Goal: Task Accomplishment & Management: Use online tool/utility

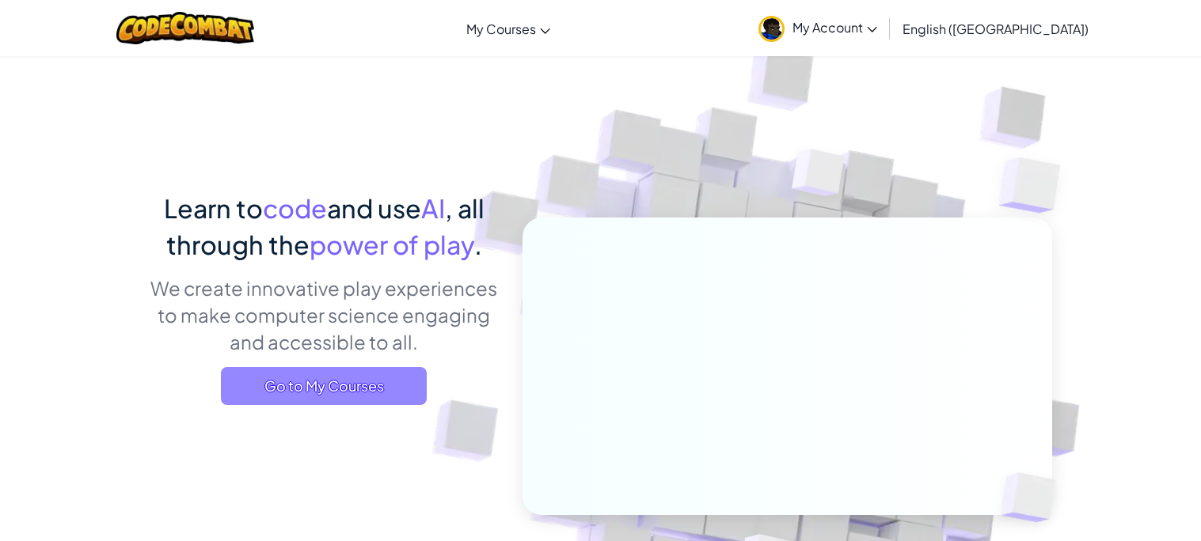
click at [407, 393] on span "Go to My Courses" at bounding box center [324, 386] width 206 height 38
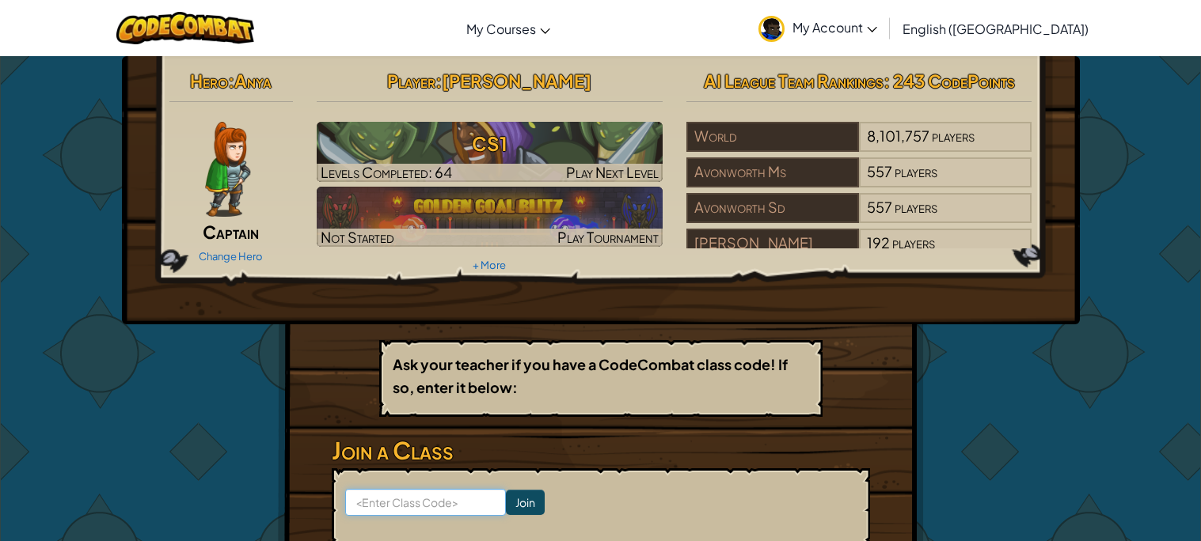
click at [437, 489] on input at bounding box center [425, 502] width 161 height 27
type input "water ball zap"
click at [534, 507] on input "Join" at bounding box center [525, 502] width 39 height 25
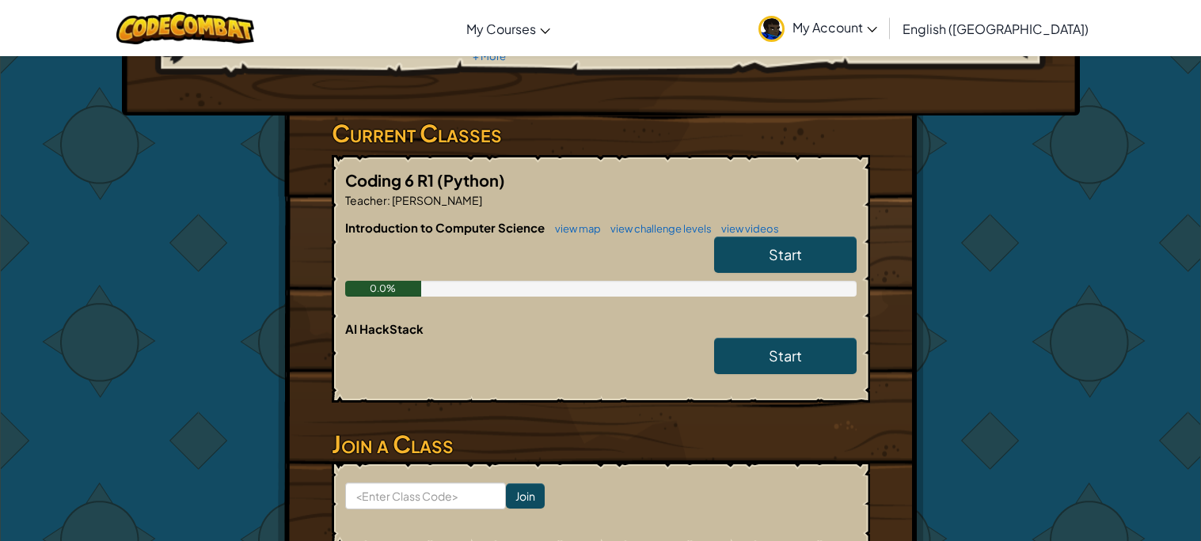
scroll to position [218, 0]
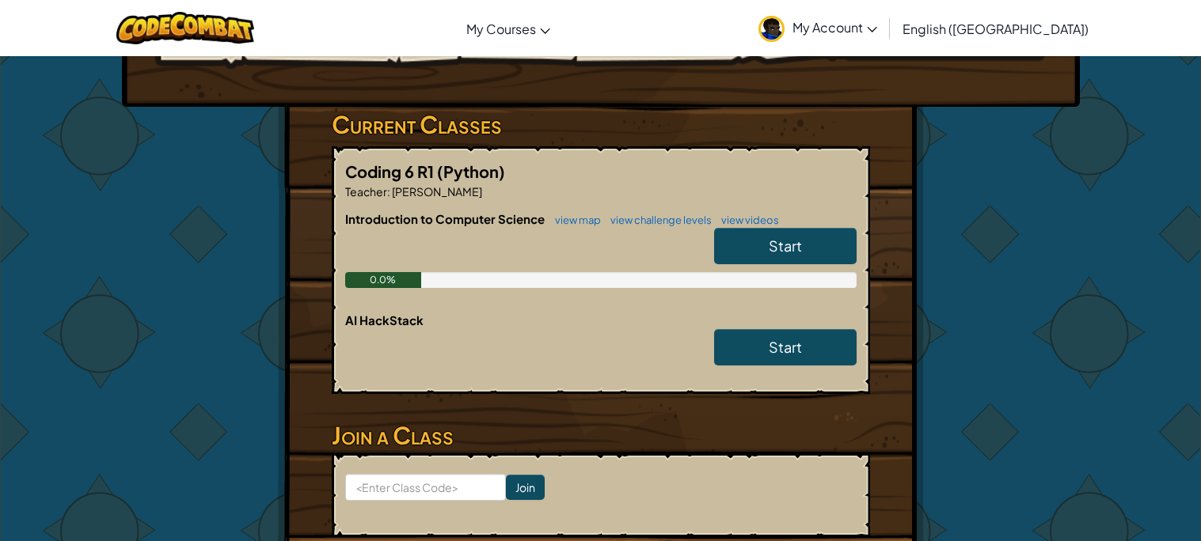
click at [792, 241] on span "Start" at bounding box center [785, 246] width 33 height 18
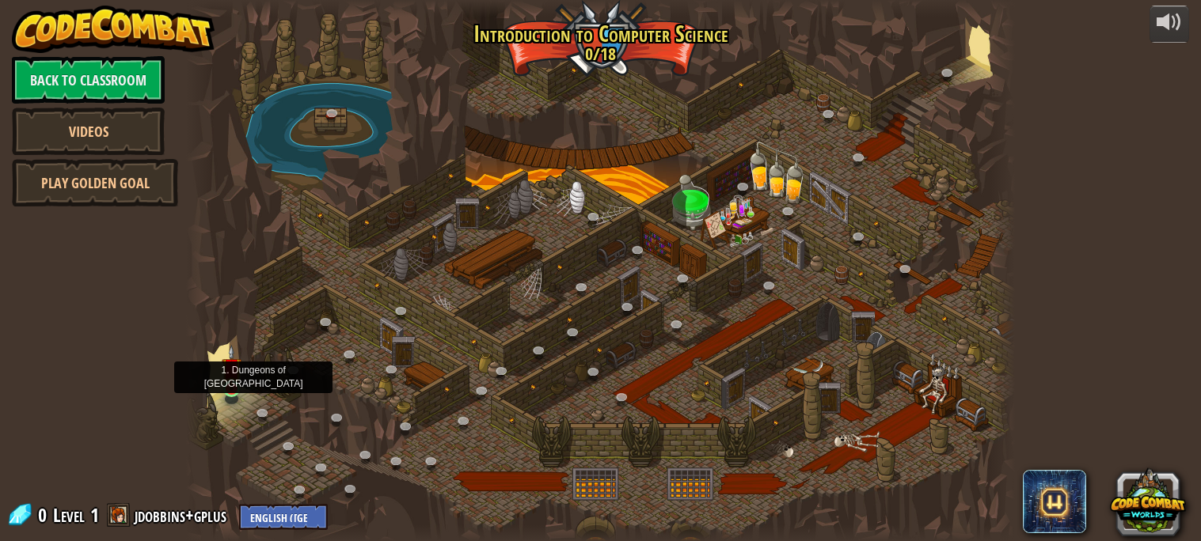
click at [233, 389] on img at bounding box center [232, 368] width 20 height 46
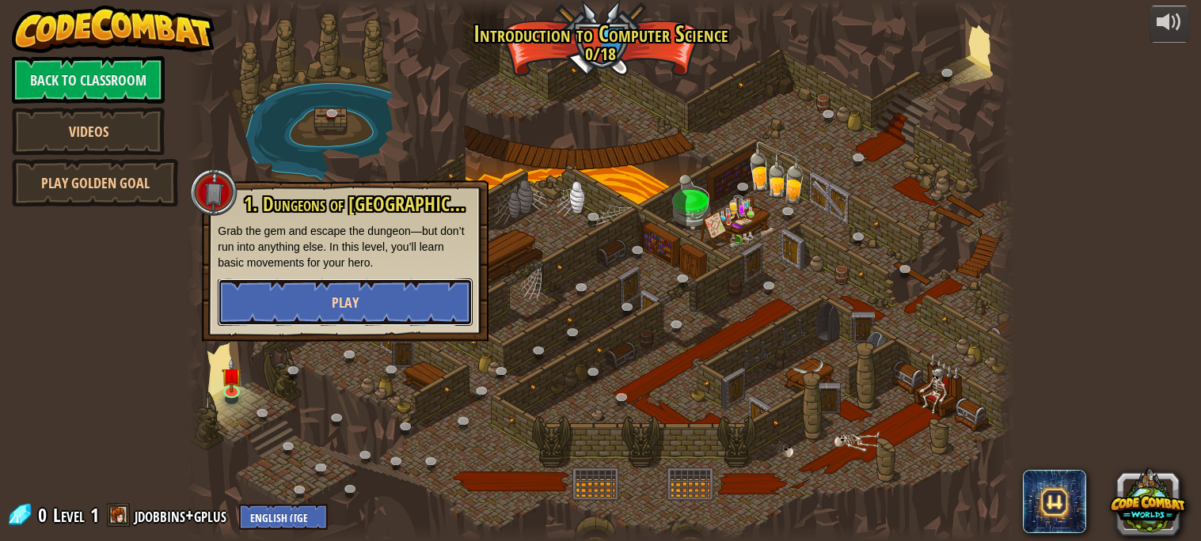
click at [361, 300] on button "Play" at bounding box center [345, 302] width 255 height 47
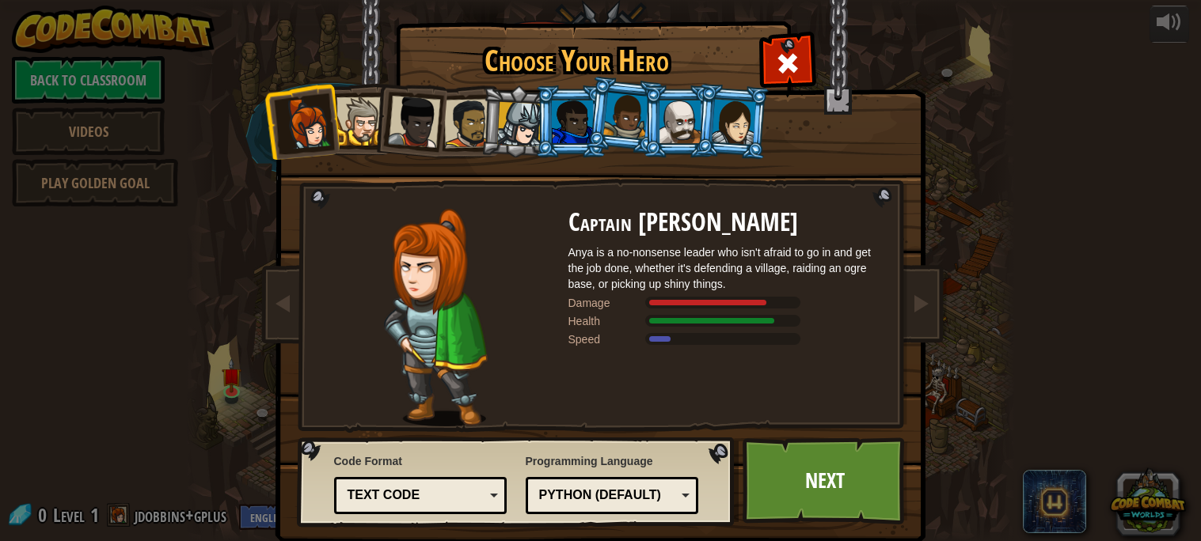
click at [379, 132] on li at bounding box center [409, 119] width 78 height 78
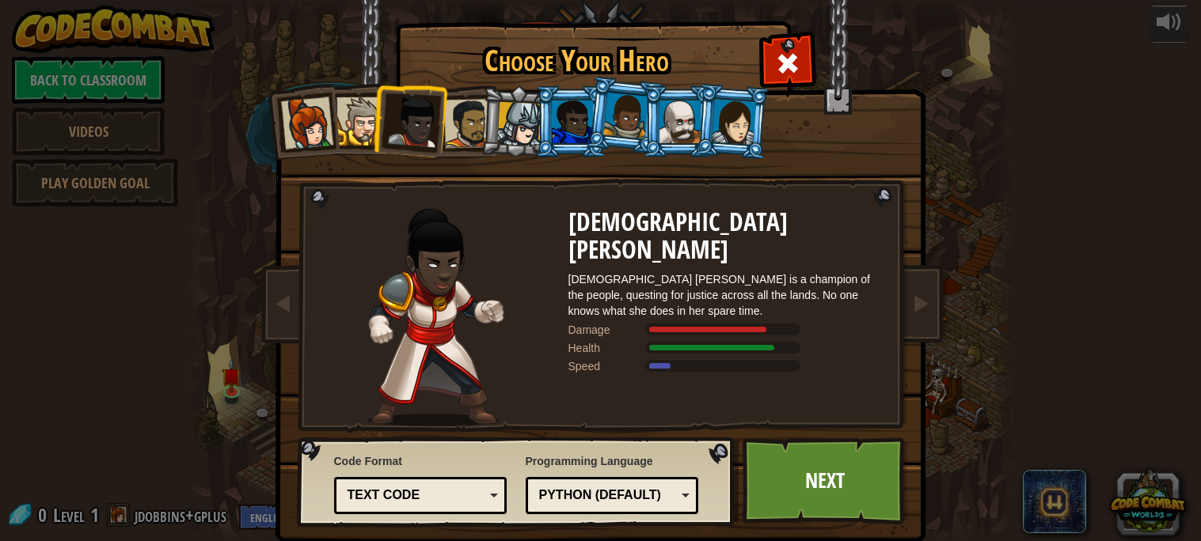
click at [370, 134] on div at bounding box center [360, 121] width 48 height 48
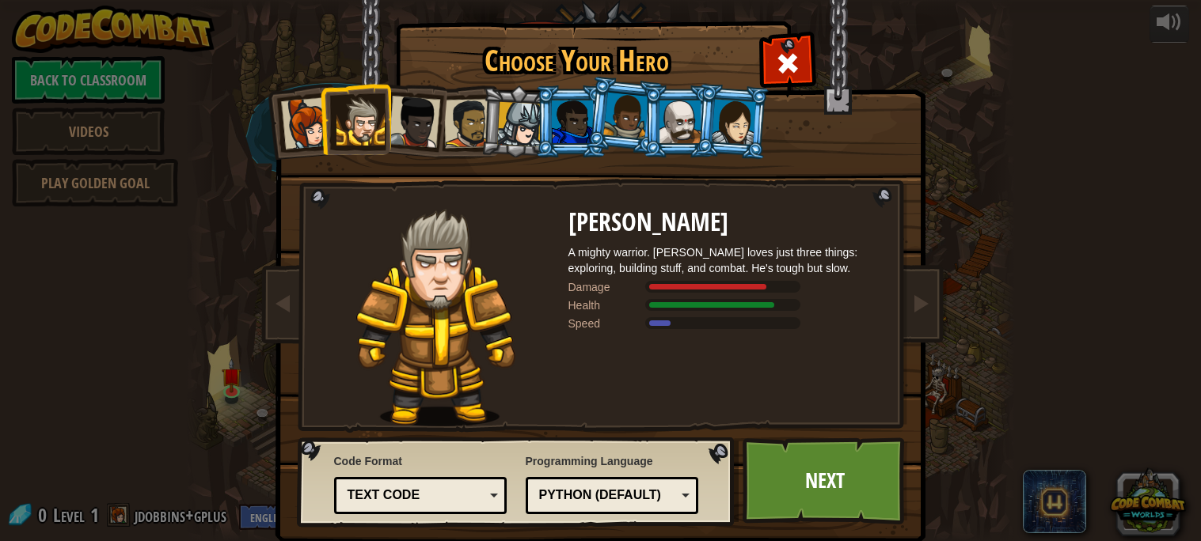
click at [407, 139] on div at bounding box center [414, 122] width 52 height 52
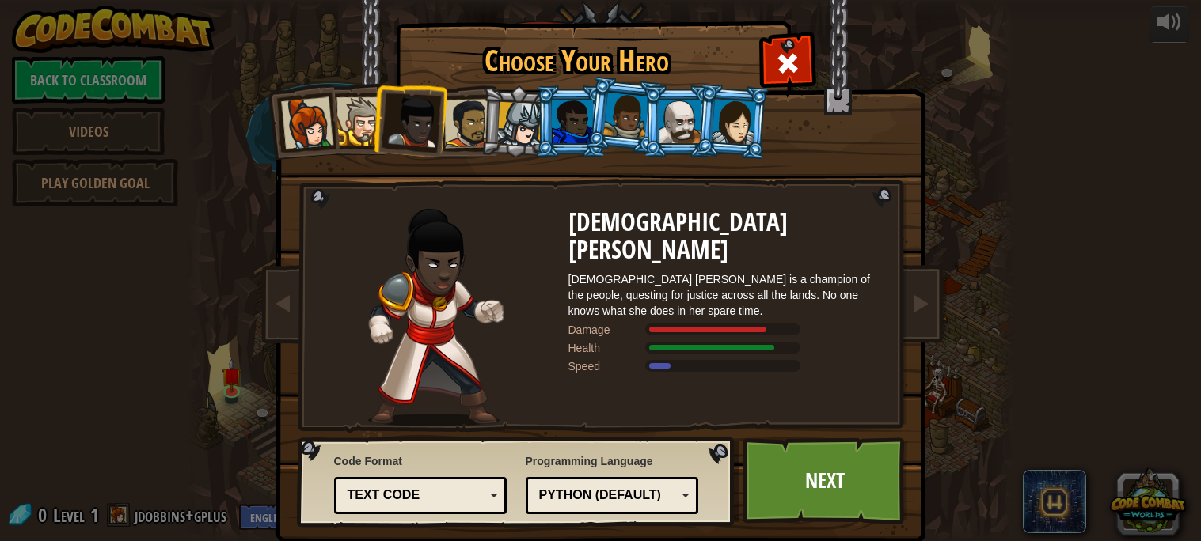
click at [605, 108] on li at bounding box center [624, 115] width 78 height 79
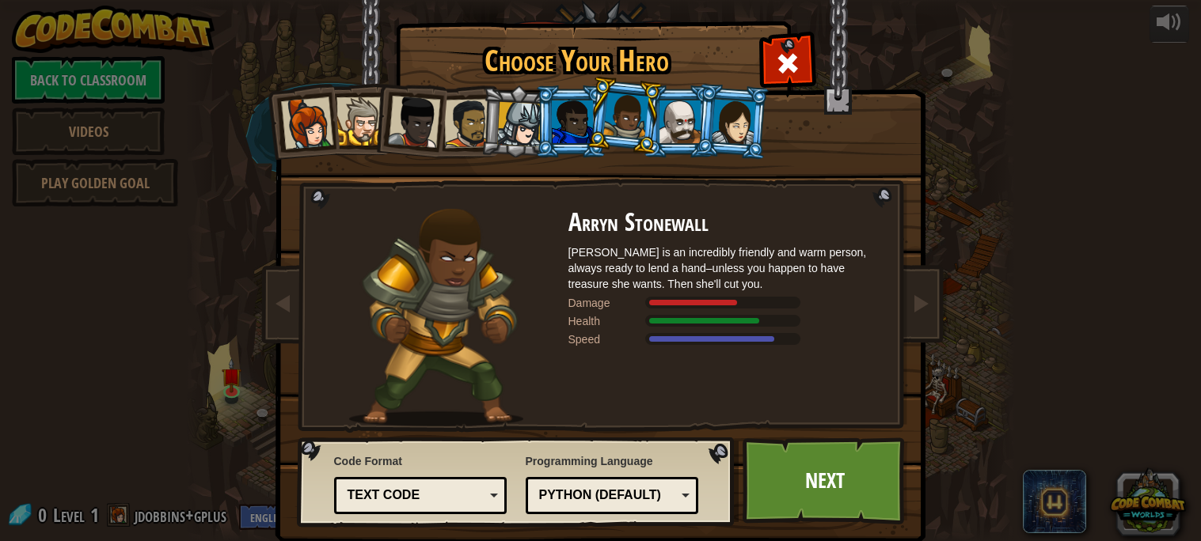
click at [576, 111] on div at bounding box center [572, 122] width 41 height 43
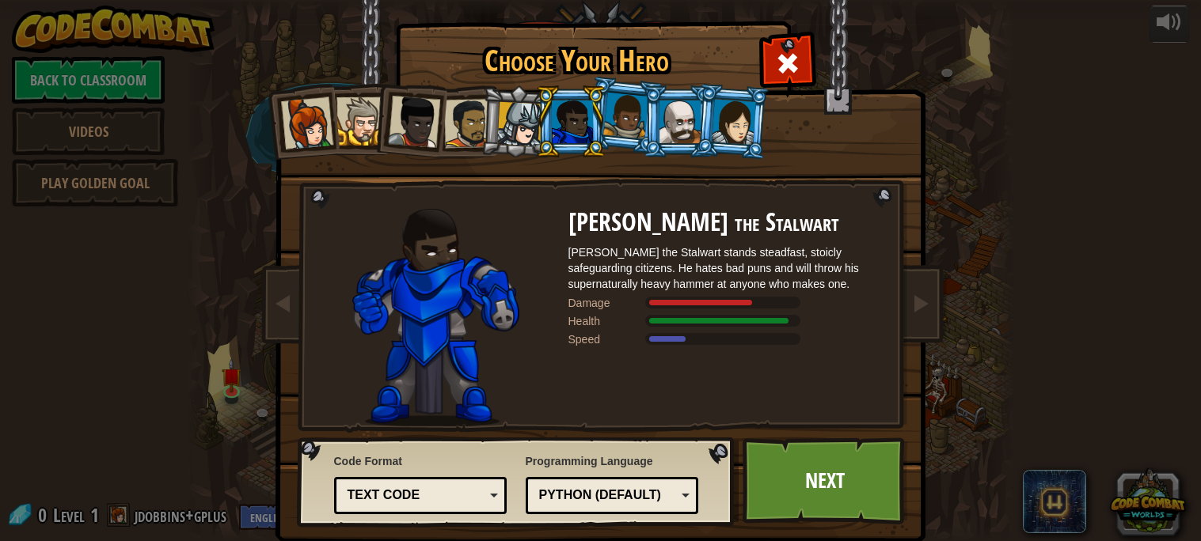
click at [746, 116] on div at bounding box center [734, 121] width 44 height 45
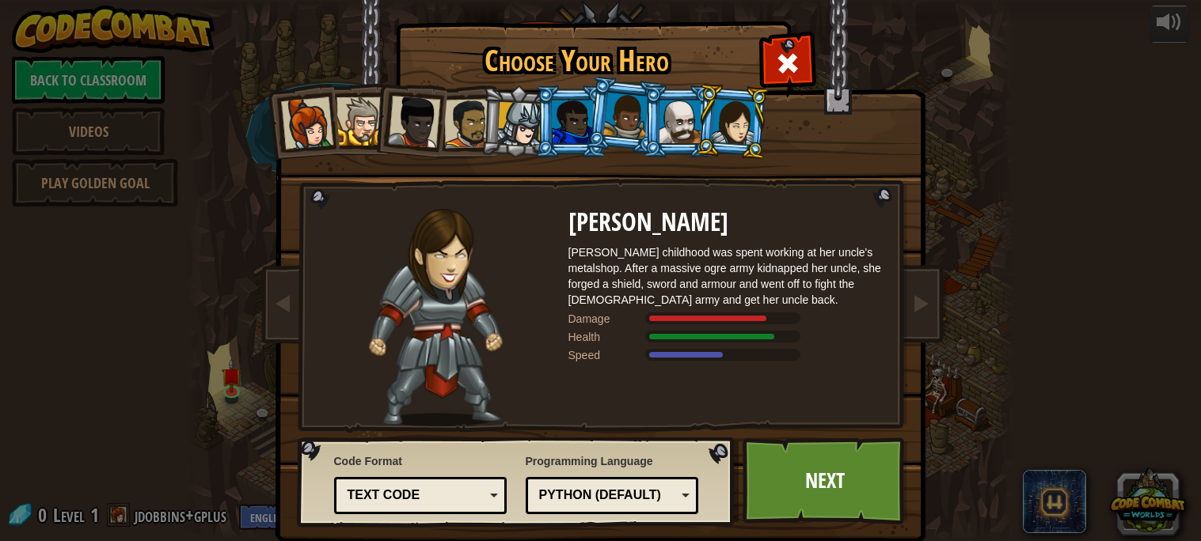
click at [668, 109] on div at bounding box center [679, 122] width 41 height 43
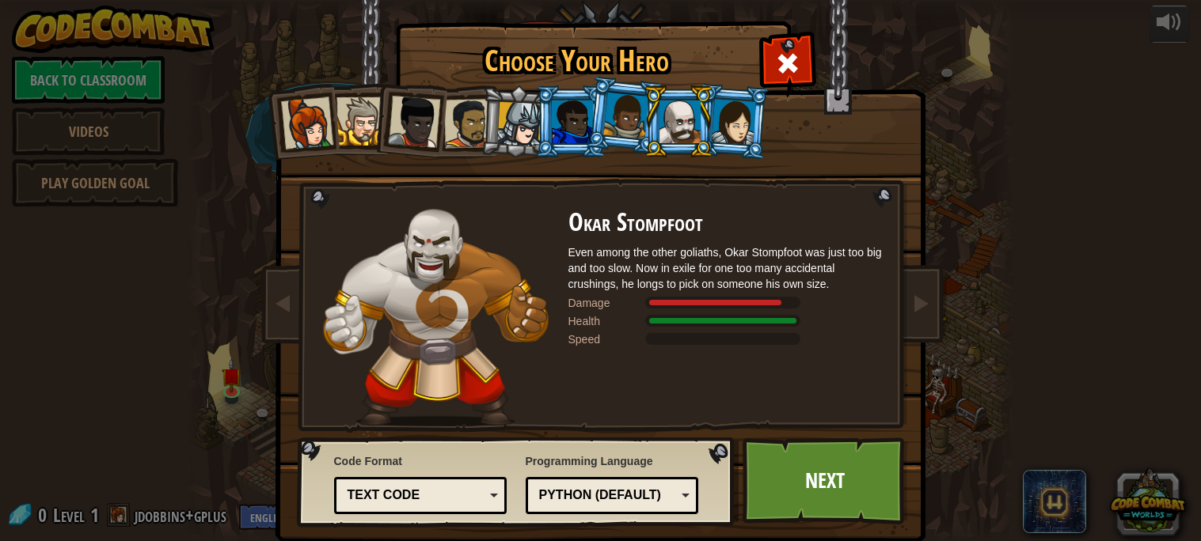
click at [624, 113] on div at bounding box center [625, 116] width 45 height 47
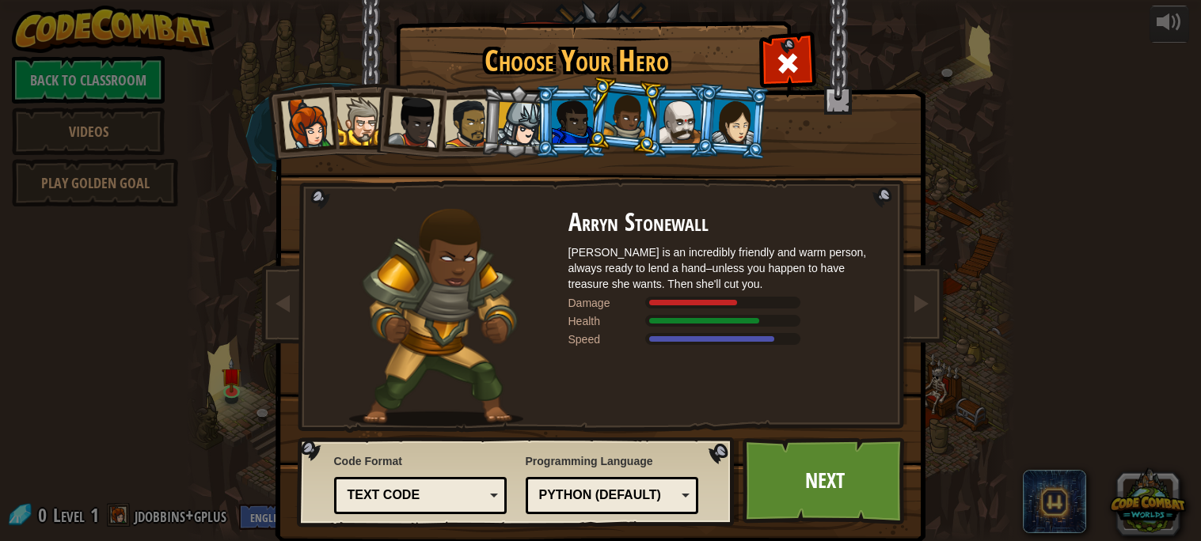
click at [565, 131] on div at bounding box center [572, 122] width 41 height 43
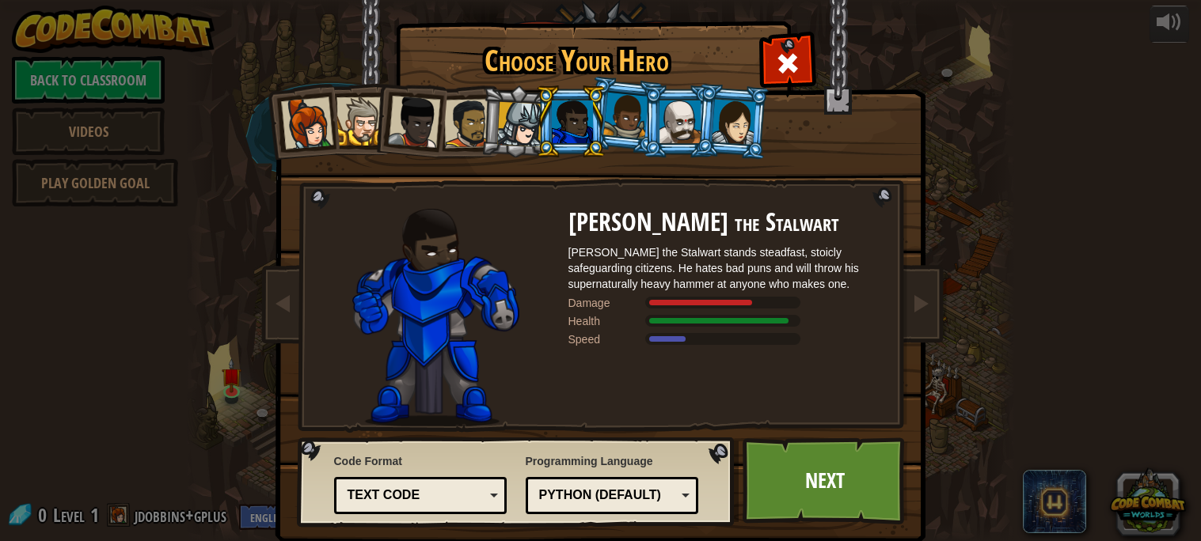
click at [517, 123] on div at bounding box center [519, 124] width 45 height 45
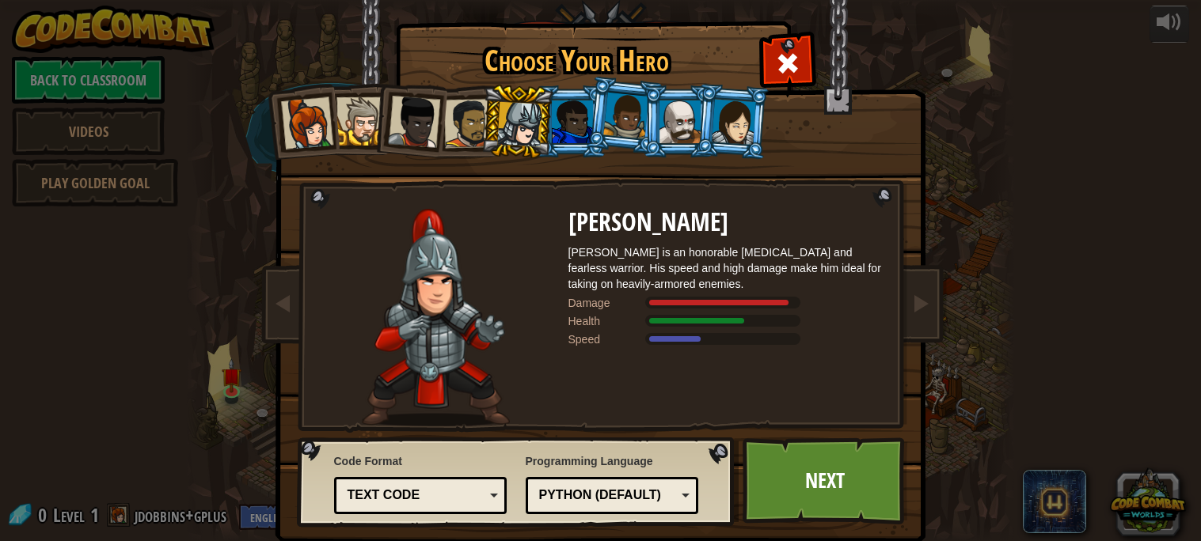
click at [482, 119] on li at bounding box center [516, 122] width 75 height 76
click at [593, 97] on li at bounding box center [624, 115] width 78 height 79
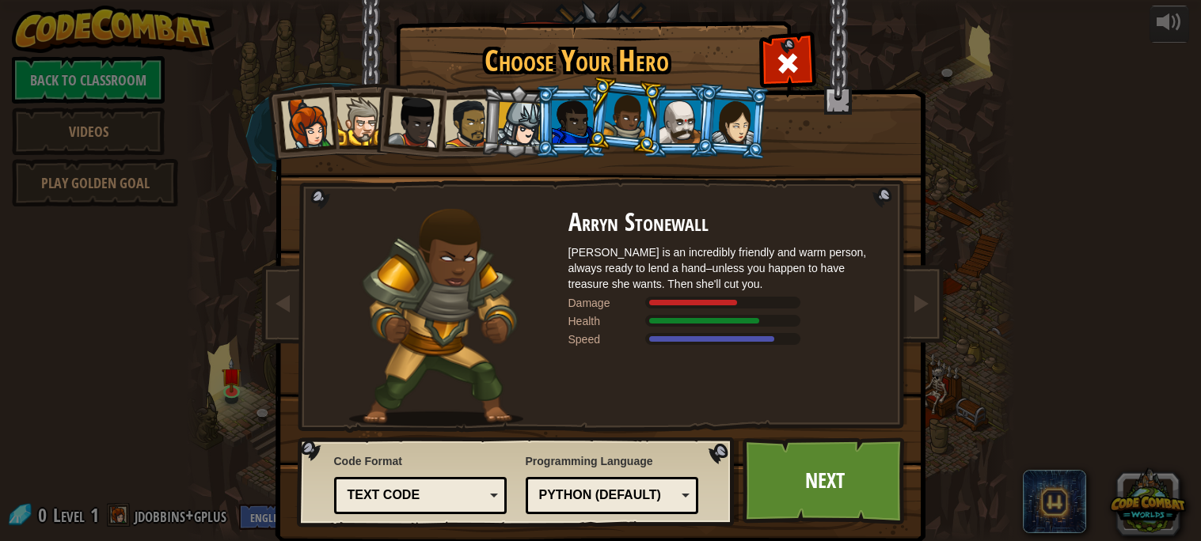
click at [579, 107] on div at bounding box center [572, 122] width 41 height 43
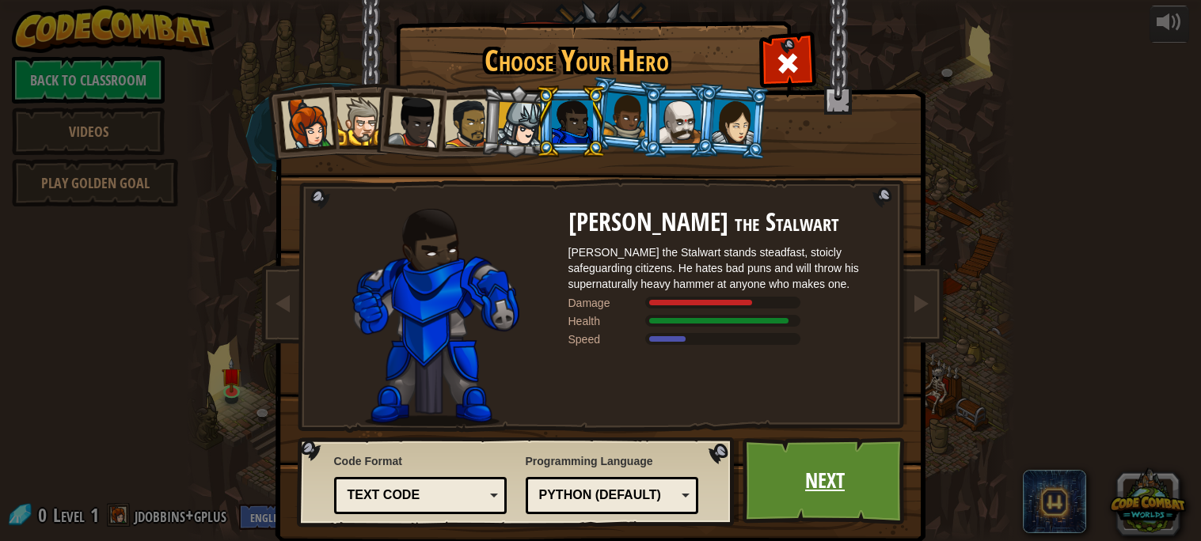
click at [861, 470] on link "Next" at bounding box center [824, 481] width 165 height 87
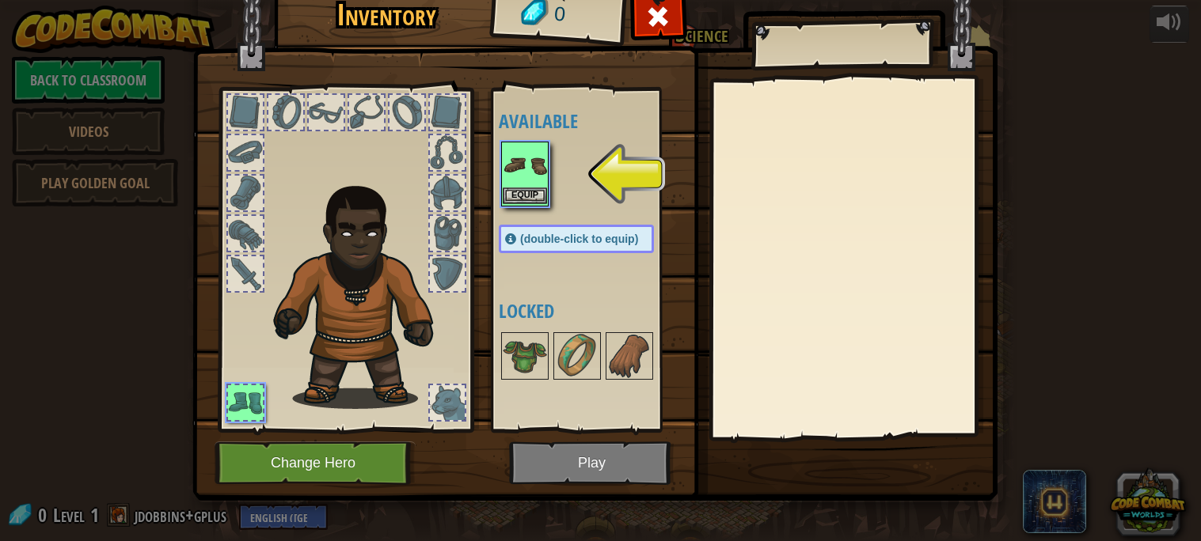
click at [512, 184] on img at bounding box center [525, 165] width 44 height 44
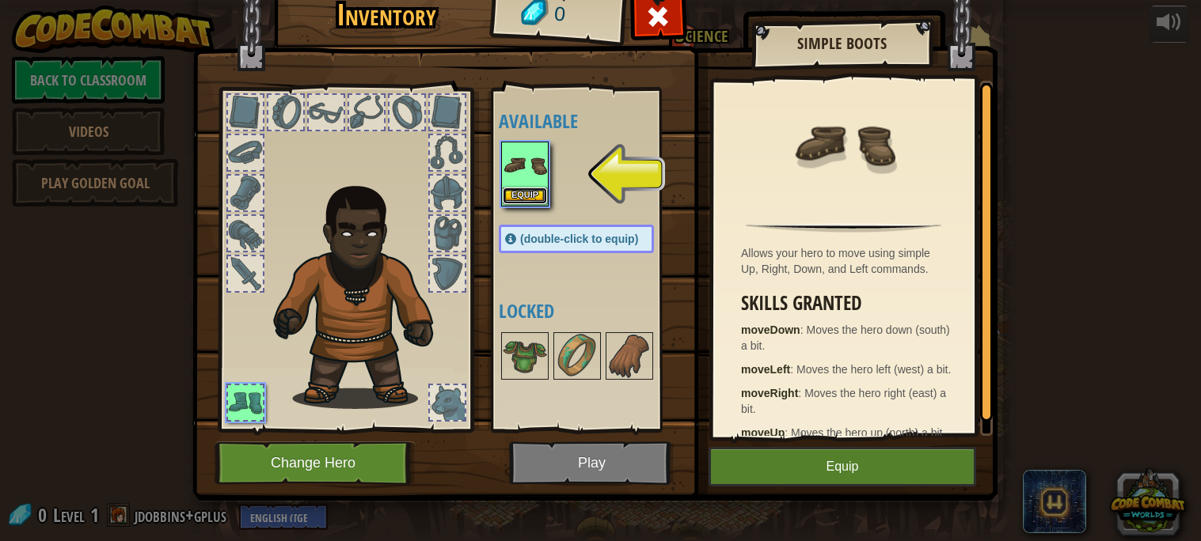
click at [514, 188] on button "Equip" at bounding box center [525, 196] width 44 height 17
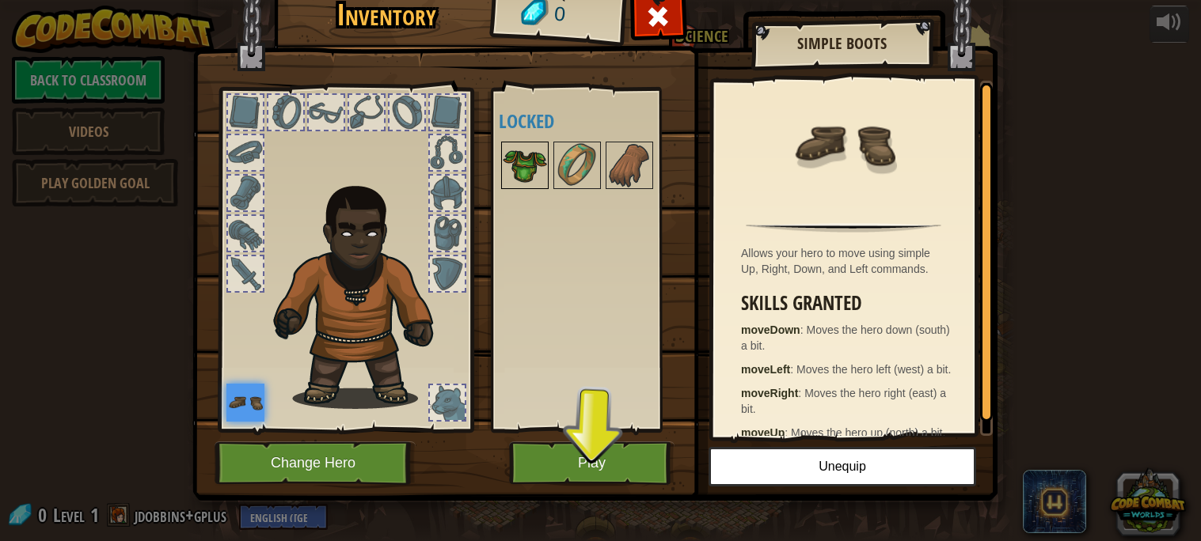
click at [526, 160] on img at bounding box center [525, 165] width 44 height 44
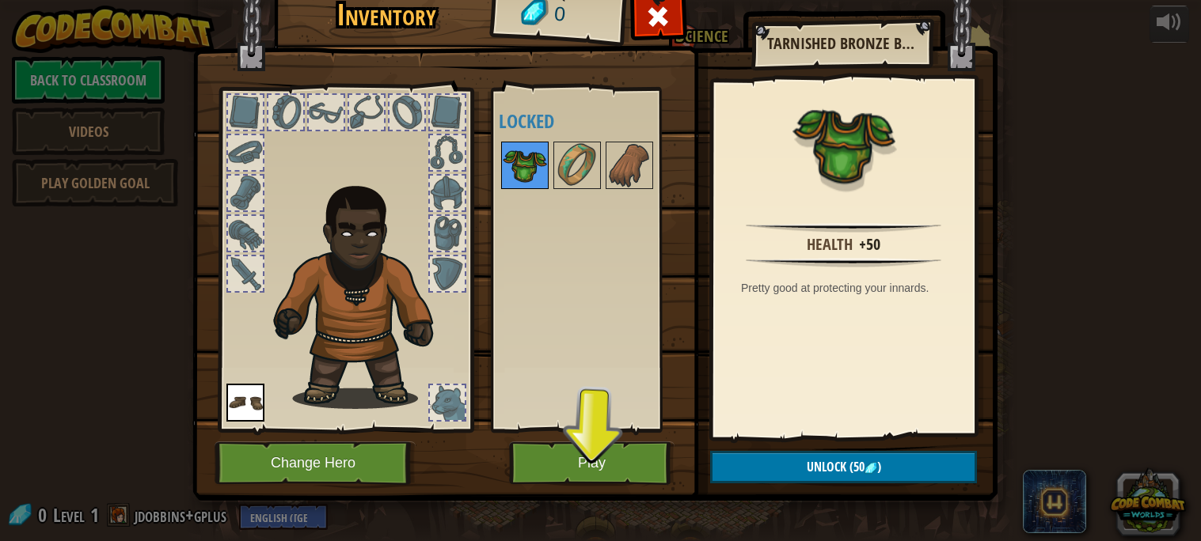
click at [526, 160] on img at bounding box center [525, 165] width 44 height 44
click at [537, 163] on img at bounding box center [525, 165] width 44 height 44
click at [540, 482] on button "Play" at bounding box center [591, 464] width 165 height 44
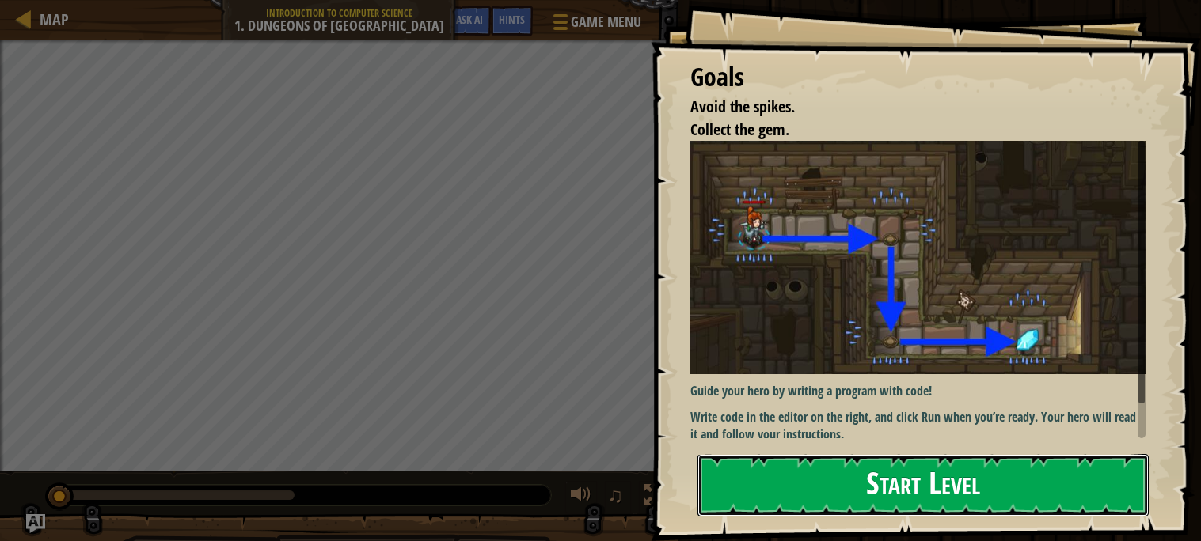
click at [1023, 483] on button "Start Level" at bounding box center [922, 485] width 451 height 63
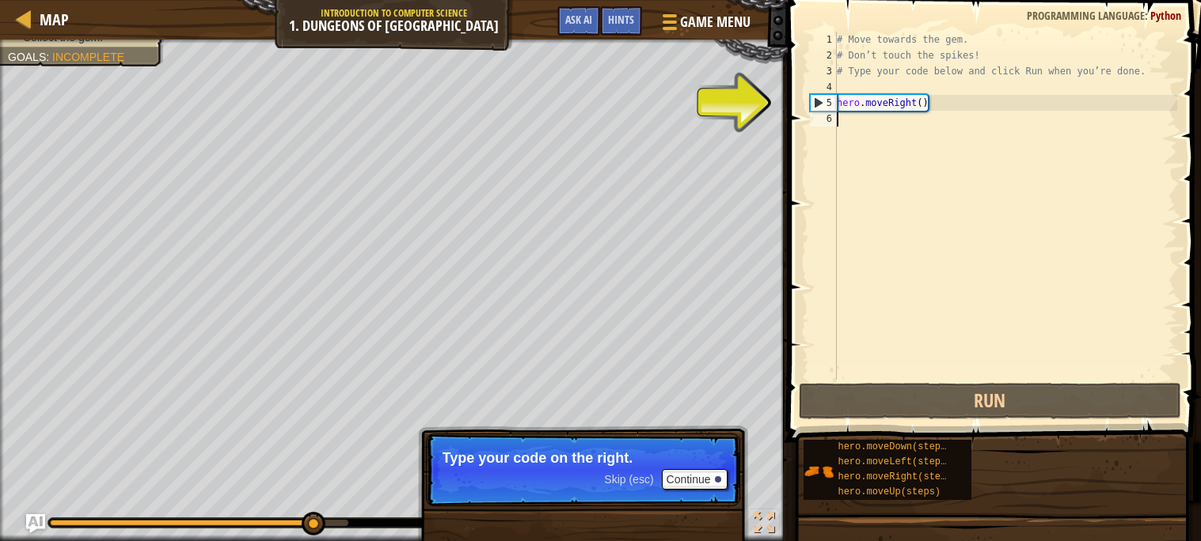
click at [860, 123] on div "# Move towards the gem. # Don’t touch the spikes! # Type your code below and cl…" at bounding box center [1005, 222] width 344 height 380
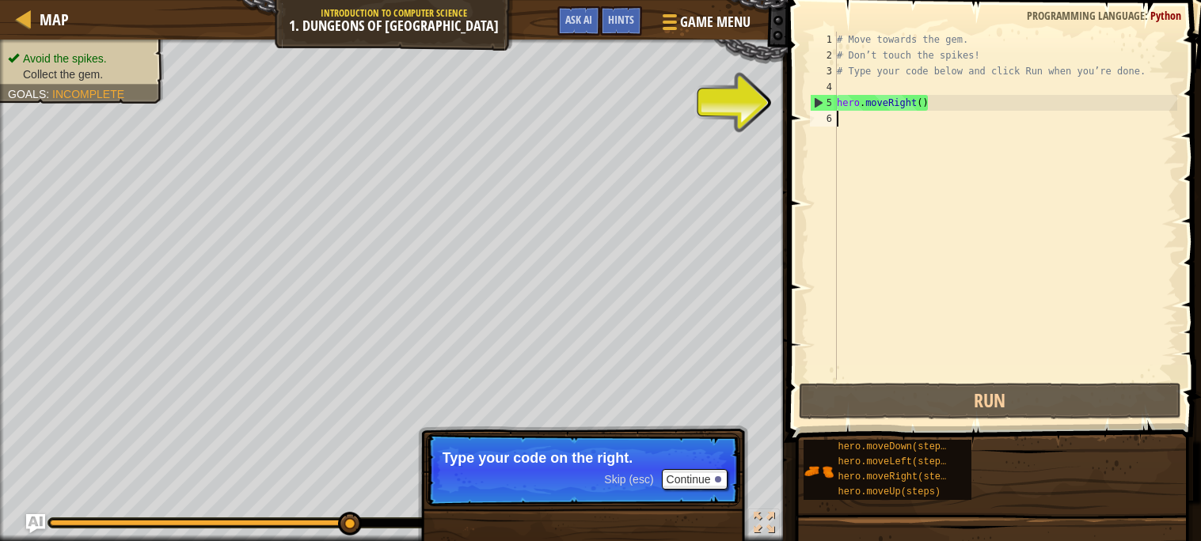
type textarea "m"
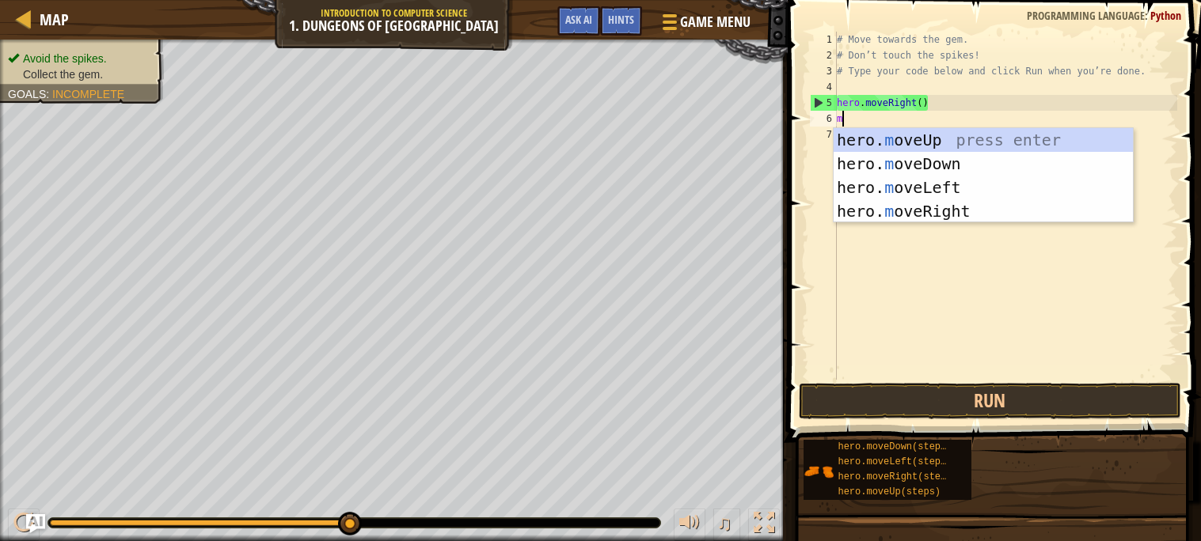
scroll to position [6, 0]
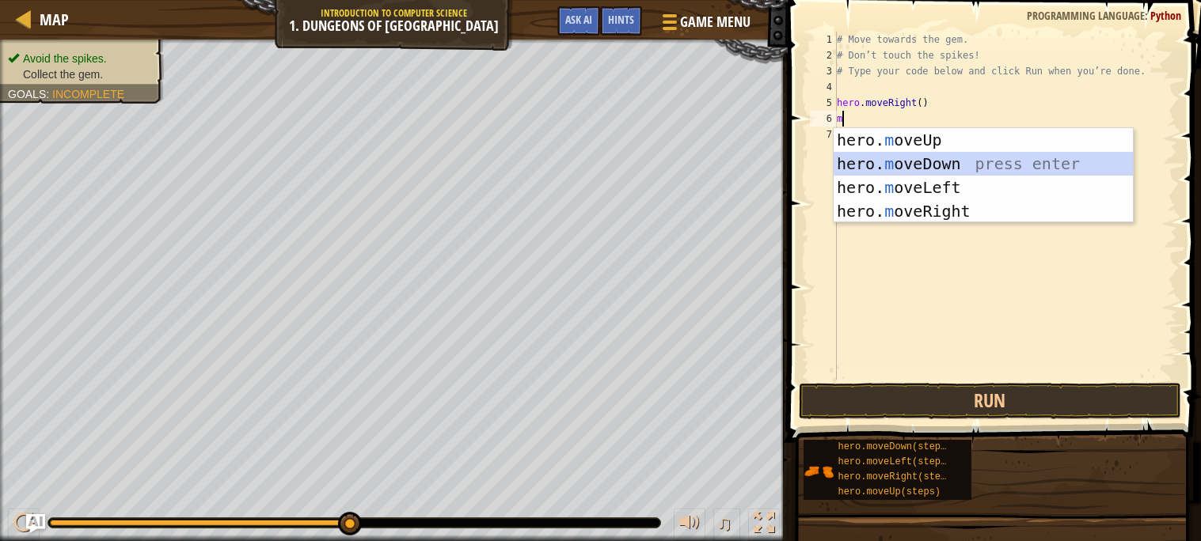
click at [873, 157] on div "hero. m oveUp press enter hero. m oveDown press enter hero. m oveLeft press ent…" at bounding box center [982, 199] width 299 height 142
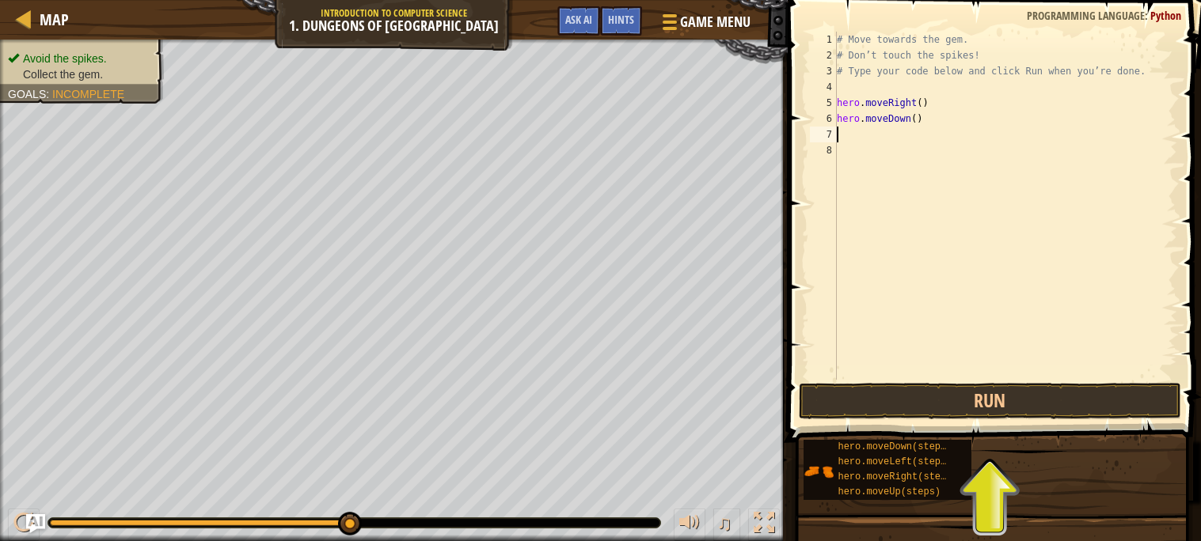
type textarea "m"
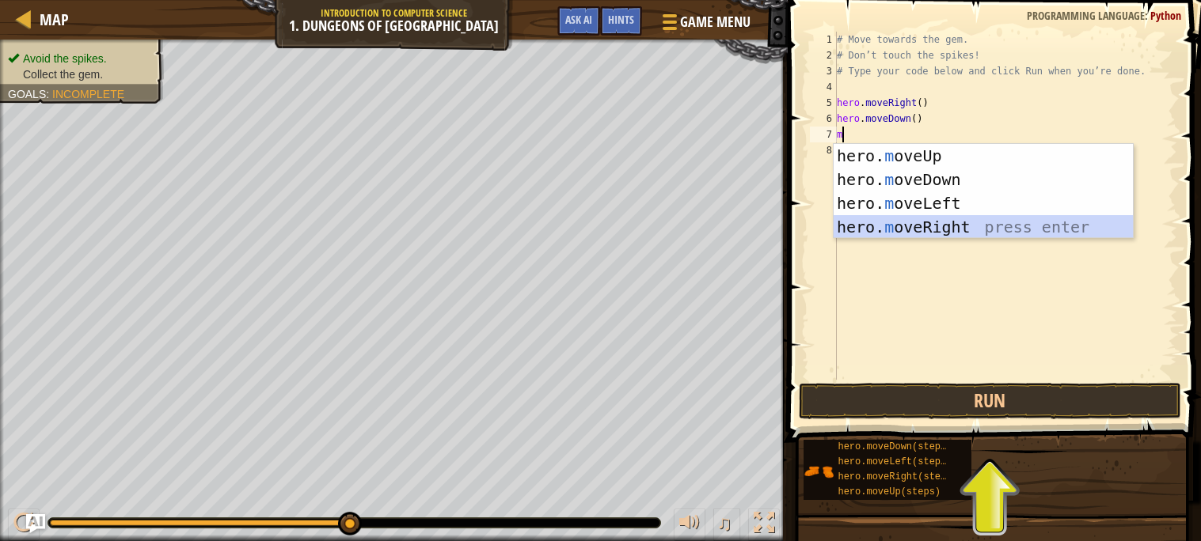
click at [982, 220] on div "hero. m oveUp press enter hero. m oveDown press enter hero. m oveLeft press ent…" at bounding box center [982, 215] width 299 height 142
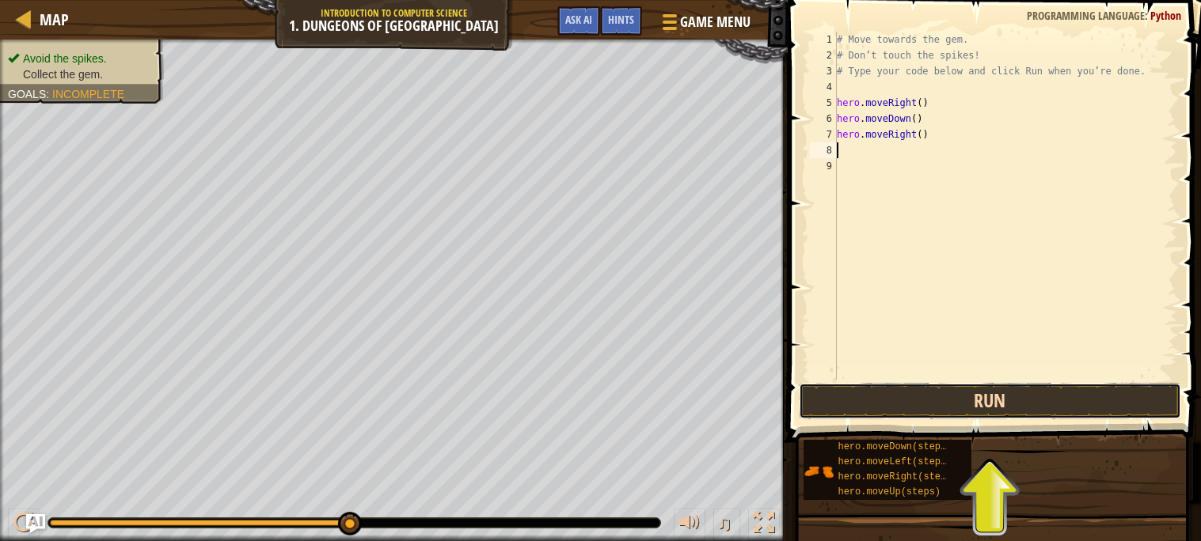
click at [959, 408] on button "Run" at bounding box center [990, 401] width 382 height 36
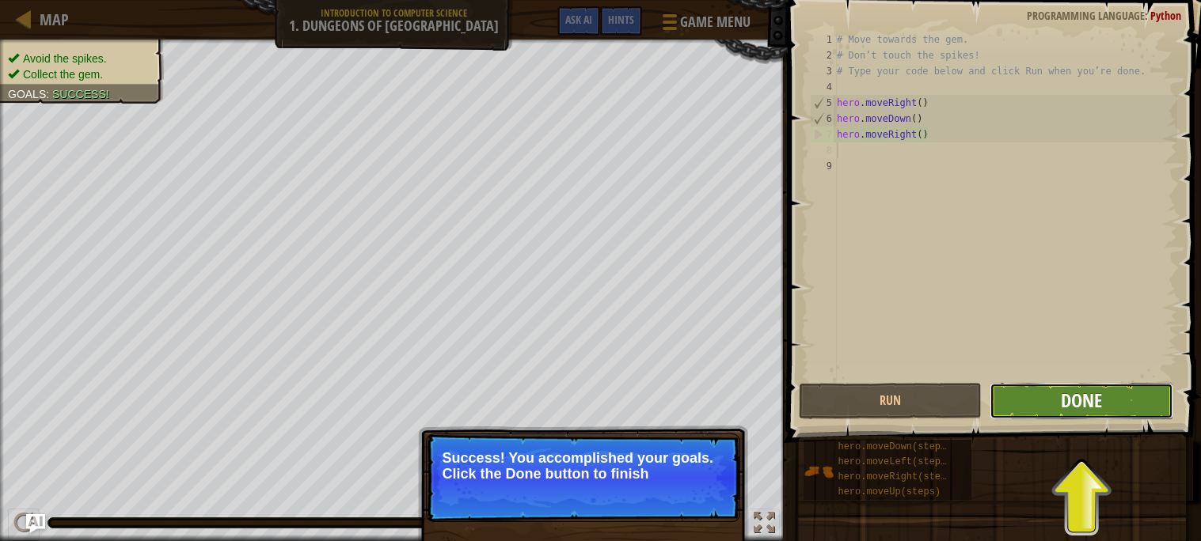
click at [1080, 400] on span "Done" at bounding box center [1081, 400] width 41 height 25
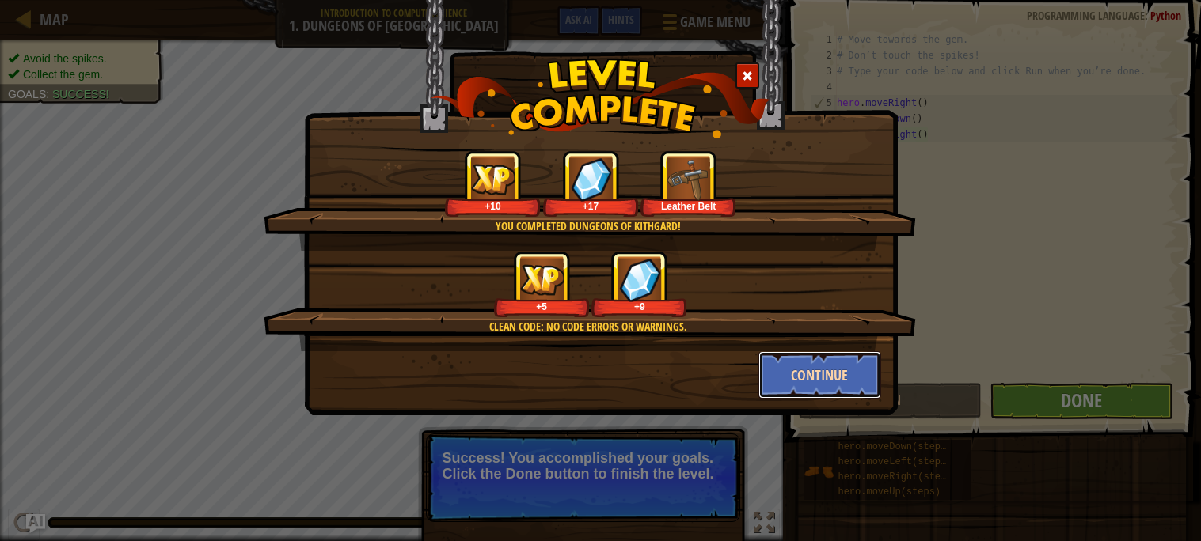
click at [800, 393] on button "Continue" at bounding box center [819, 374] width 123 height 47
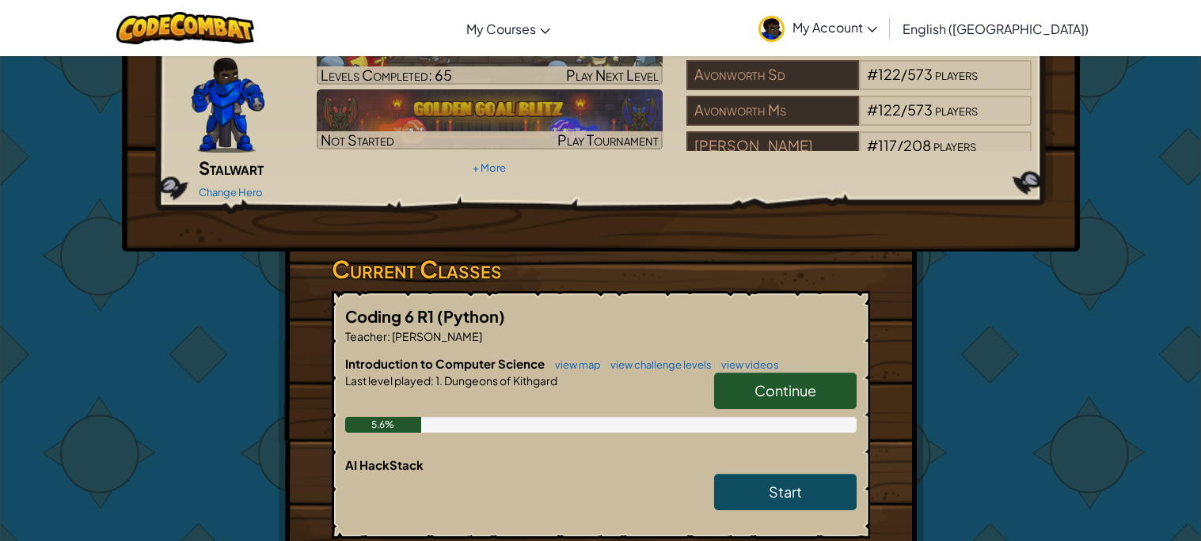
scroll to position [136, 0]
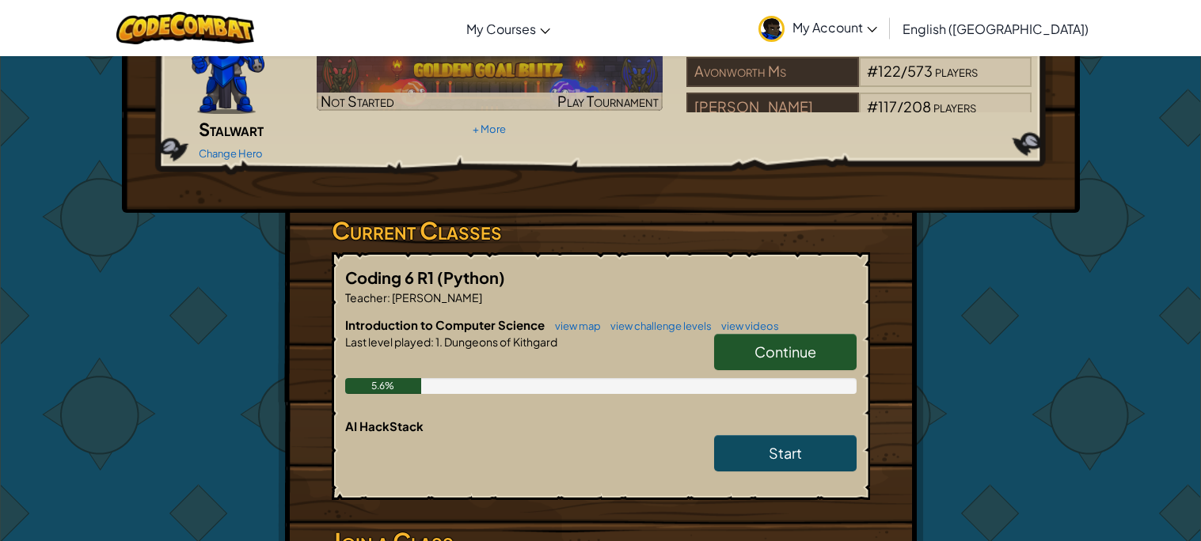
click at [826, 337] on link "Continue" at bounding box center [785, 352] width 142 height 36
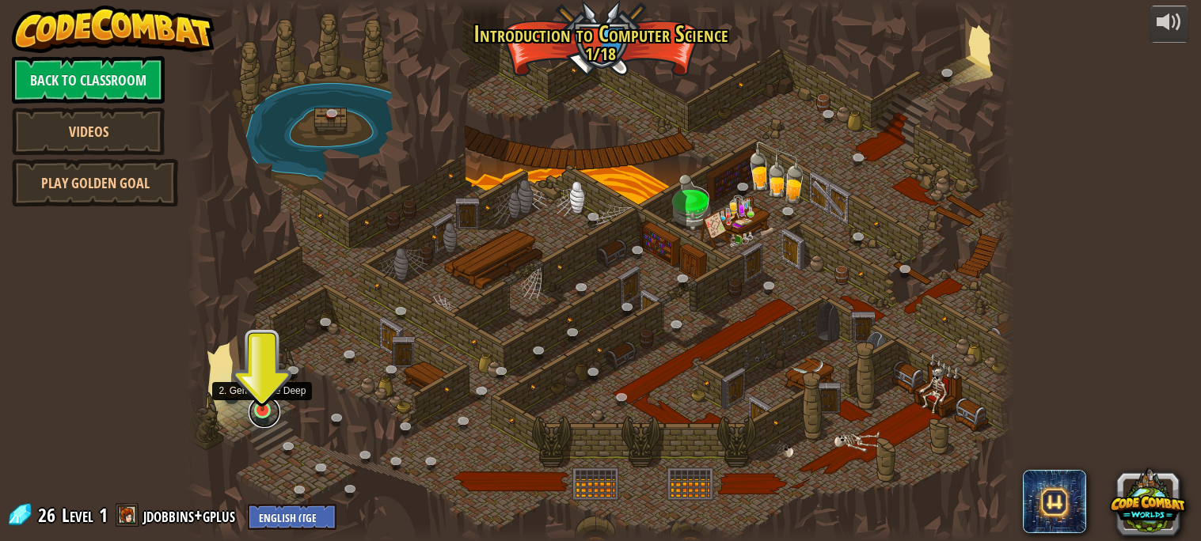
click at [266, 412] on link at bounding box center [265, 413] width 32 height 32
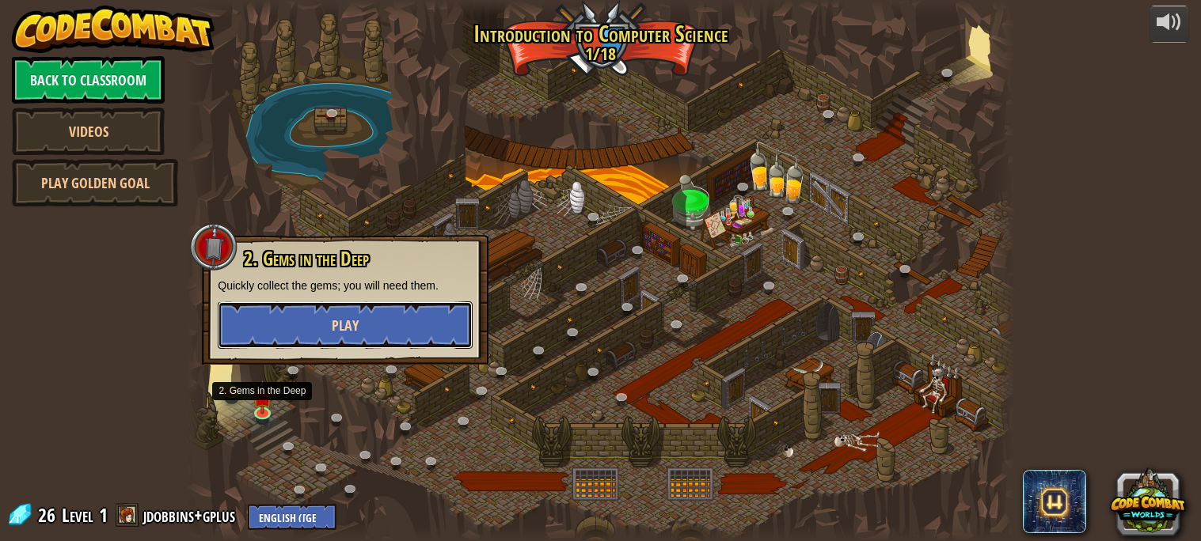
click at [331, 346] on button "Play" at bounding box center [345, 325] width 255 height 47
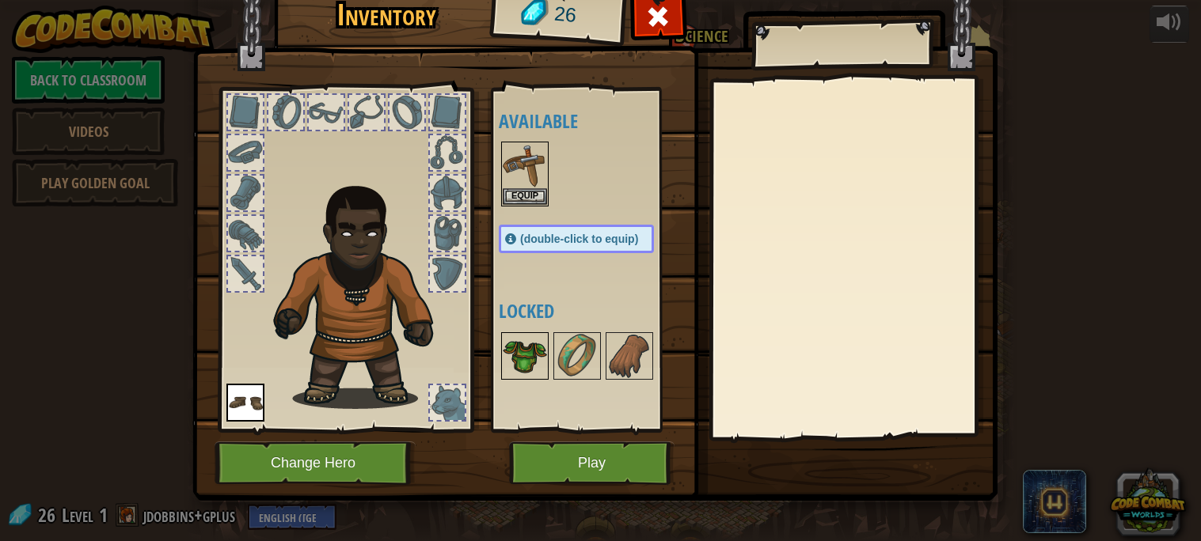
click at [518, 346] on img at bounding box center [525, 356] width 44 height 44
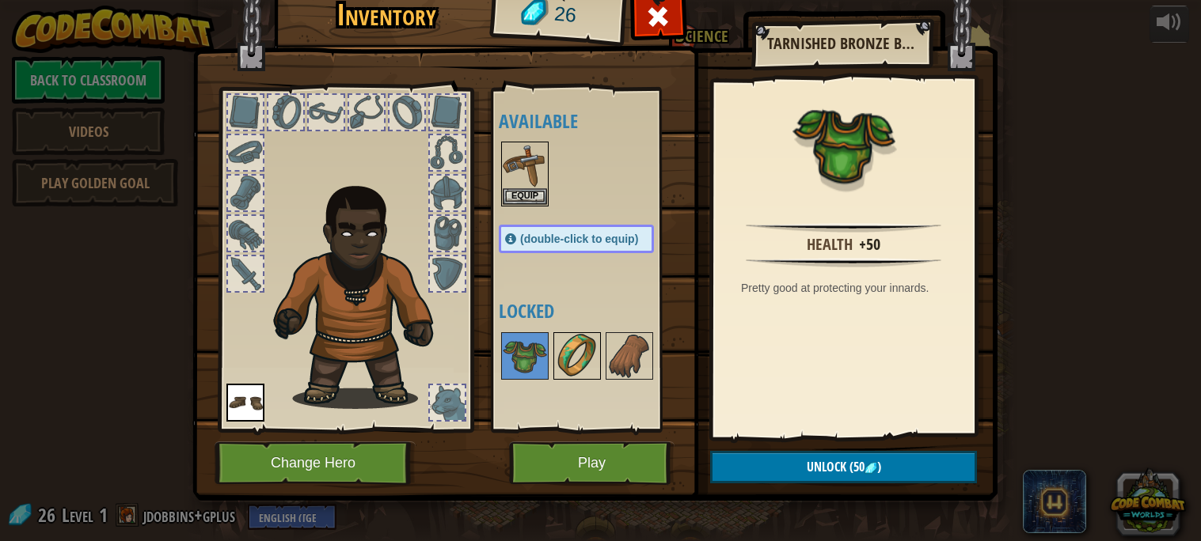
click at [574, 370] on img at bounding box center [577, 356] width 44 height 44
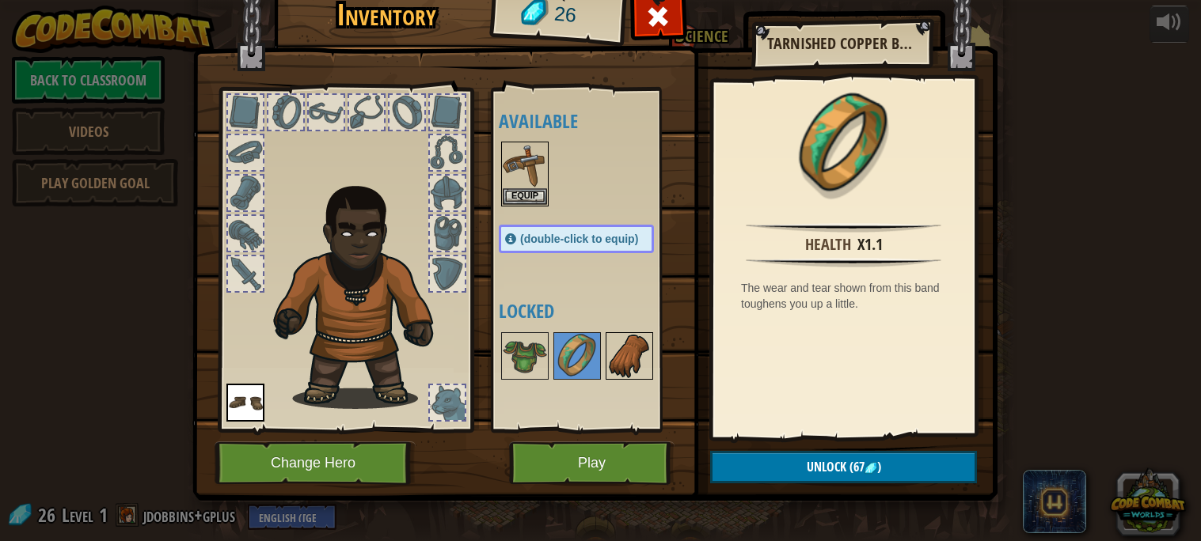
click at [617, 349] on img at bounding box center [629, 356] width 44 height 44
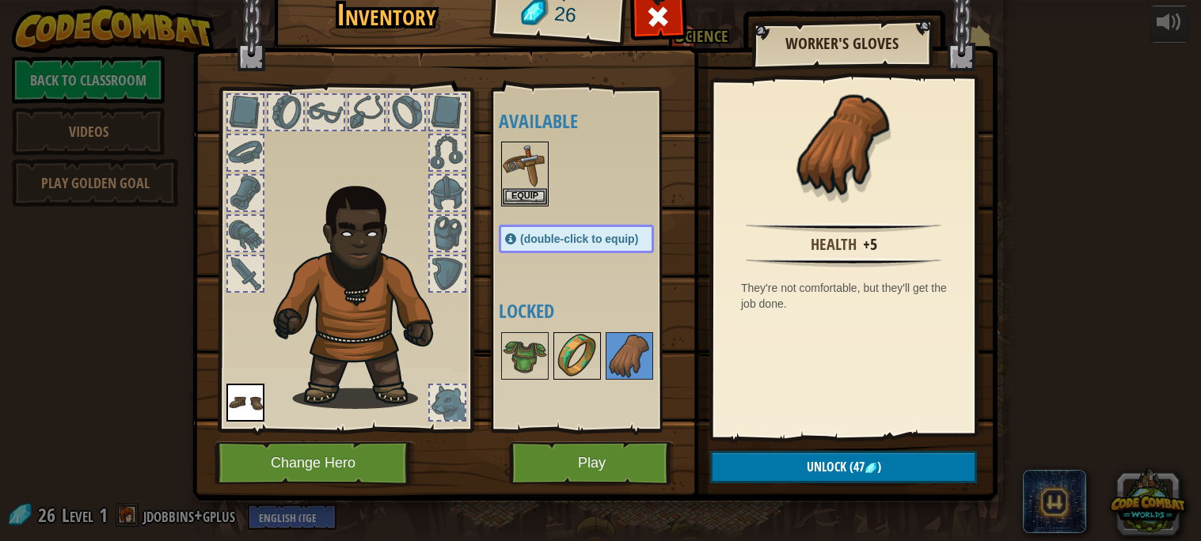
click at [587, 349] on img at bounding box center [577, 356] width 44 height 44
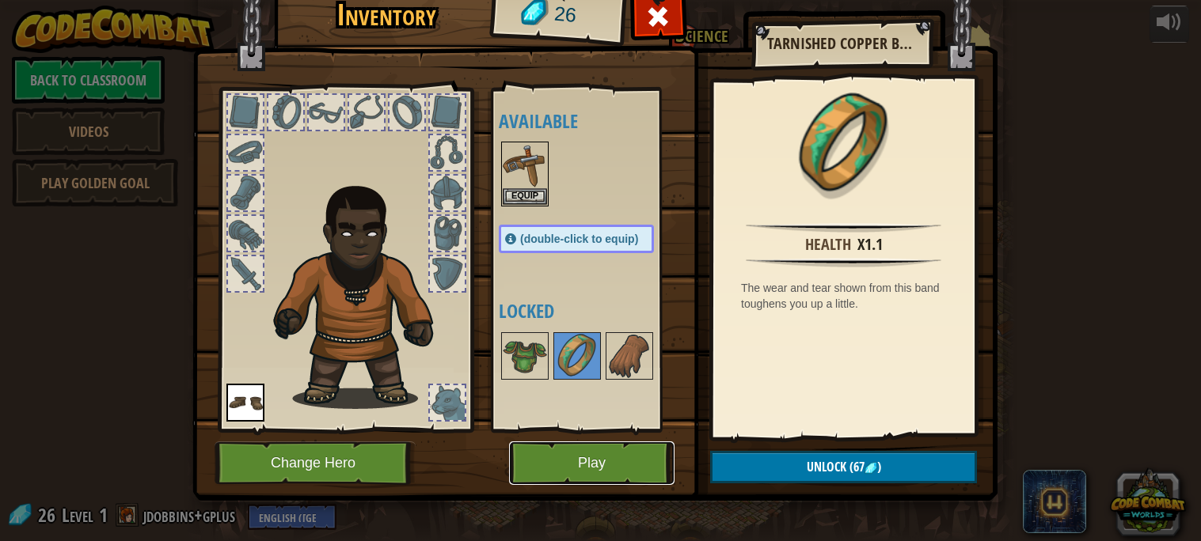
click at [546, 454] on button "Play" at bounding box center [591, 464] width 165 height 44
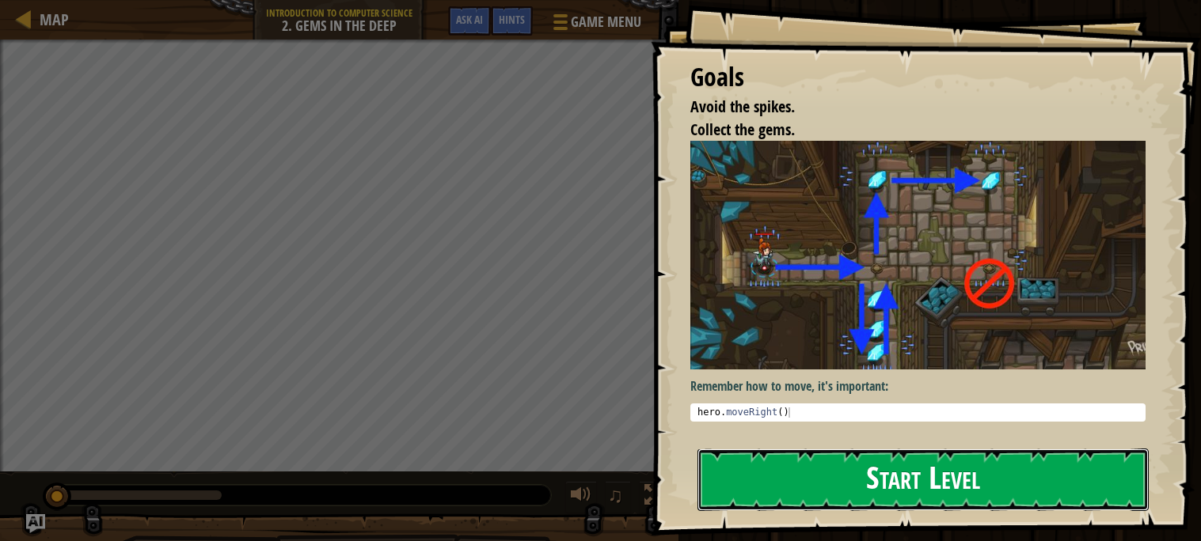
click at [935, 475] on button "Start Level" at bounding box center [922, 480] width 451 height 63
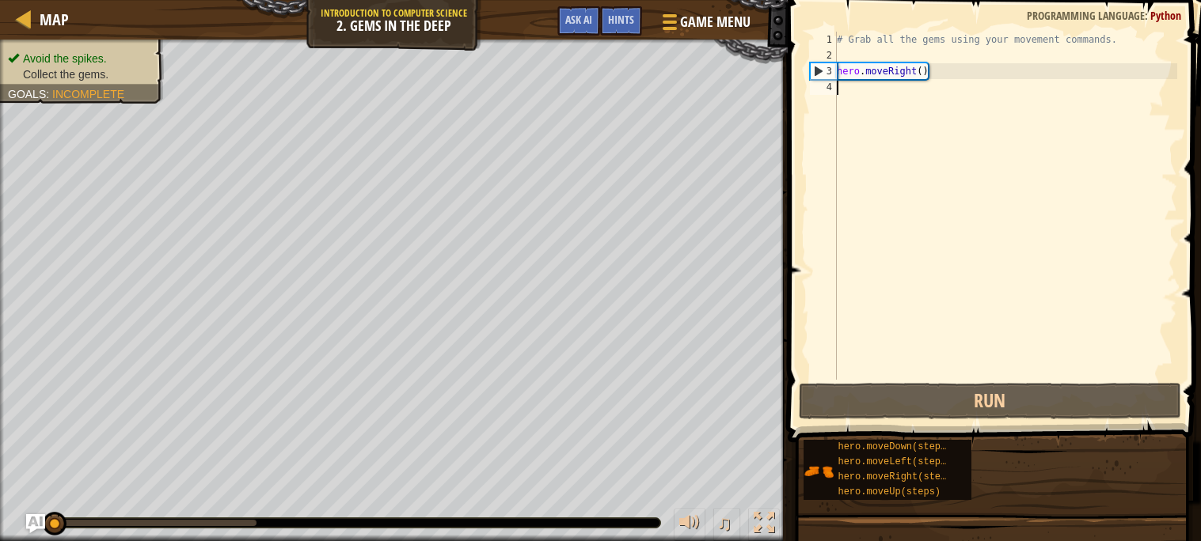
type textarea "m"
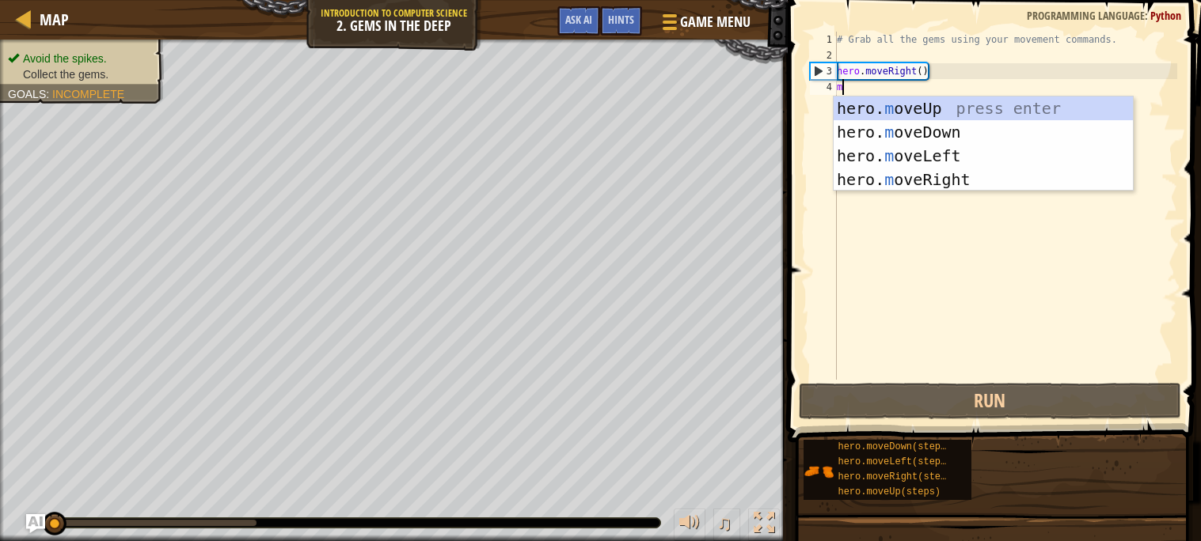
scroll to position [6, 0]
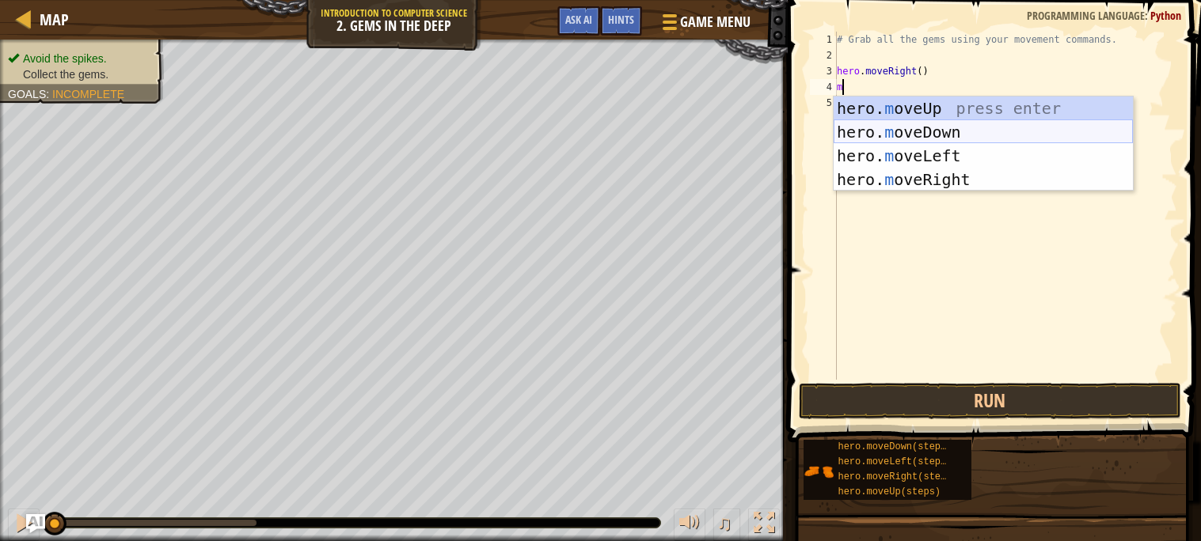
click at [948, 127] on div "hero. m oveUp press enter hero. m oveDown press enter hero. m oveLeft press ent…" at bounding box center [982, 168] width 299 height 142
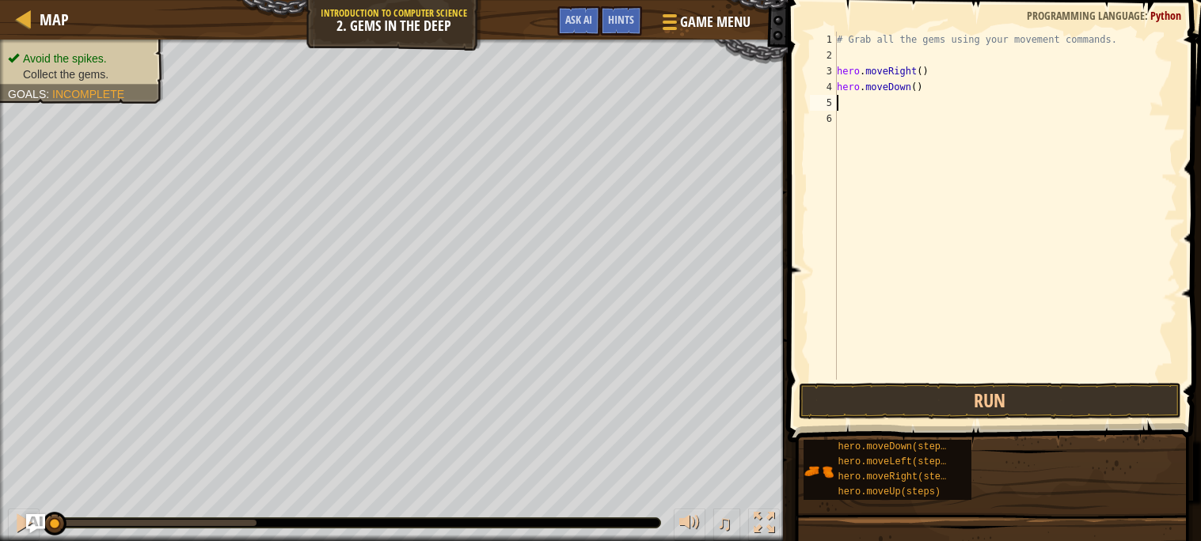
type textarea "m"
click at [905, 101] on div "# Grab all the gems using your movement commands. hero . moveRight ( ) hero . m…" at bounding box center [1005, 222] width 344 height 380
type textarea "hero.moveUp(2)"
click at [852, 120] on div "# Grab all the gems using your movement commands. hero . moveRight ( ) hero . m…" at bounding box center [1005, 222] width 344 height 380
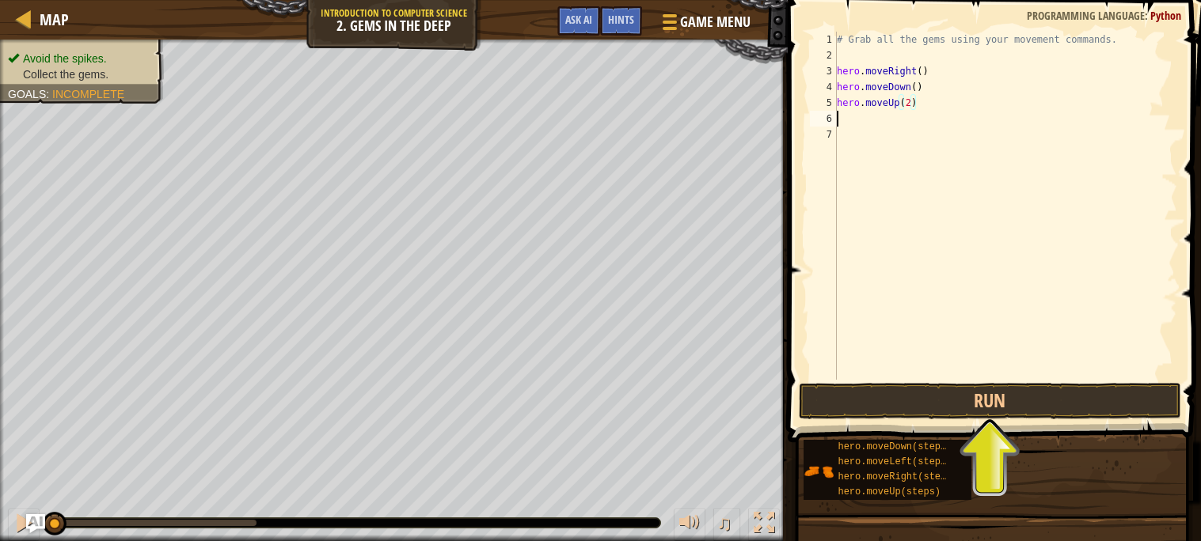
scroll to position [6, 0]
type textarea "m"
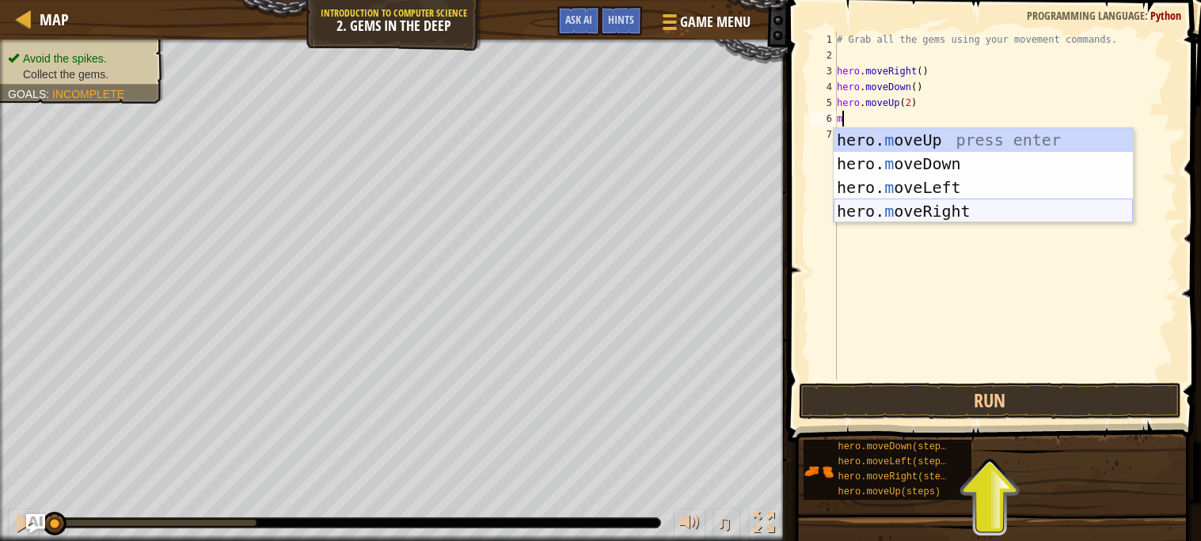
click at [1034, 209] on div "hero. m oveUp press enter hero. m oveDown press enter hero. m oveLeft press ent…" at bounding box center [982, 199] width 299 height 142
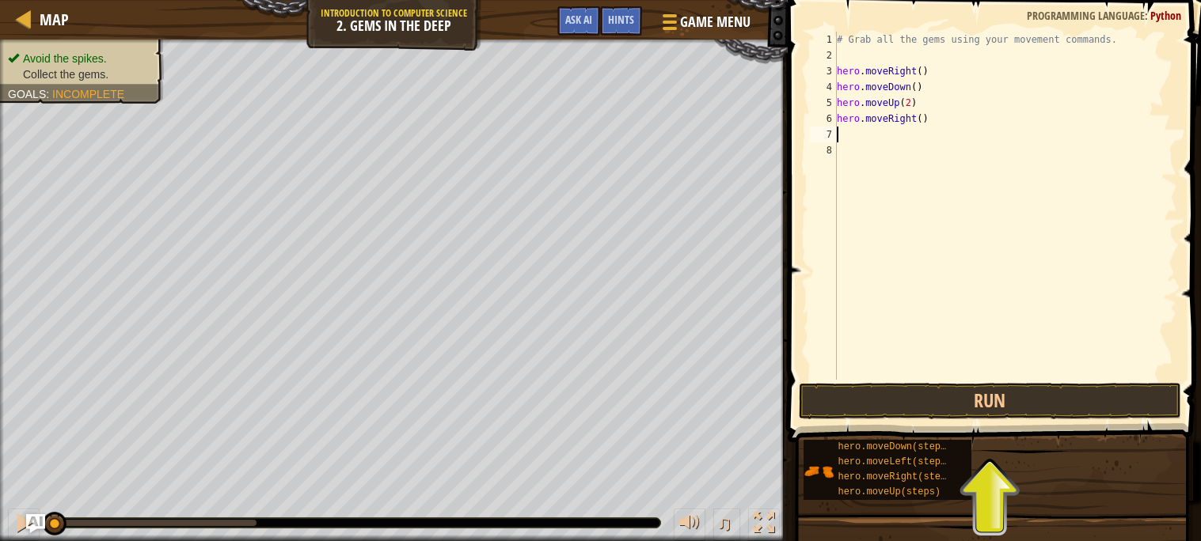
type textarea "m"
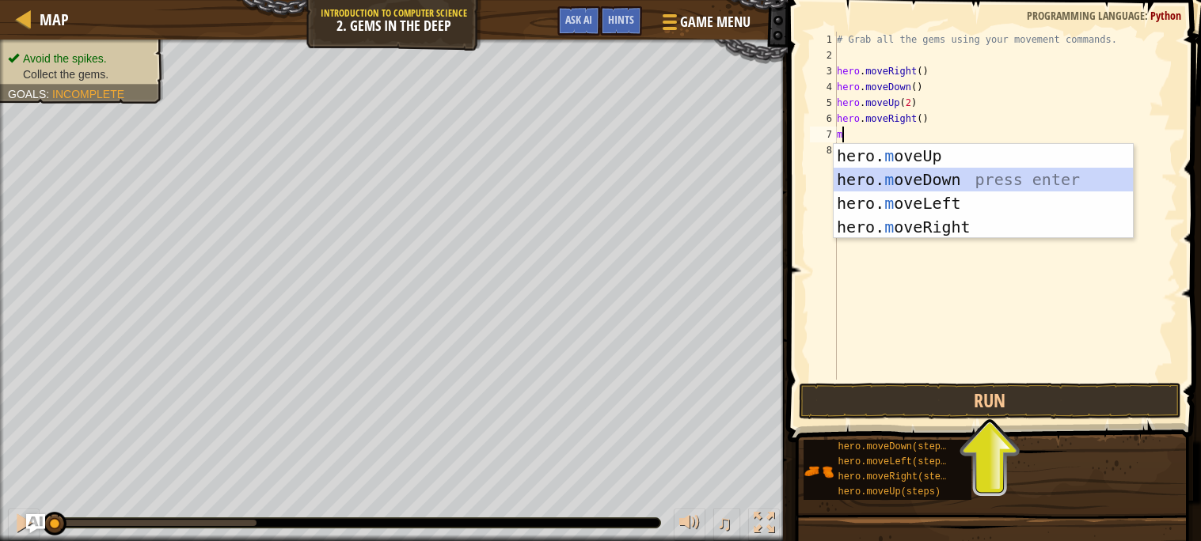
click at [866, 180] on div "hero. m oveUp press enter hero. m oveDown press enter hero. m oveLeft press ent…" at bounding box center [982, 215] width 299 height 142
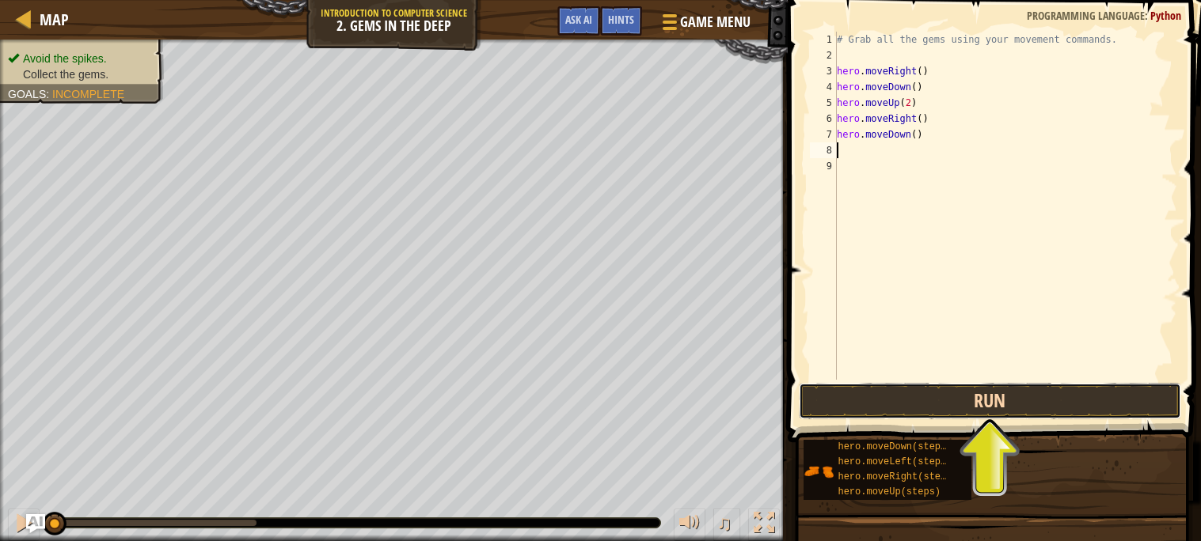
click at [980, 395] on button "Run" at bounding box center [990, 401] width 382 height 36
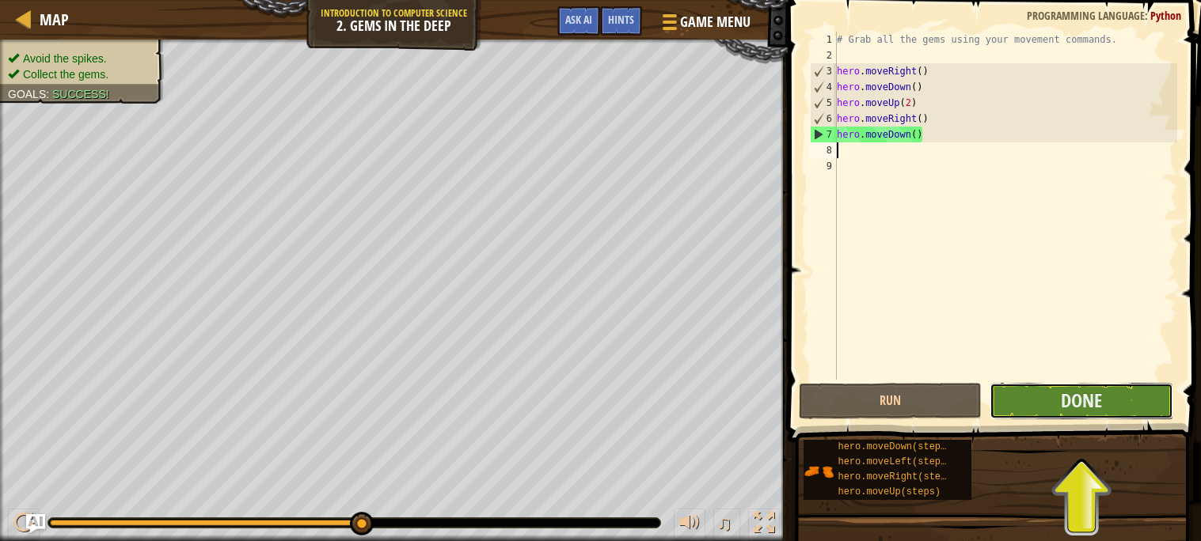
click at [1000, 407] on button "Done" at bounding box center [1081, 401] width 184 height 36
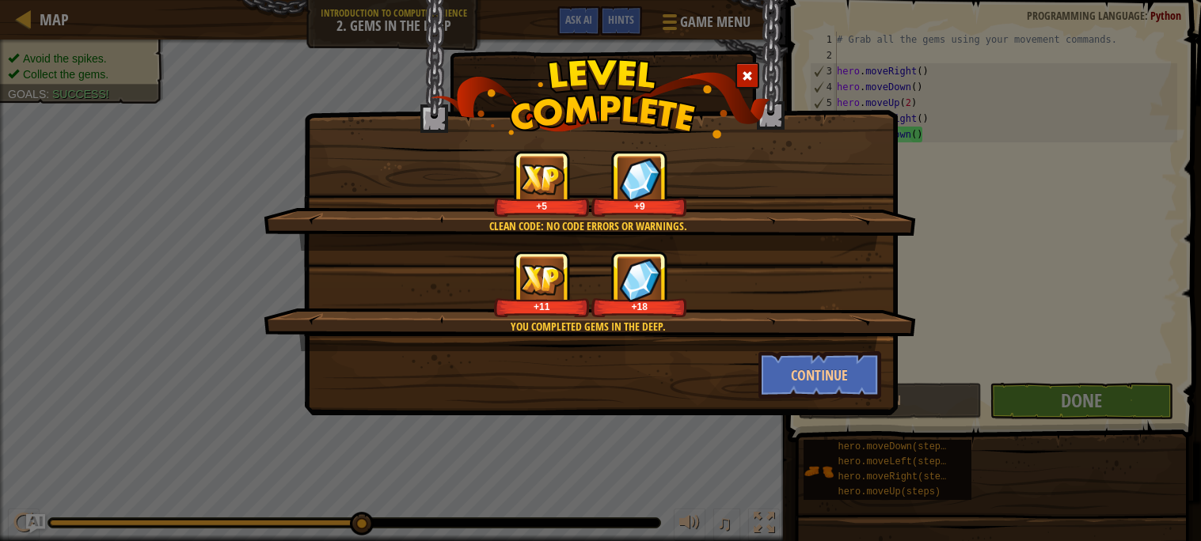
click at [822, 345] on div "You completed Gems in the Deep. +11 +18" at bounding box center [590, 301] width 652 height 101
click at [838, 372] on button "Continue" at bounding box center [819, 374] width 123 height 47
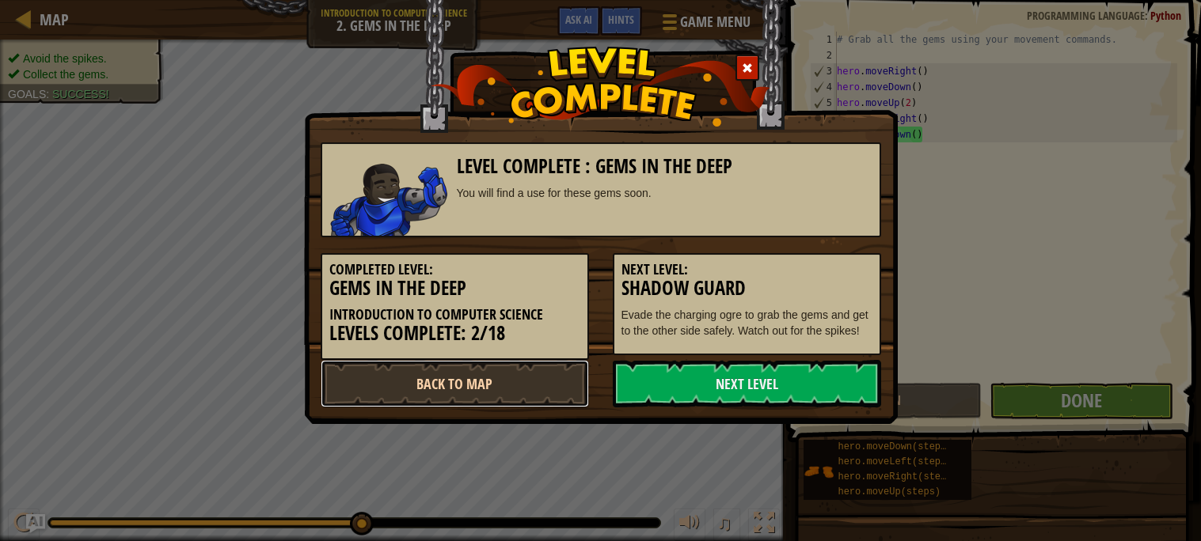
click at [553, 374] on link "Back to Map" at bounding box center [455, 383] width 268 height 47
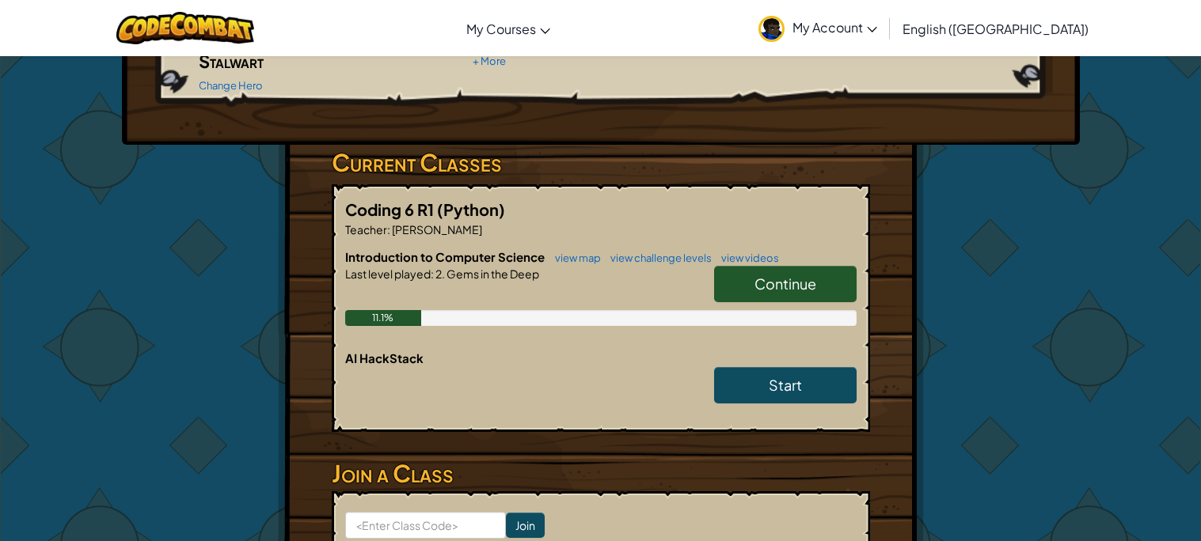
scroll to position [197, 0]
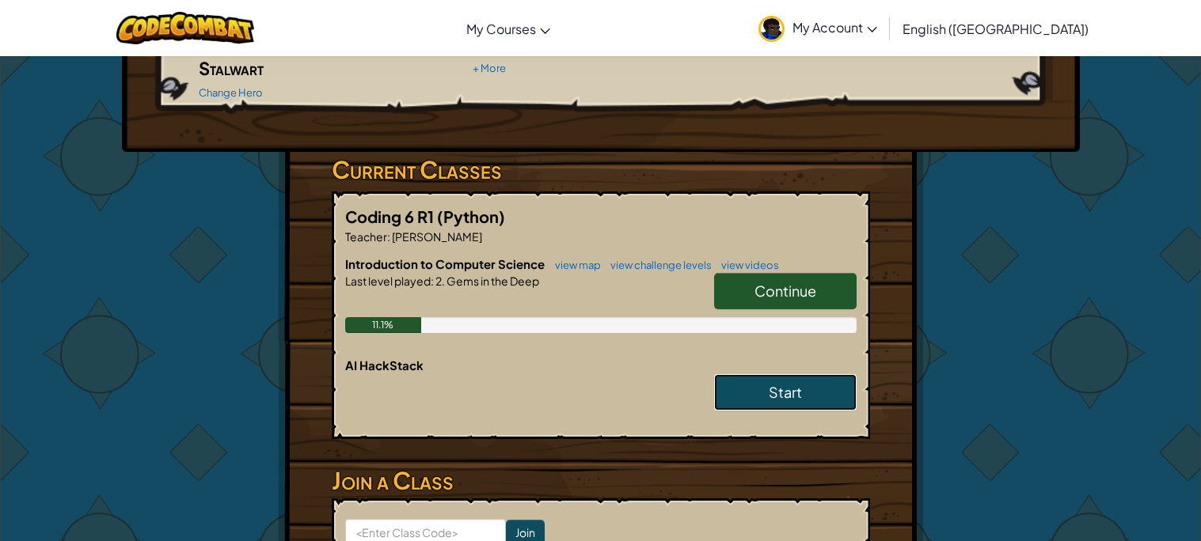
click at [824, 382] on link "Start" at bounding box center [785, 392] width 142 height 36
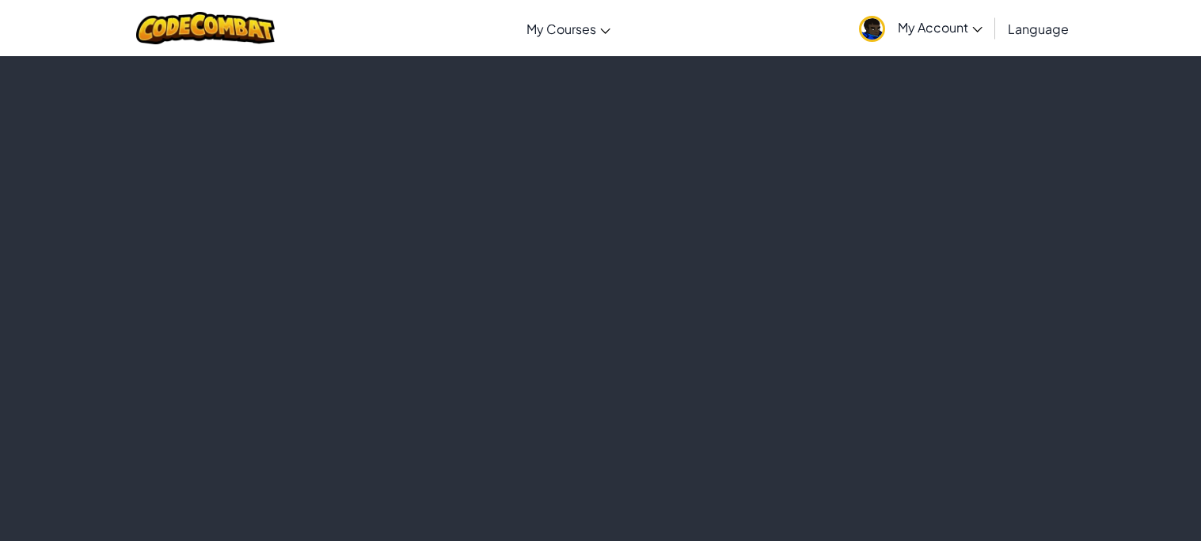
click at [824, 382] on div at bounding box center [600, 298] width 1201 height 486
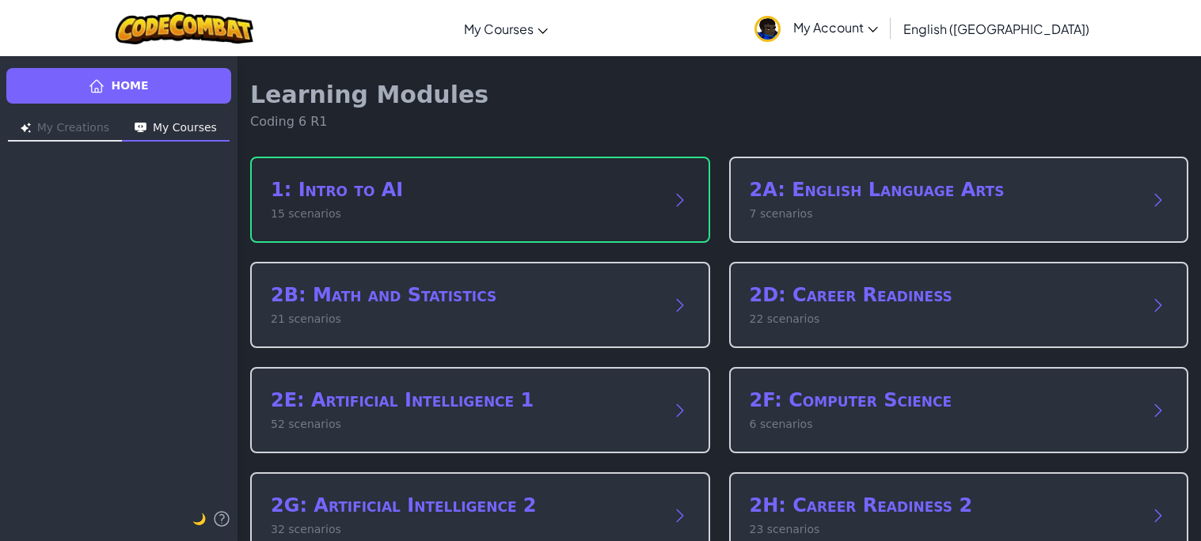
click at [585, 222] on div "1: Intro to AI 15 scenarios" at bounding box center [480, 200] width 460 height 86
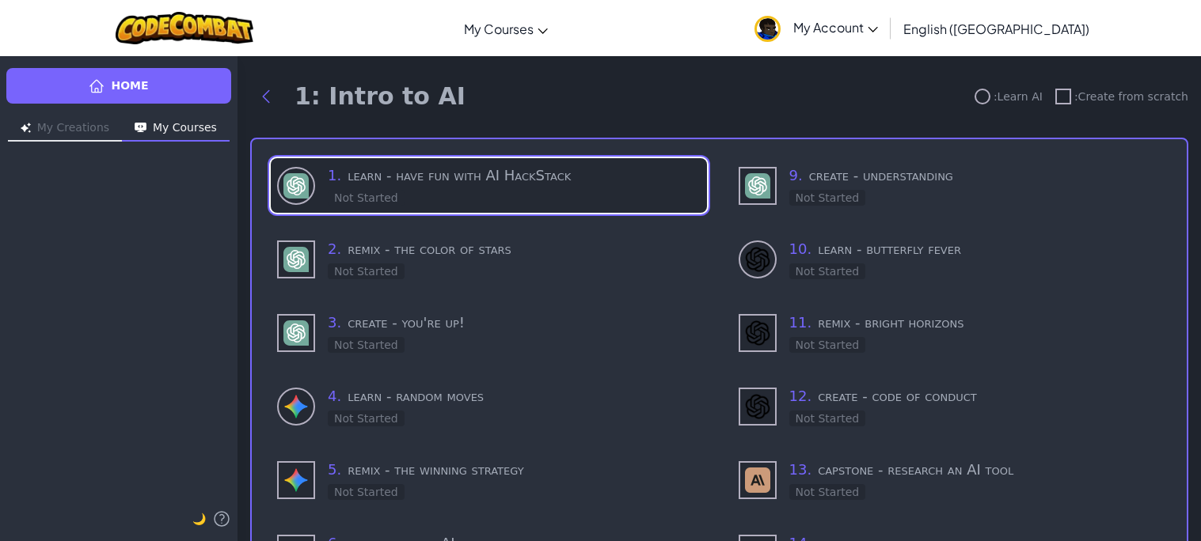
click at [563, 190] on div "1 . learn - have fun with AI HackStack Not Started" at bounding box center [514, 186] width 373 height 42
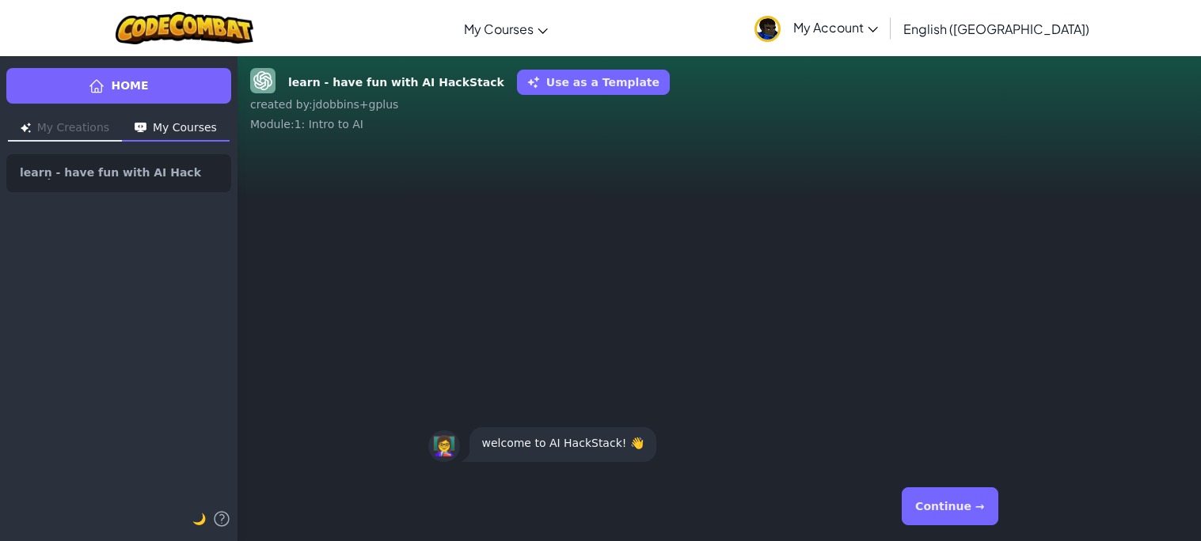
click at [995, 505] on button "Continue →" at bounding box center [950, 507] width 96 height 38
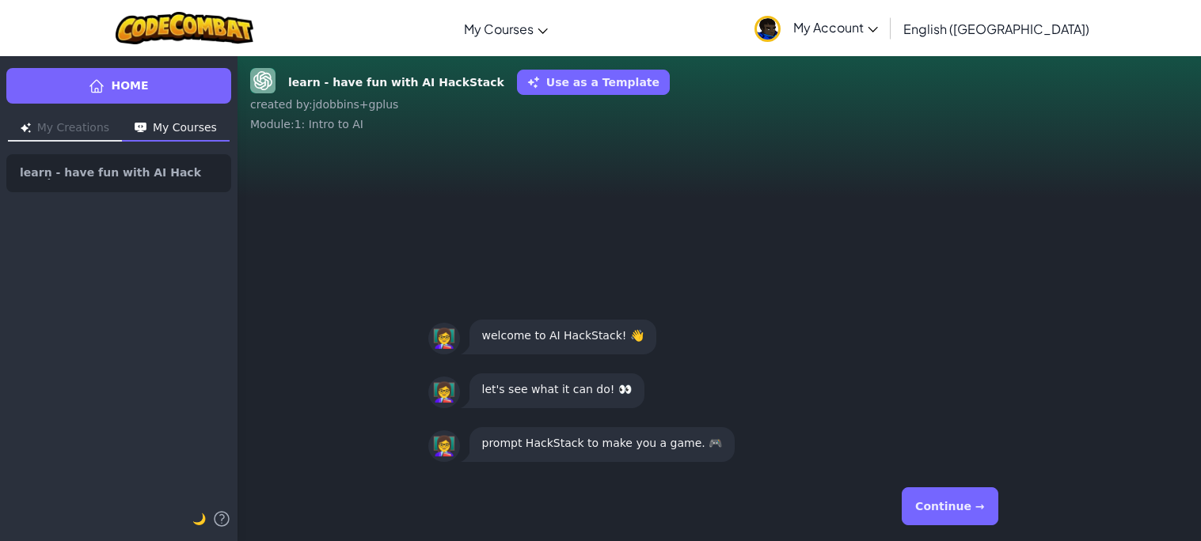
click at [995, 505] on button "Continue →" at bounding box center [950, 507] width 96 height 38
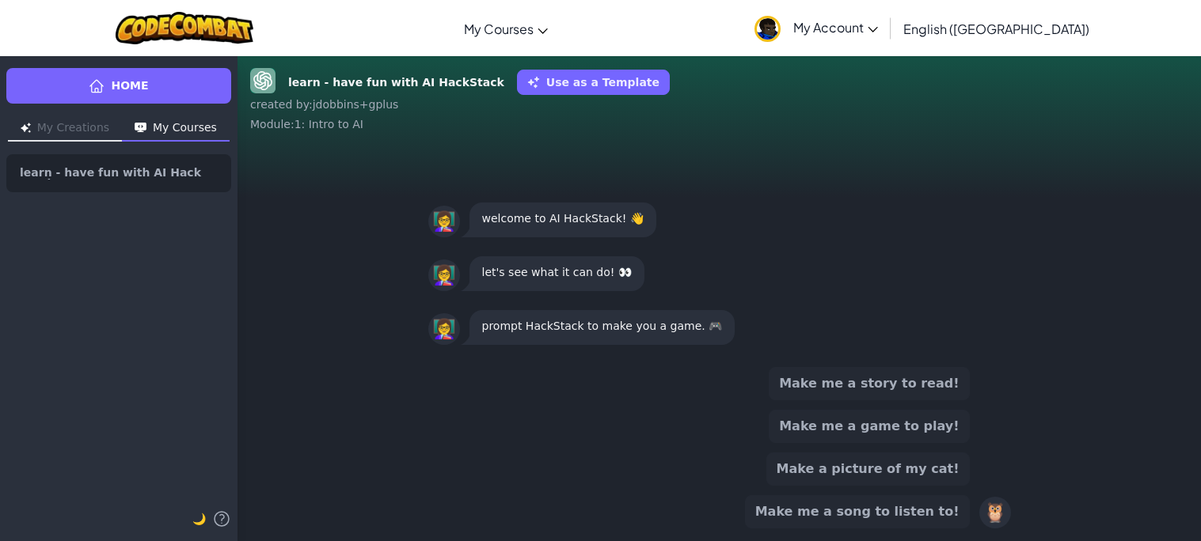
click at [945, 464] on button "Make a picture of my cat!" at bounding box center [867, 469] width 203 height 33
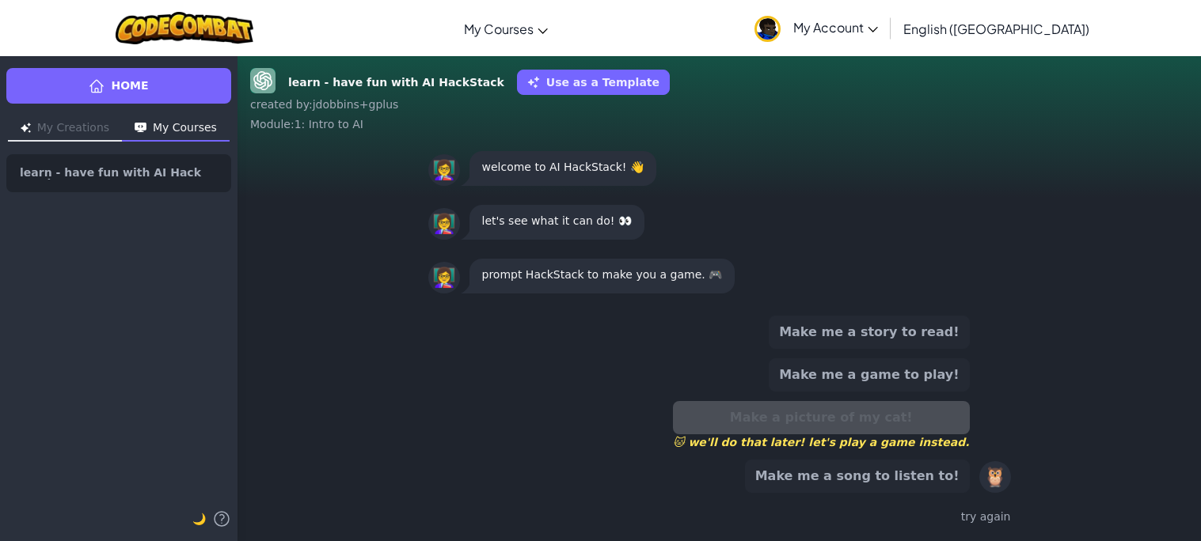
click at [951, 469] on button "Make me a song to listen to!" at bounding box center [857, 476] width 225 height 33
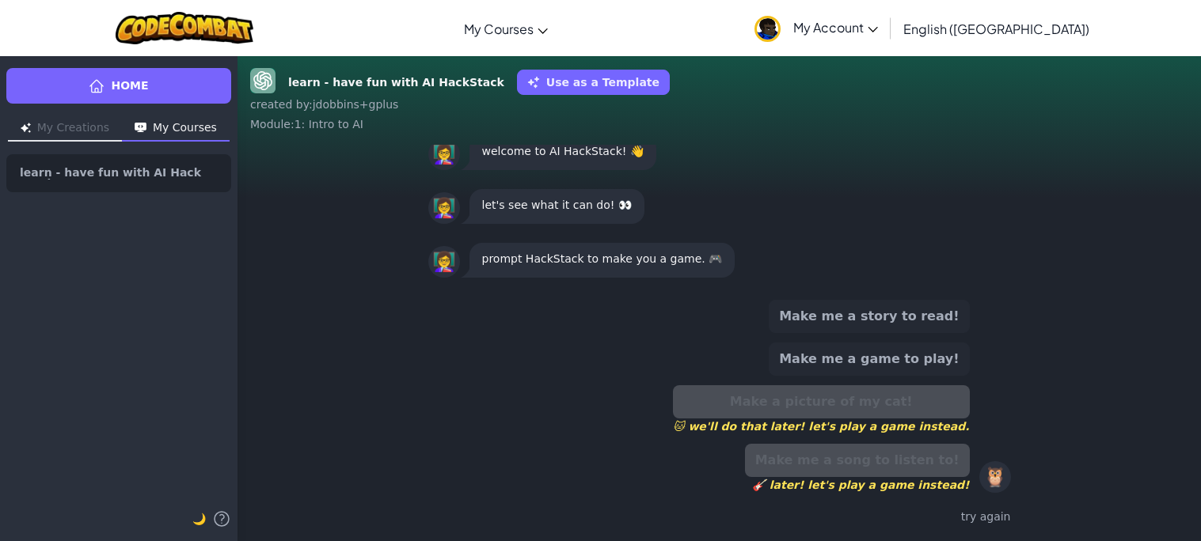
click at [925, 304] on button "Make me a story to read!" at bounding box center [869, 316] width 200 height 33
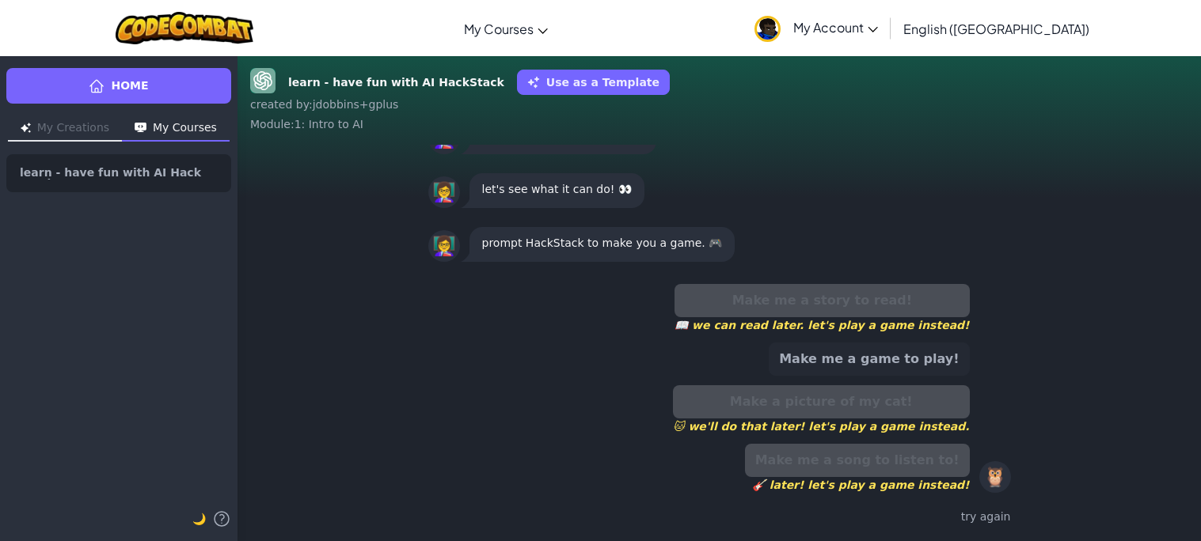
click at [899, 422] on span "🐱 we'll do that later! let's play a game instead." at bounding box center [821, 427] width 297 height 16
click at [670, 72] on div "learn - have fun with AI HackStack Use as a Template" at bounding box center [719, 82] width 938 height 28
click at [883, 350] on button "Make me a game to play!" at bounding box center [869, 359] width 200 height 33
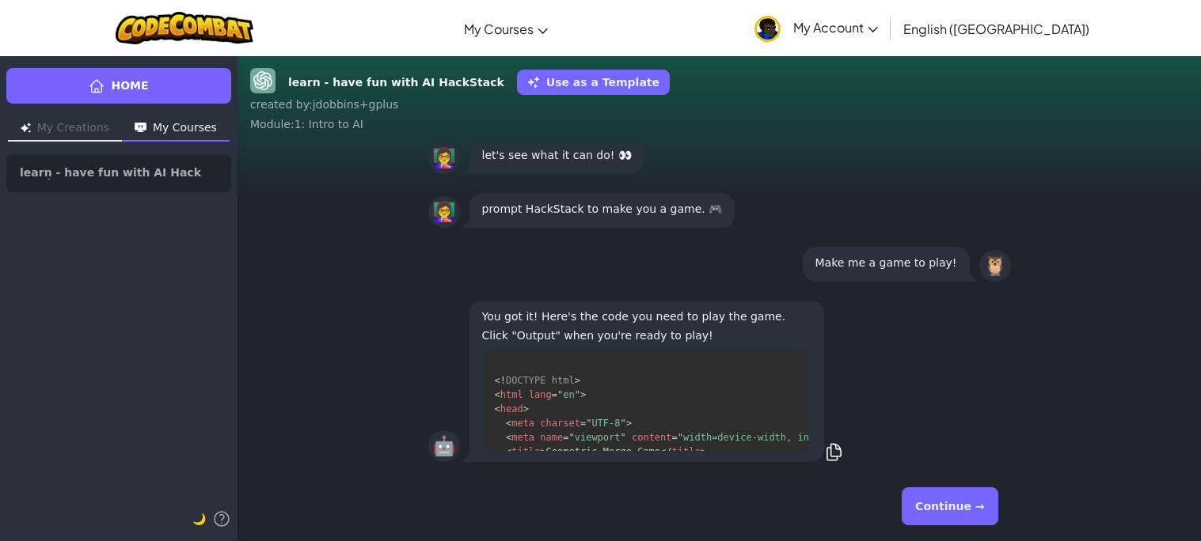
click at [947, 502] on button "Continue →" at bounding box center [950, 507] width 96 height 38
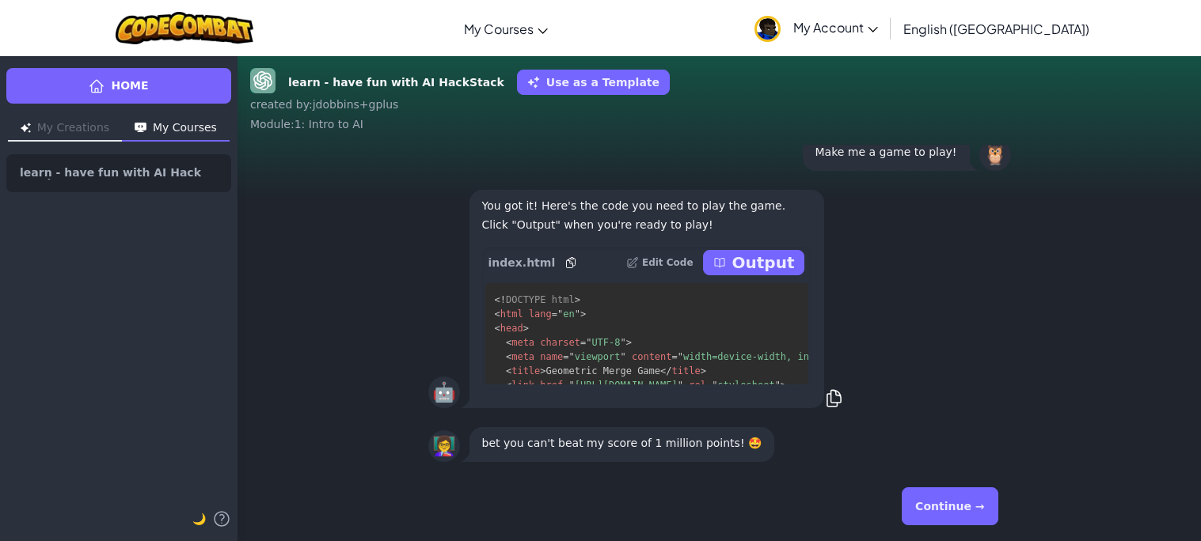
click at [943, 501] on button "Continue →" at bounding box center [950, 507] width 96 height 38
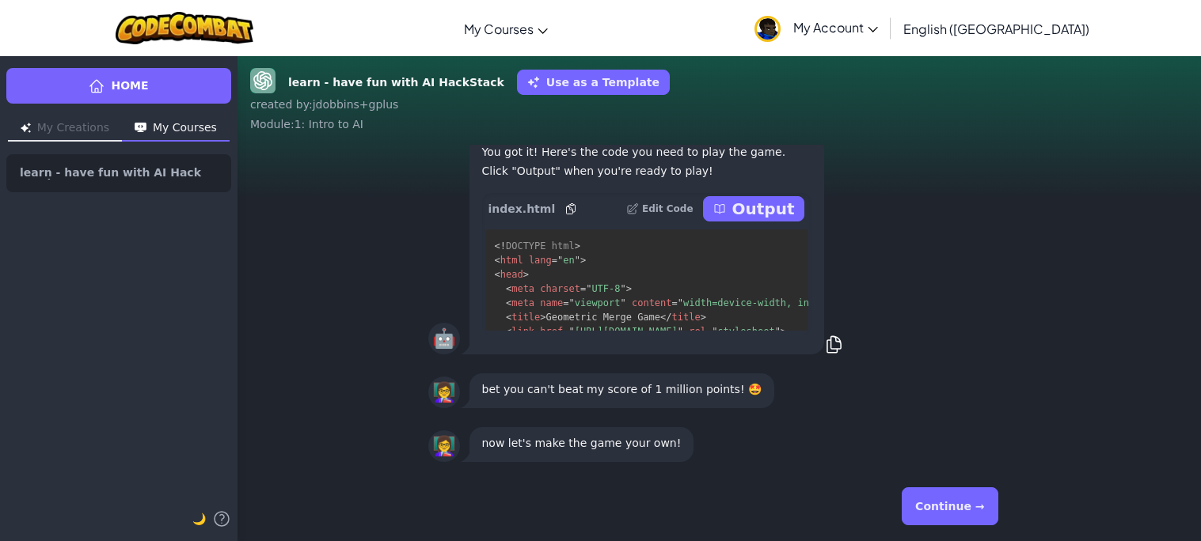
click at [939, 499] on button "Continue →" at bounding box center [950, 507] width 96 height 38
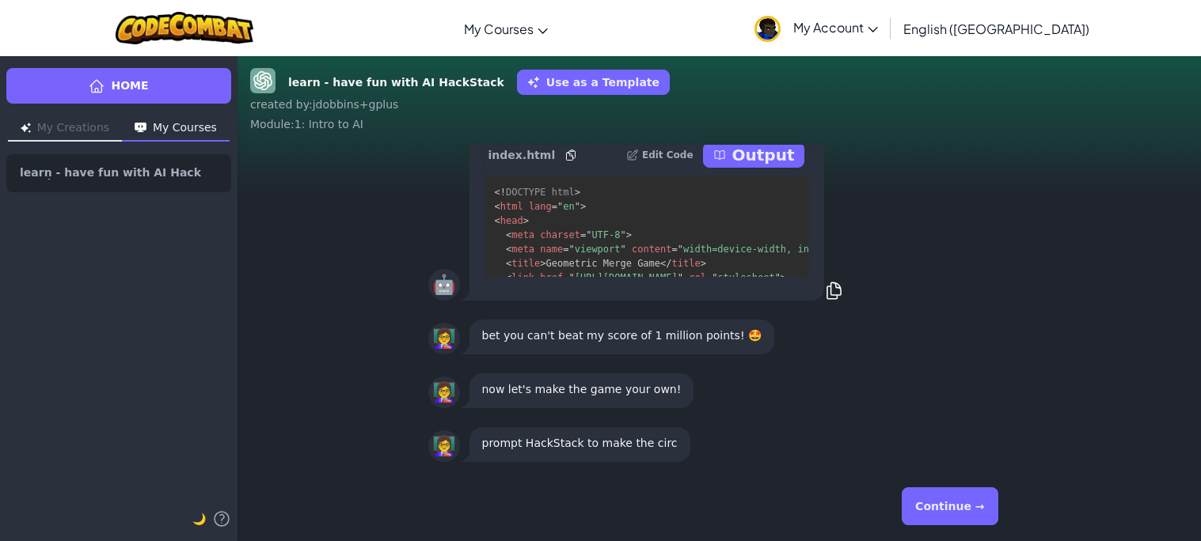
scroll to position [1, 0]
click at [942, 499] on button "Continue →" at bounding box center [950, 507] width 96 height 38
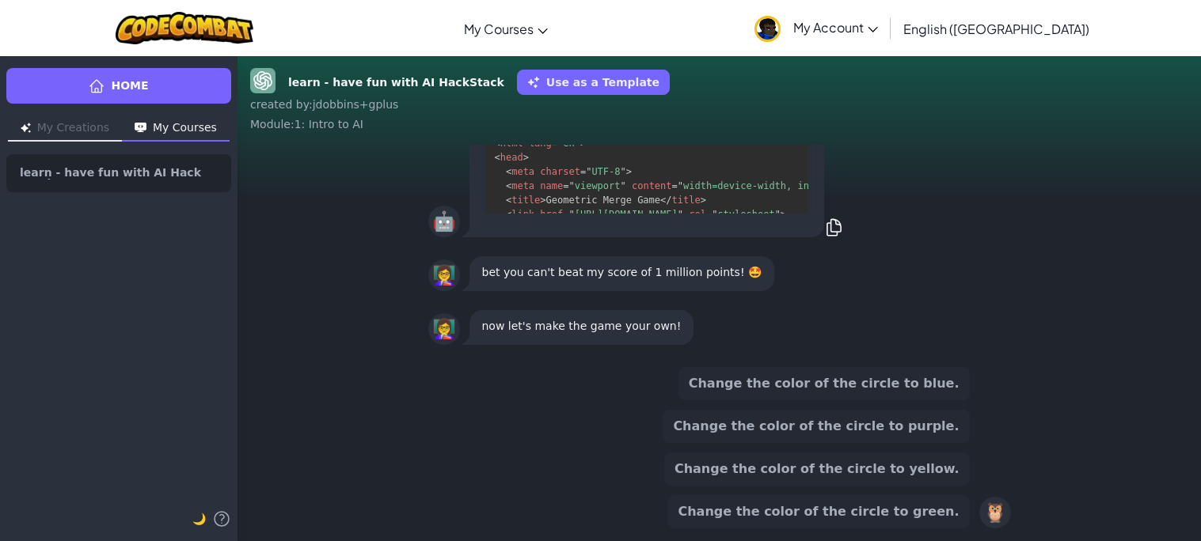
scroll to position [0, 0]
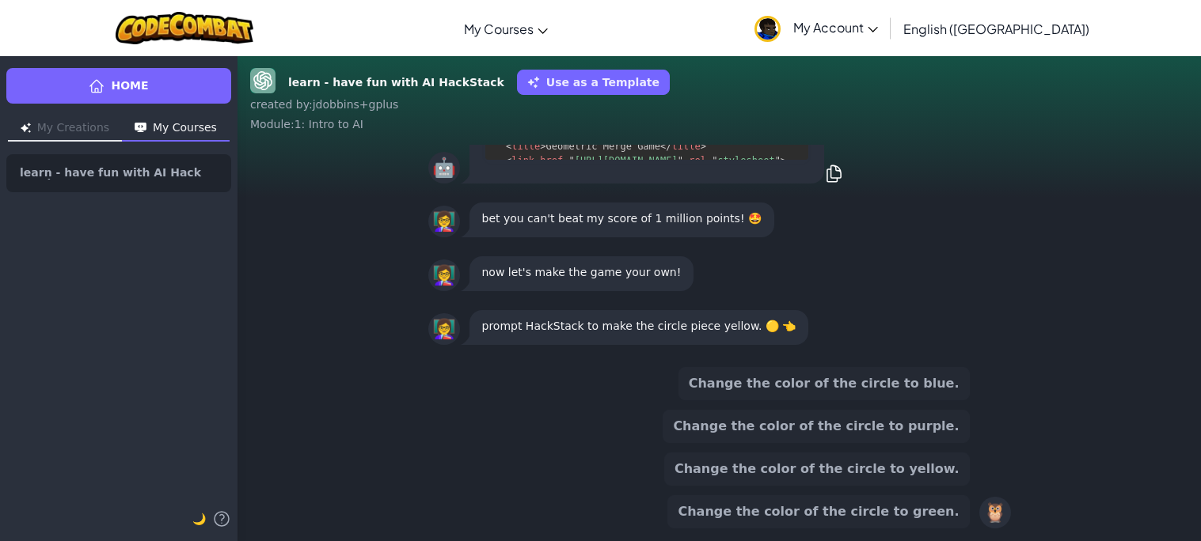
click at [930, 433] on button "Change the color of the circle to purple." at bounding box center [816, 426] width 306 height 33
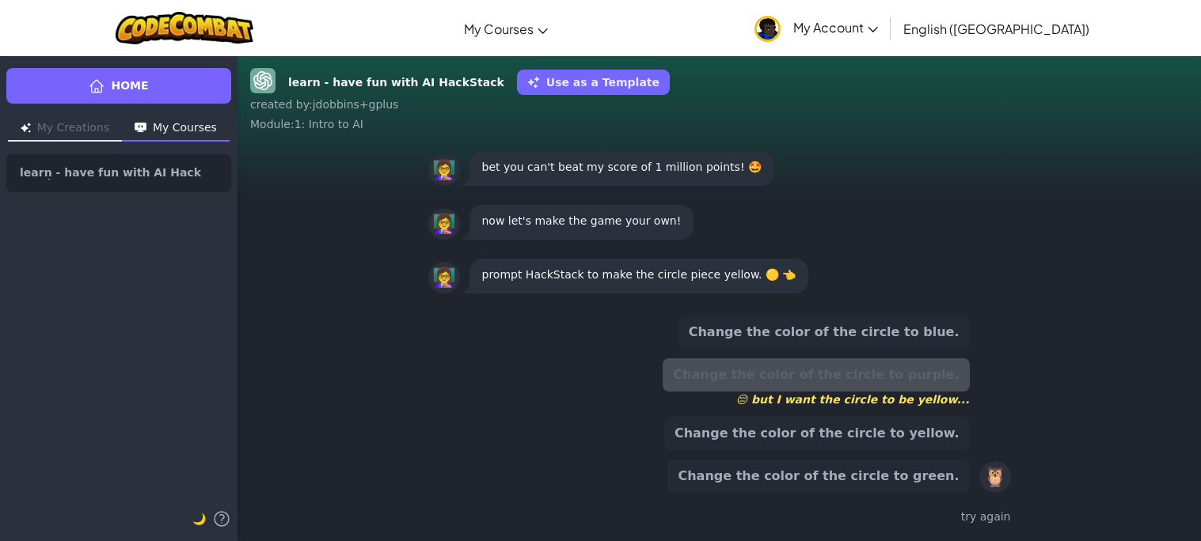
click at [920, 321] on button "Change the color of the circle to blue." at bounding box center [823, 332] width 291 height 33
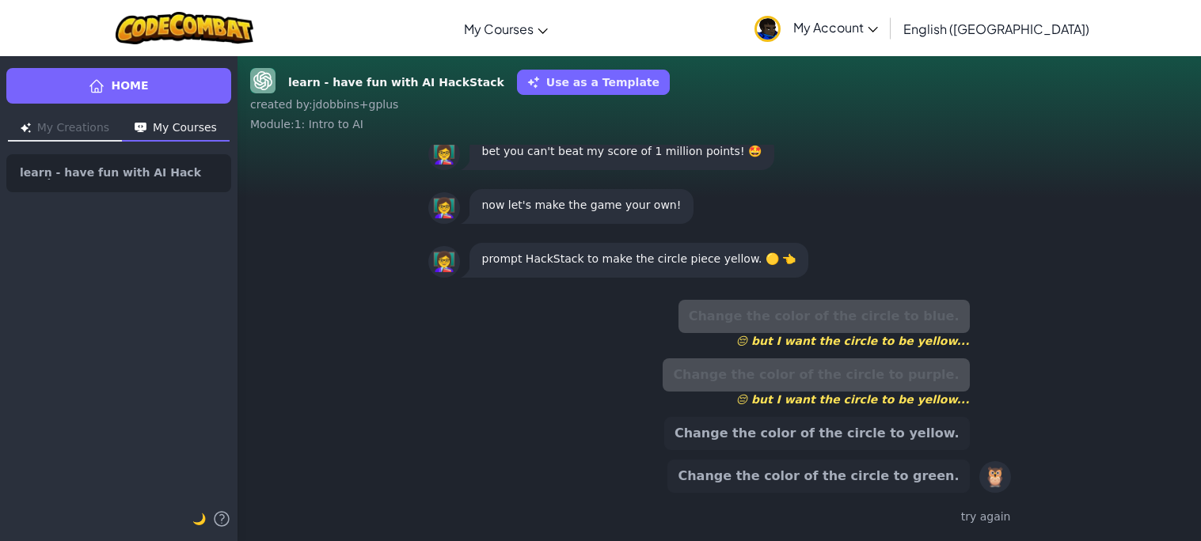
click at [913, 473] on button "Change the color of the circle to green." at bounding box center [818, 476] width 302 height 33
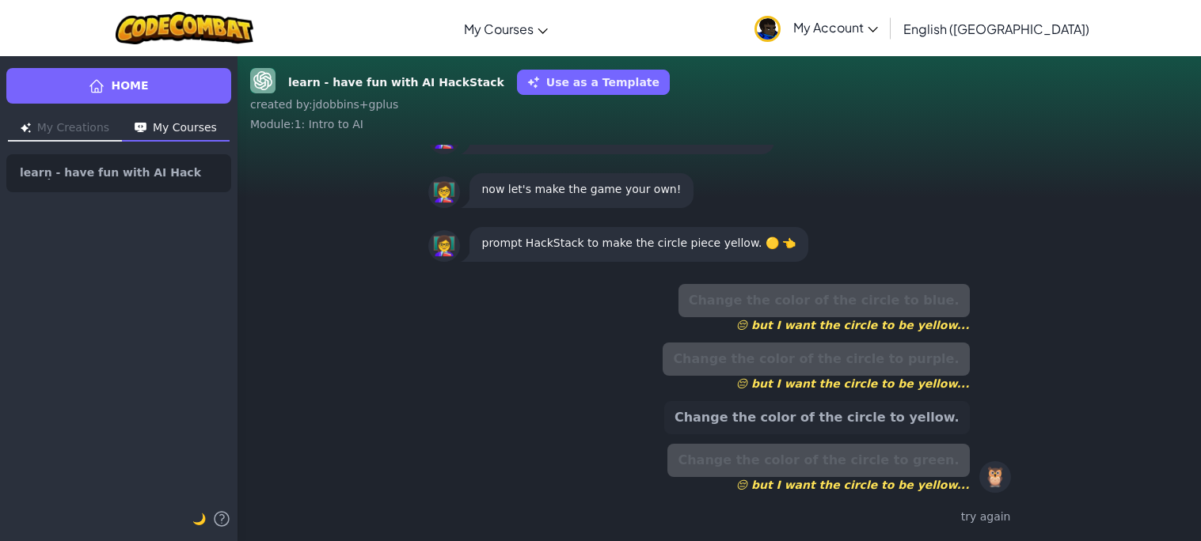
click at [890, 422] on button "Change the color of the circle to yellow." at bounding box center [817, 417] width 306 height 33
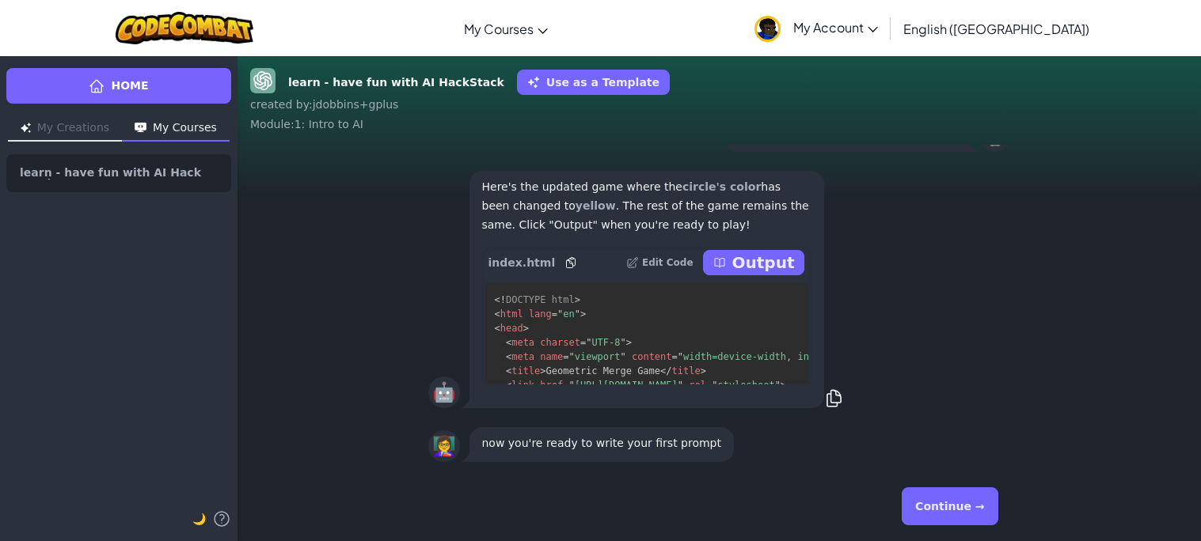
click at [974, 494] on button "Continue →" at bounding box center [950, 507] width 96 height 38
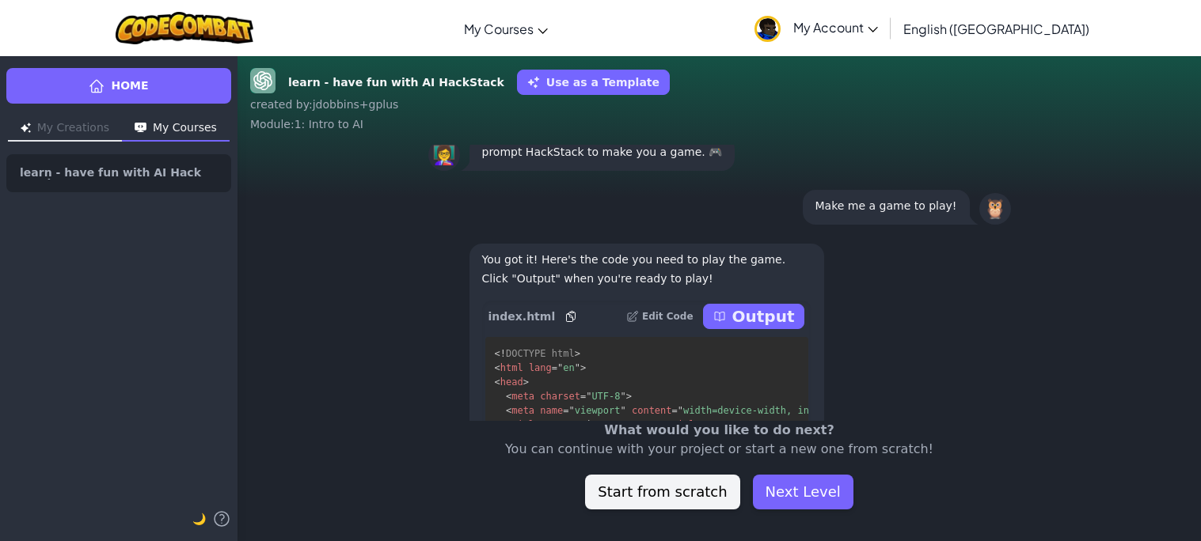
scroll to position [-574, 0]
click at [747, 316] on p "Output" at bounding box center [763, 315] width 63 height 22
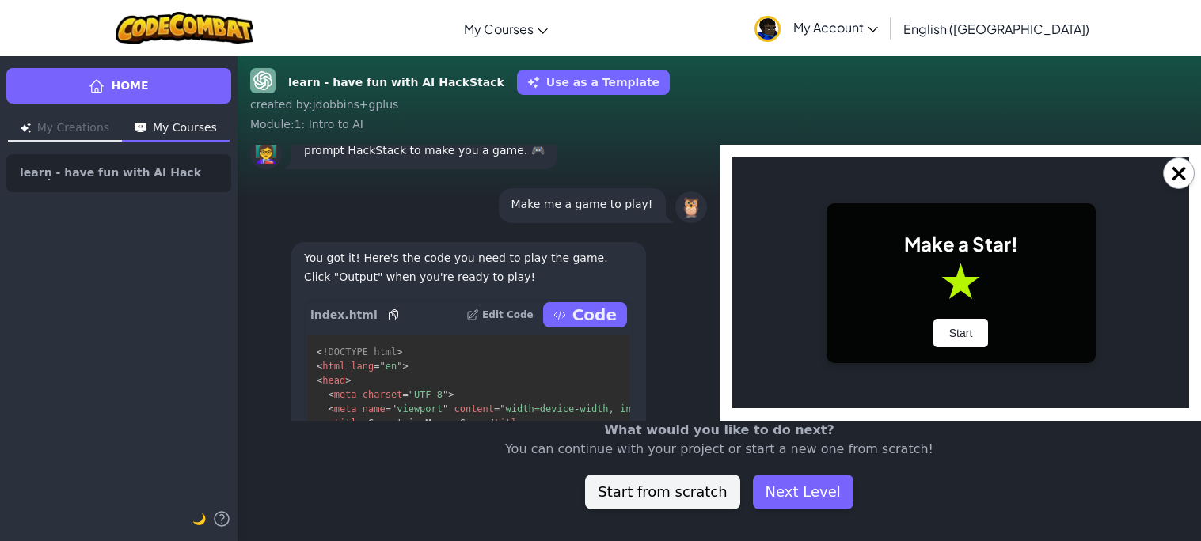
scroll to position [0, 0]
click at [974, 336] on button "Start" at bounding box center [959, 333] width 55 height 28
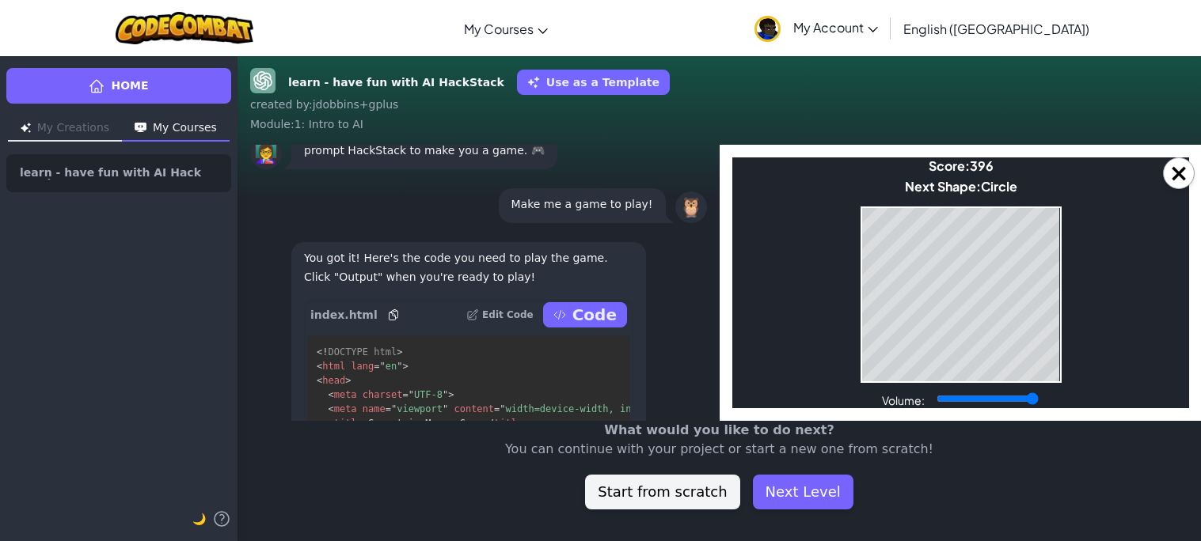
drag, startPoint x: 990, startPoint y: 403, endPoint x: 1084, endPoint y: 408, distance: 94.3
type input "1"
click at [1038, 405] on input "Volume:" at bounding box center [987, 399] width 102 height 13
click at [761, 484] on button "Next Level" at bounding box center [803, 492] width 101 height 35
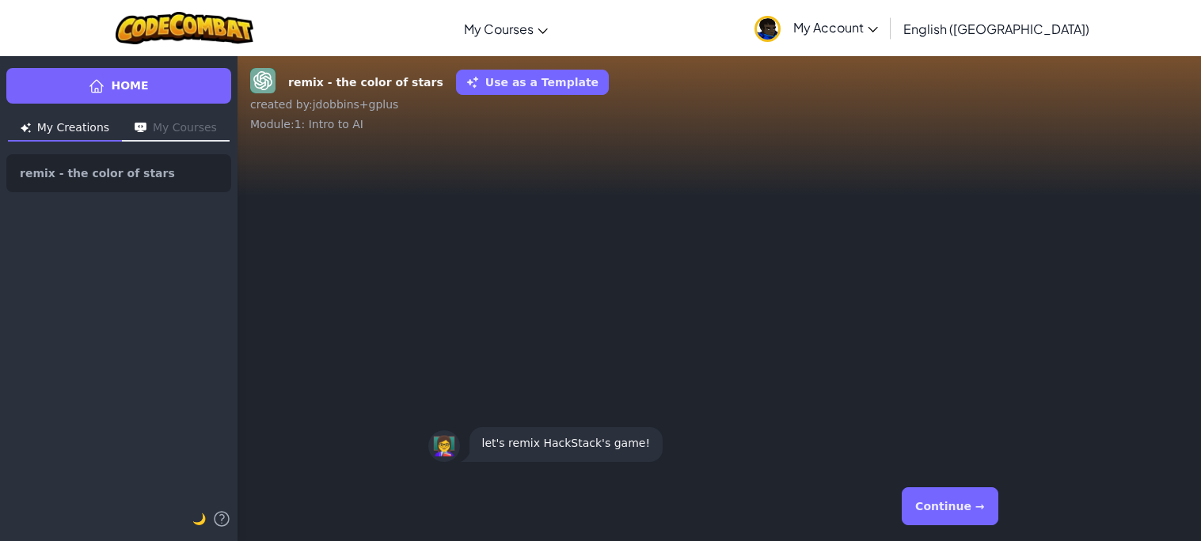
click at [936, 517] on button "Continue →" at bounding box center [950, 507] width 96 height 38
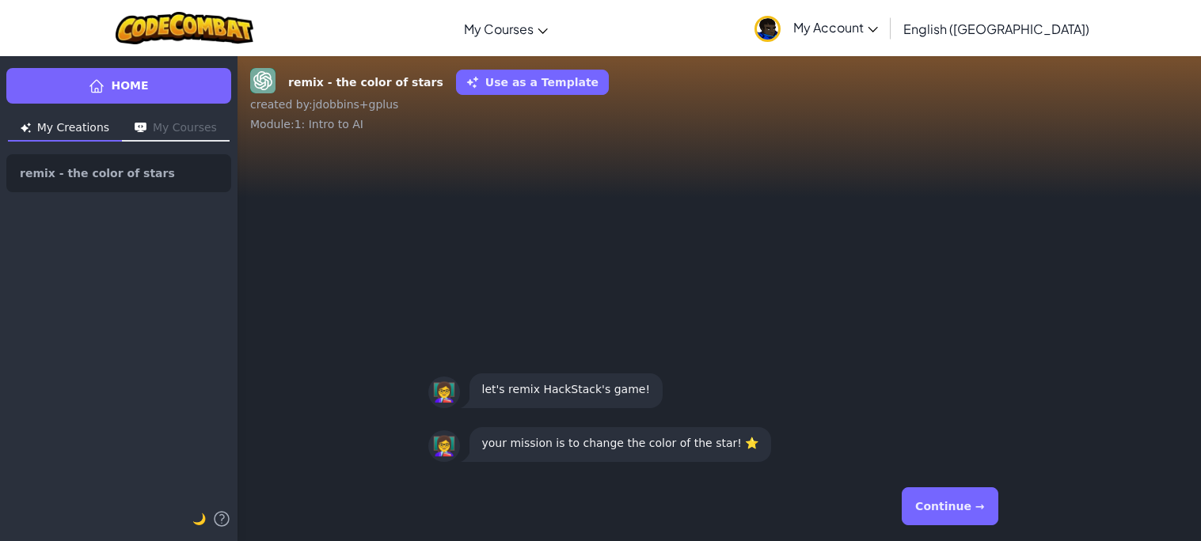
click at [936, 514] on button "Continue →" at bounding box center [950, 507] width 96 height 38
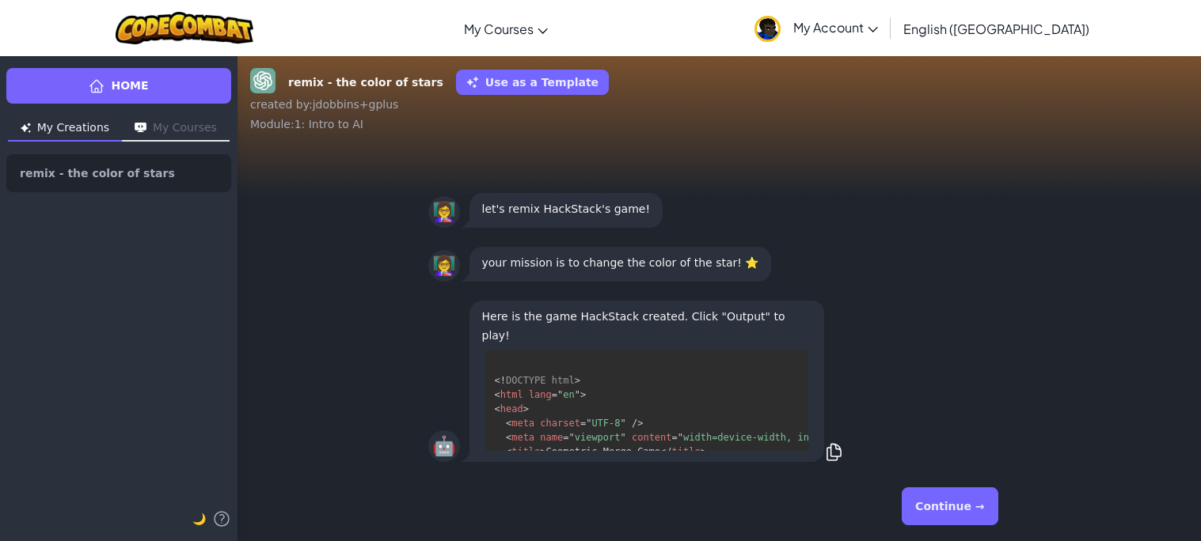
click at [930, 506] on button "Continue →" at bounding box center [950, 507] width 96 height 38
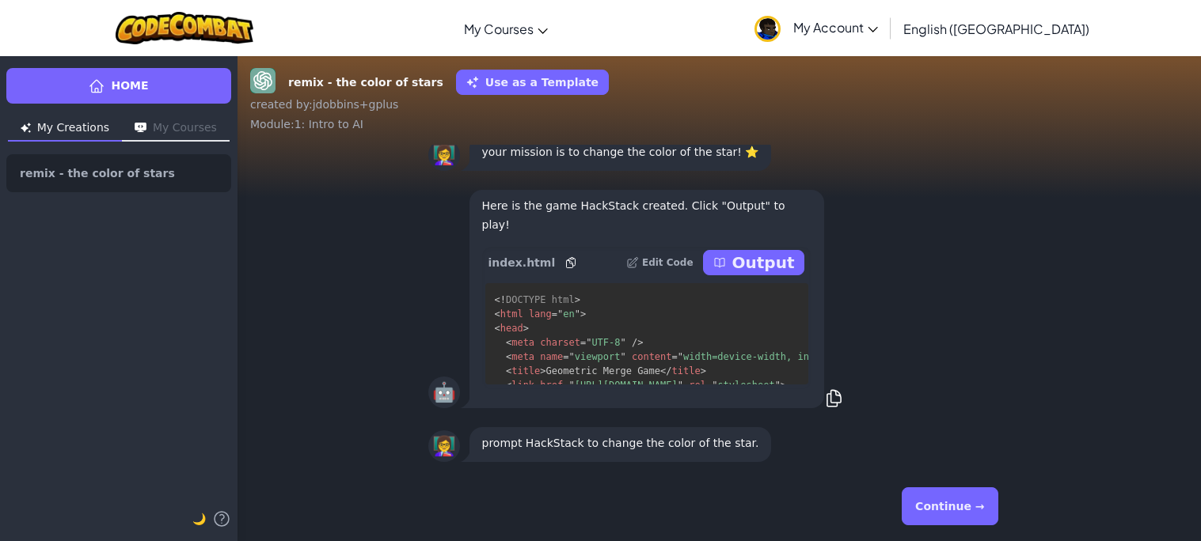
click at [772, 264] on p "Output" at bounding box center [763, 263] width 63 height 22
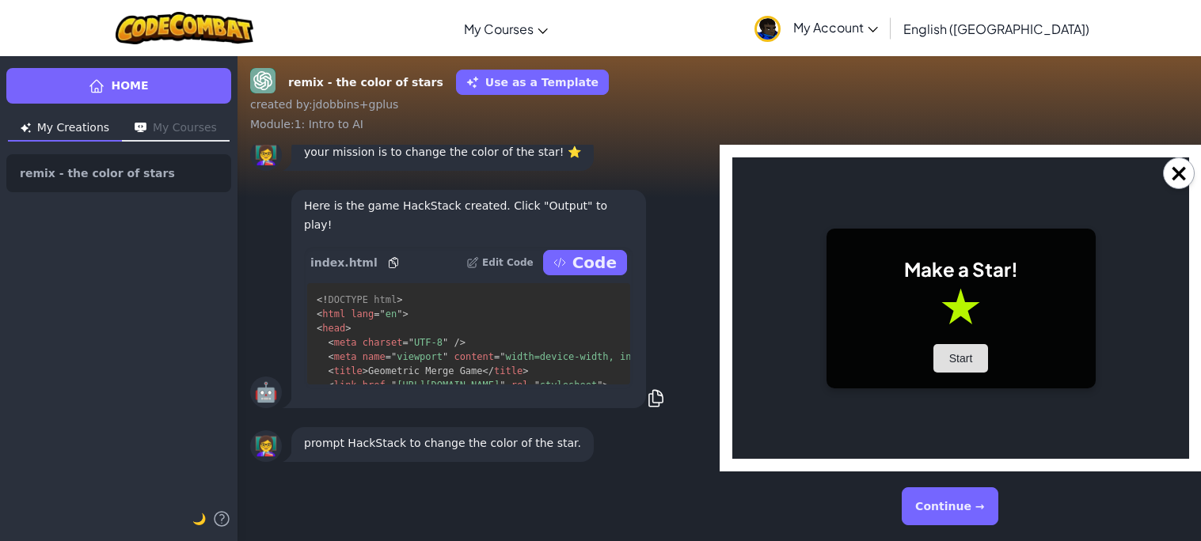
click at [955, 352] on button "Start" at bounding box center [959, 358] width 55 height 28
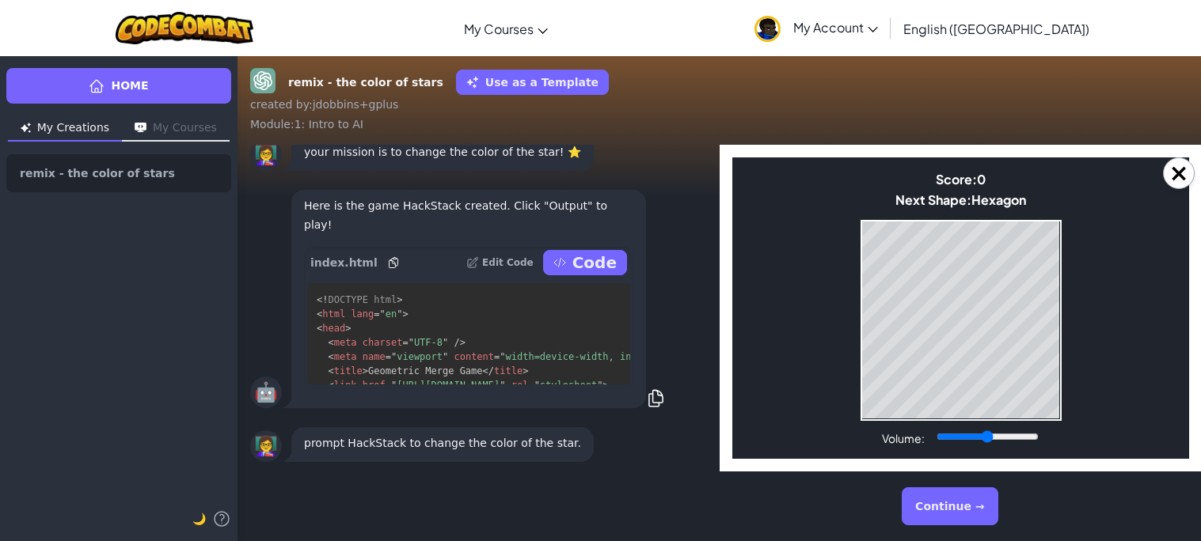
click at [932, 506] on button "Continue →" at bounding box center [950, 507] width 96 height 38
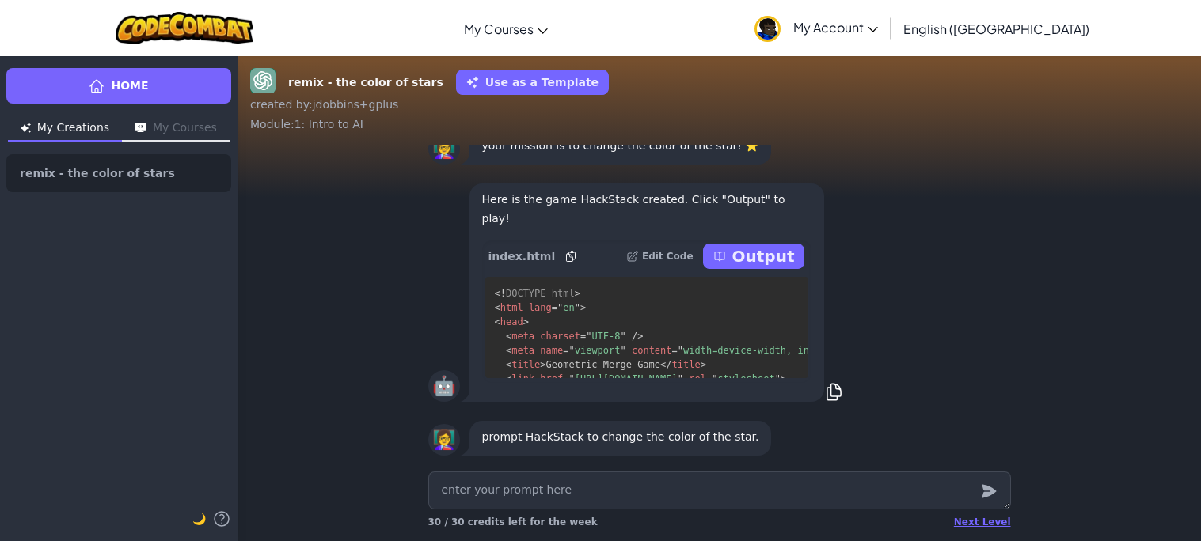
type textarea "x"
type textarea "ij"
type textarea "x"
type textarea "ijh"
type textarea "x"
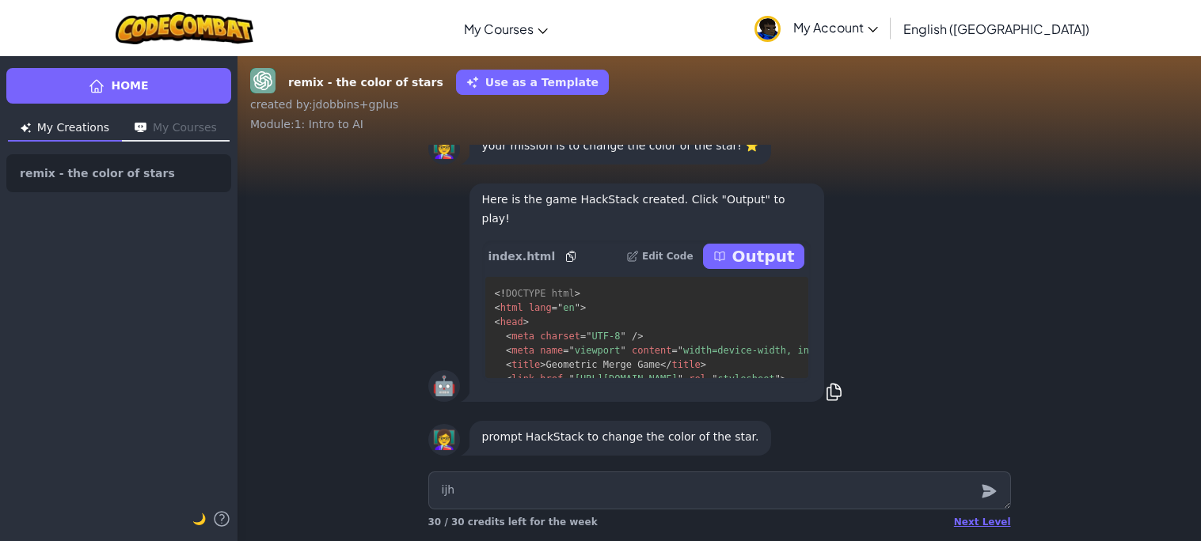
type textarea "ijhi"
type textarea "x"
type textarea "ijhixuh"
type textarea "x"
type textarea "ijhixuhiu"
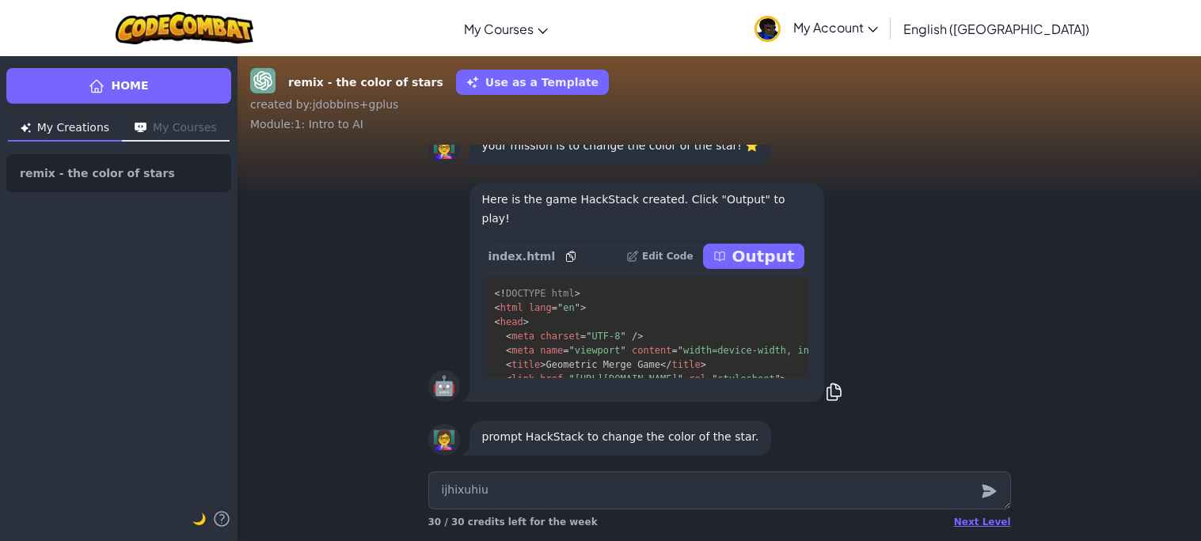
type textarea "x"
type textarea "ijhixuhiueh"
type textarea "x"
type textarea "ijhixuhiuehcf"
type textarea "x"
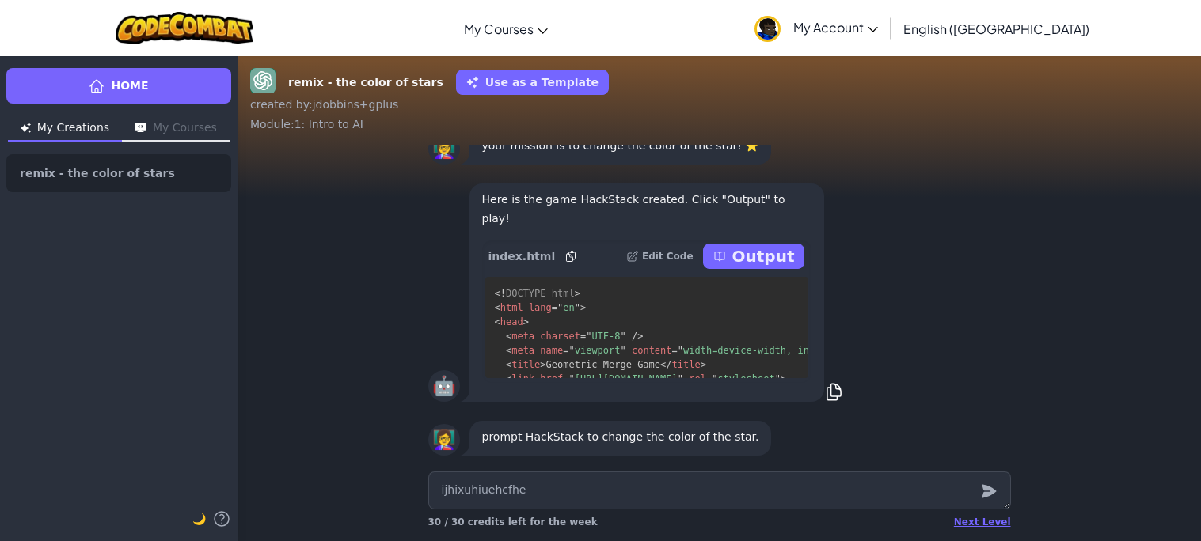
type textarea "ijhixuhiuehcfheu"
type textarea "x"
type textarea "ijhixuhiuehcfheuch"
type textarea "x"
type textarea "ijhixuhiuehcfheucheiuch"
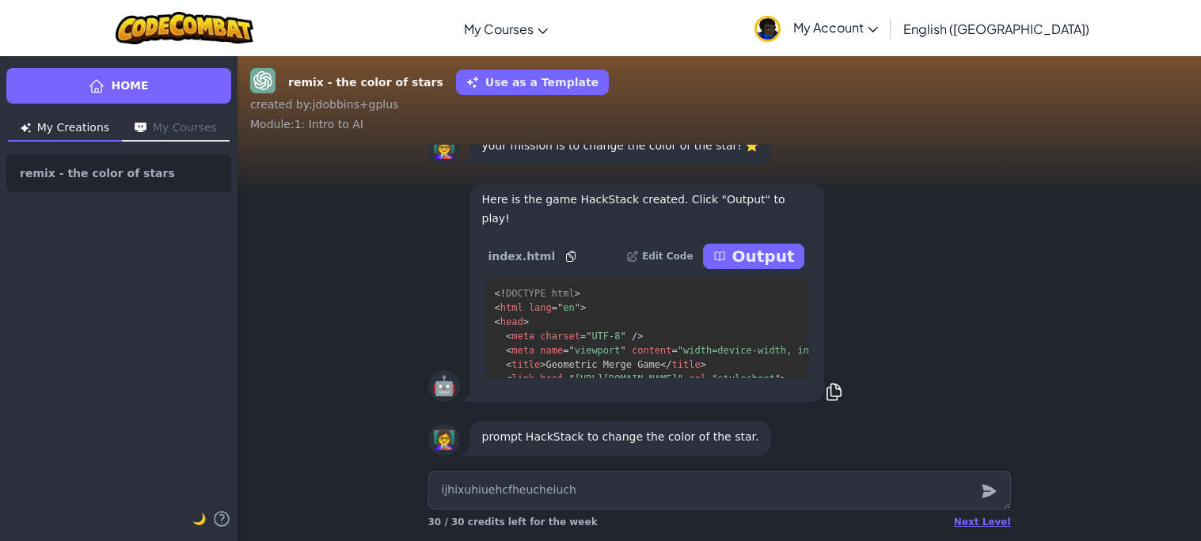
type textarea "x"
type textarea "ijhixuhiuehcfheucheiuche"
type textarea "x"
type textarea "ijhixuhiuehcfheucheiucheuch"
type textarea "x"
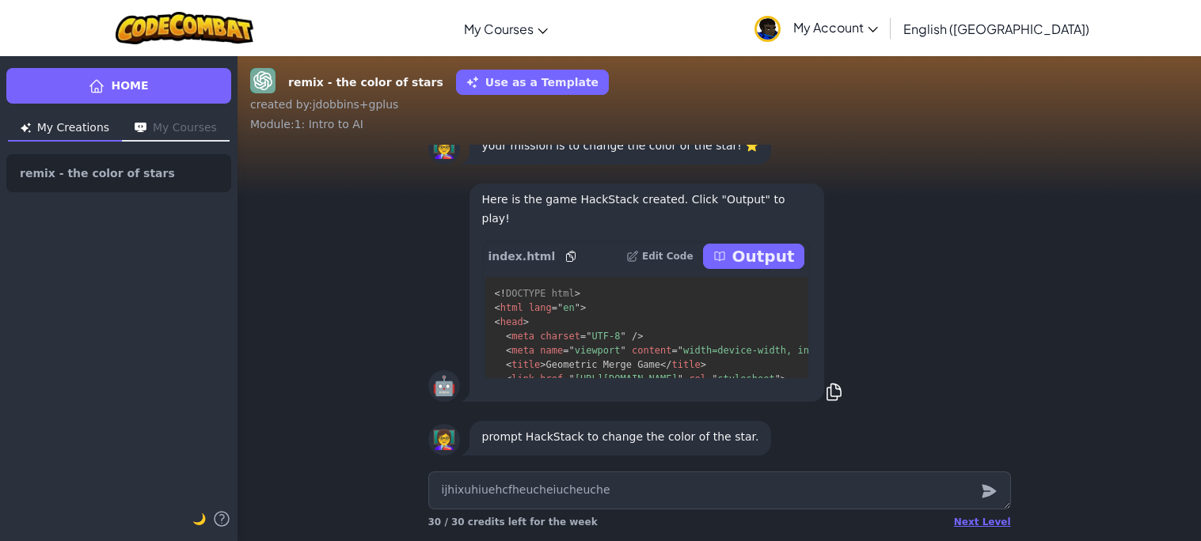
type textarea "ijhixuhiuehcfheucheiucheuchei"
type textarea "x"
type textarea "ijhixuhiuehcfheucheiucheucheicf"
type textarea "x"
type textarea "ijhixuhiuehcfheucheiucheuchei"
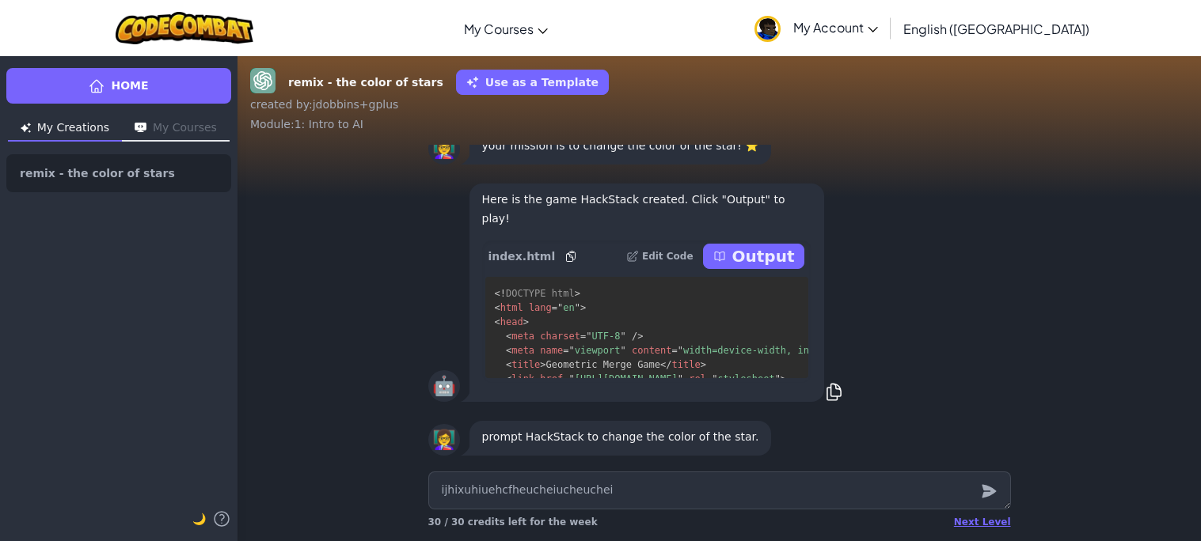
type textarea "x"
type textarea "ijhixuhiuehcfheucheiucheuche"
type textarea "x"
type textarea "ijhixuhiuehcfheucheiucheuch"
type textarea "x"
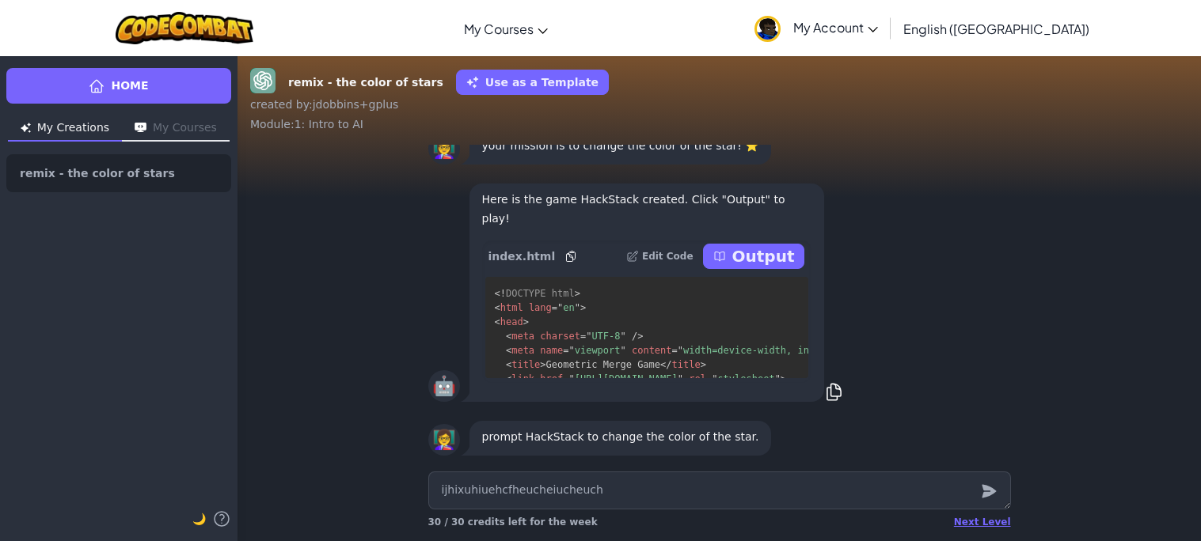
type textarea "ijhixuhiuehcfheucheiucheuc"
type textarea "x"
type textarea "ijhixuhiuehcfheucheiucheu"
type textarea "x"
type textarea "ijhixuhiuehcfheucheiuche"
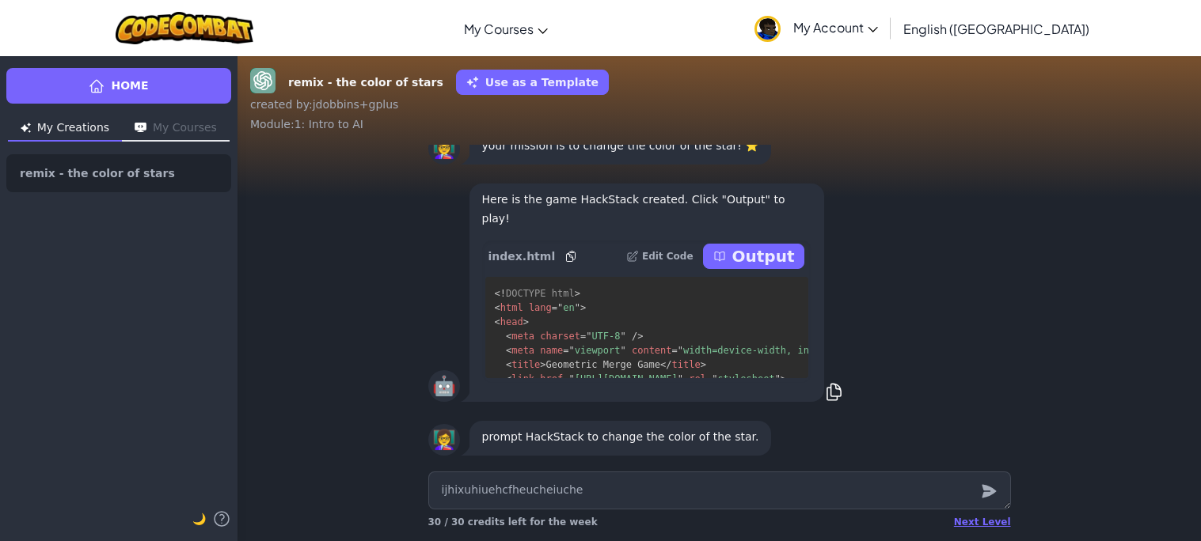
type textarea "x"
type textarea "ijhixuhiuehcfheucheiuch"
type textarea "x"
type textarea "ijhixuhiuehcfheucheiuc"
type textarea "x"
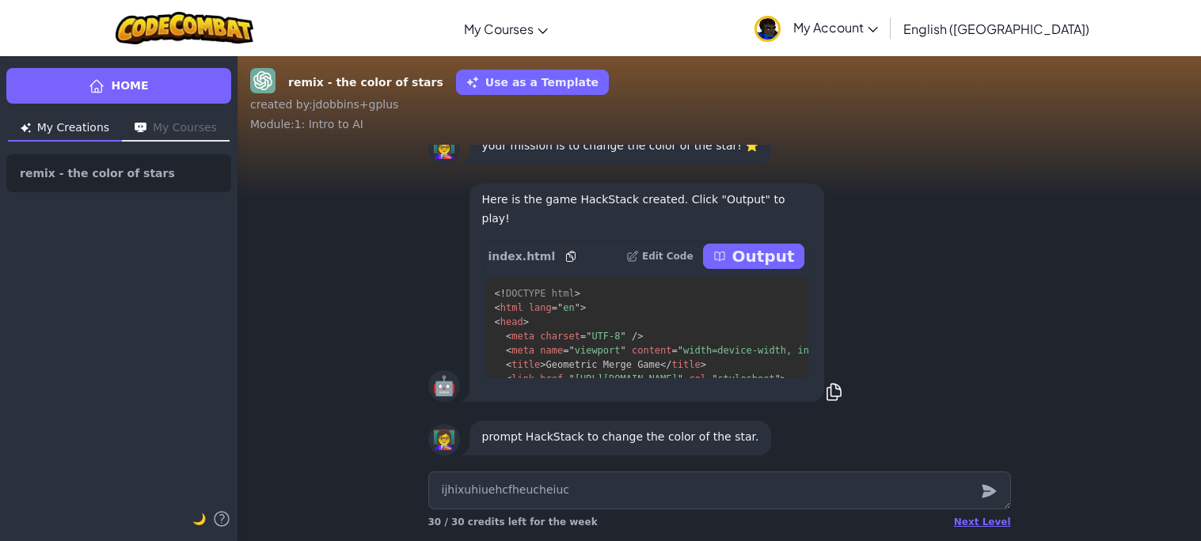
type textarea "ijhixuhiuehcfheucheiu"
type textarea "x"
type textarea "ijhixuhiuehcfheuchei"
type textarea "x"
type textarea "ijhixuhiuehcfheuche"
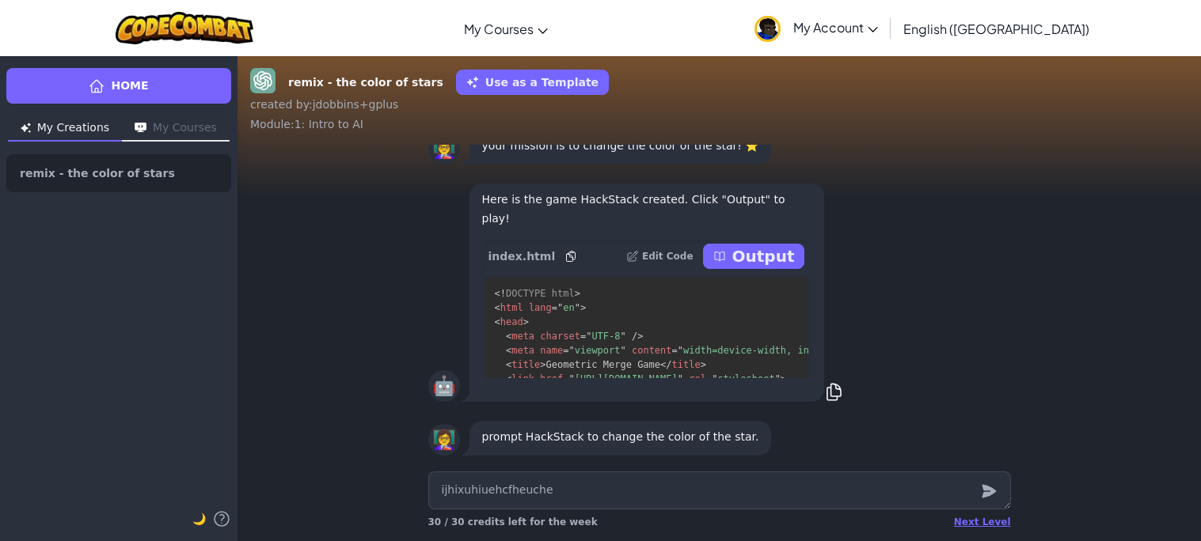
type textarea "x"
type textarea "ijhixuhiuehcfheuch"
type textarea "x"
type textarea "ijhixuhiuehcfheuc"
type textarea "x"
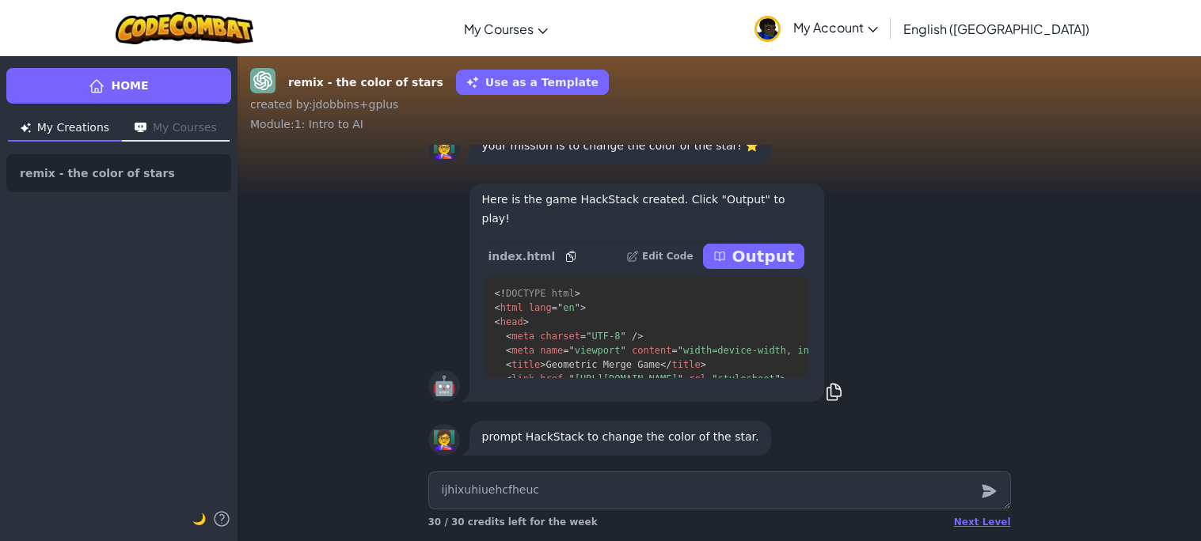
type textarea "ijhixuhiuehcfheu"
type textarea "x"
type textarea "ijhixuhiuehcfhe"
type textarea "x"
type textarea "ijhixuhiuehcfh"
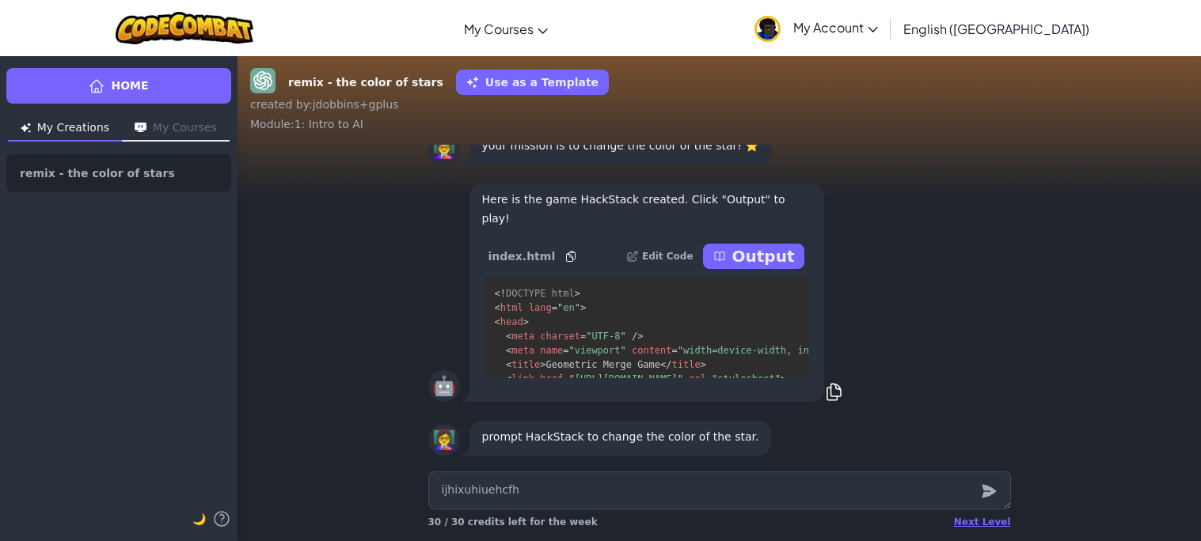
type textarea "x"
type textarea "ijhixuhiuehcf"
type textarea "x"
type textarea "ijhixuhiuehc"
type textarea "x"
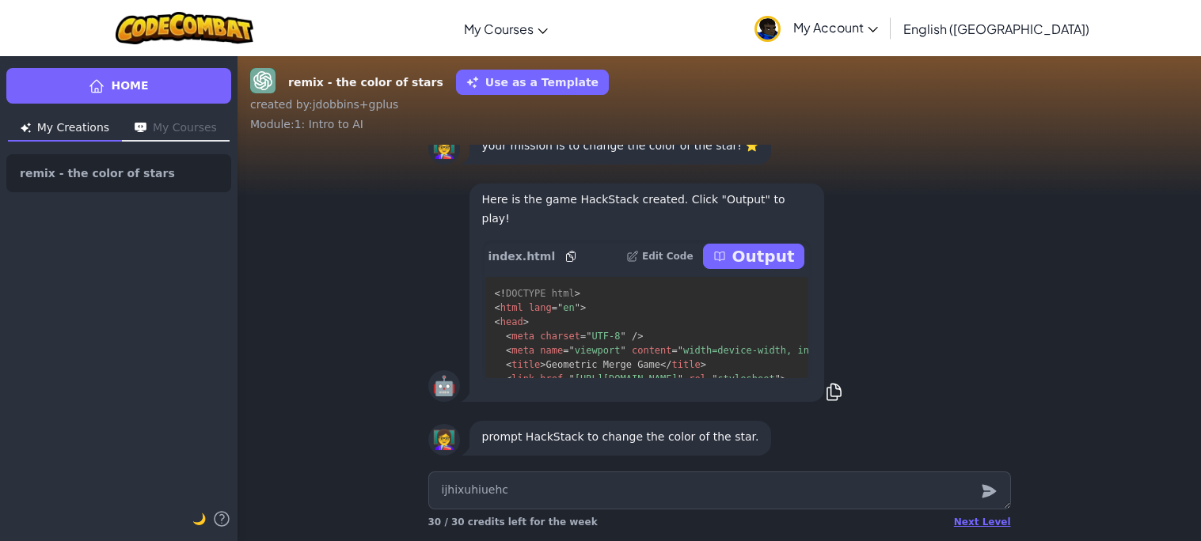
type textarea "ijhixuhiueh"
type textarea "x"
type textarea "ijhixuhiue"
type textarea "x"
type textarea "ijhixuhiu"
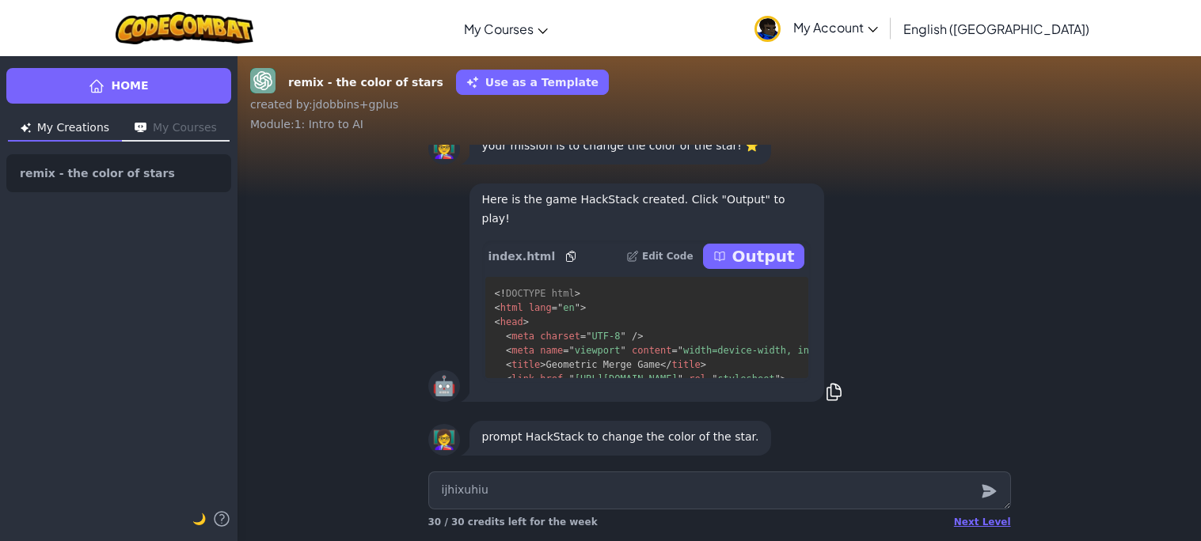
type textarea "x"
type textarea "ijhixuhi"
type textarea "x"
type textarea "ijhixuh"
type textarea "x"
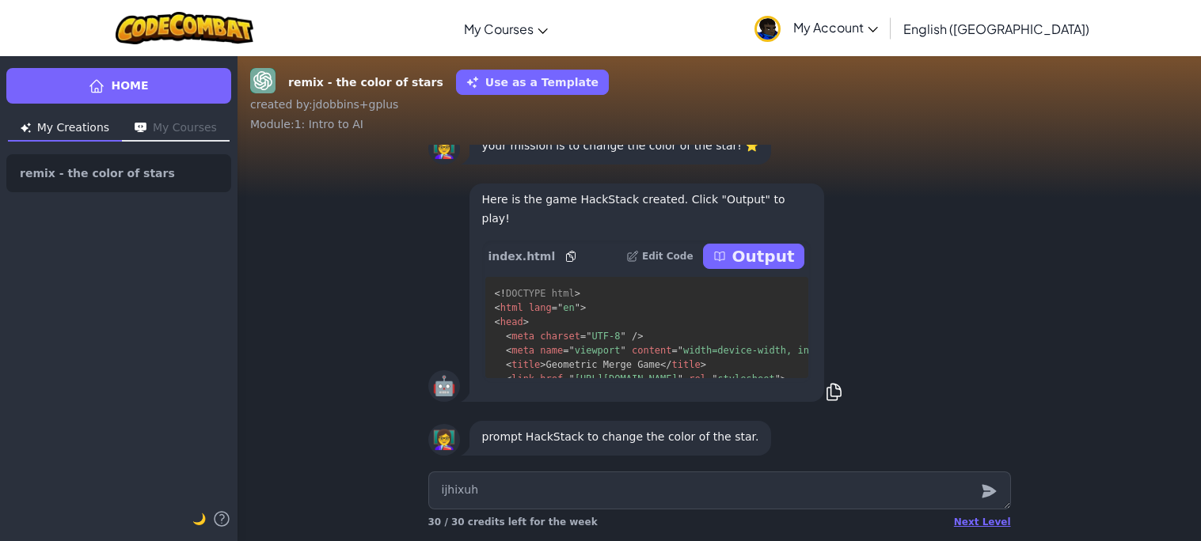
type textarea "ijhixu"
type textarea "x"
type textarea "ijhix"
type textarea "x"
type textarea "ijhi"
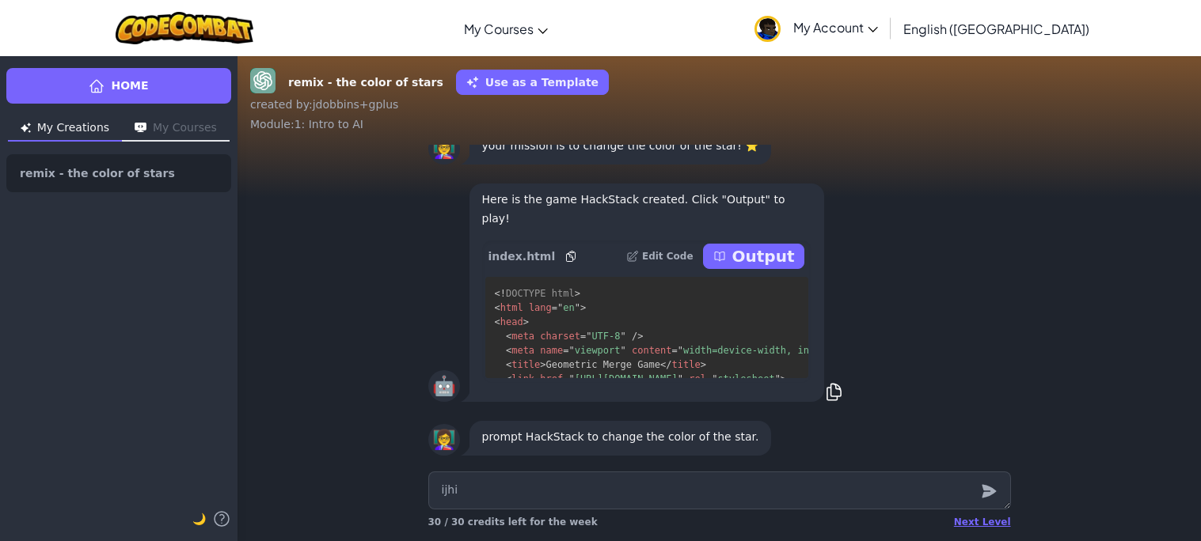
type textarea "x"
type textarea "ijh"
type textarea "x"
type textarea "ij"
type textarea "x"
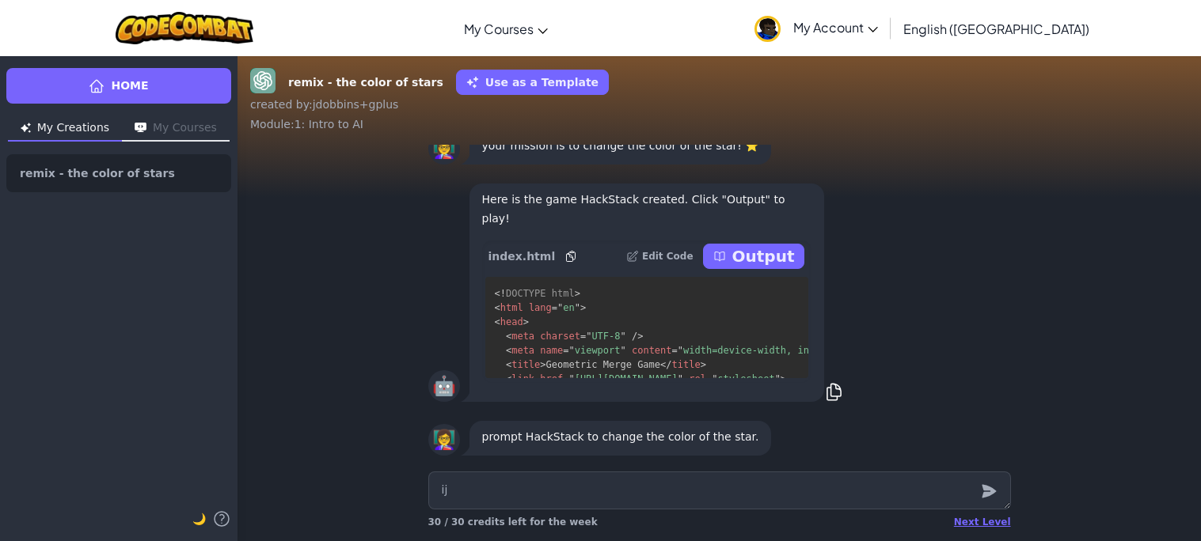
type textarea "i"
type textarea "x"
type textarea "hi"
type textarea "x"
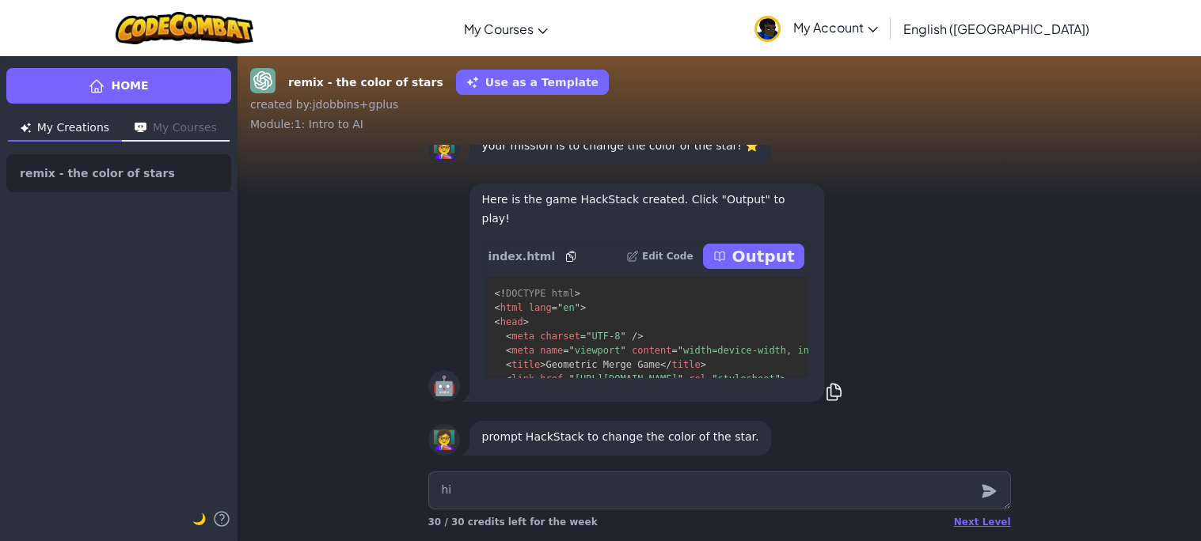
type textarea "h"
type textarea "x"
type textarea "b"
type textarea "x"
type textarea "bl"
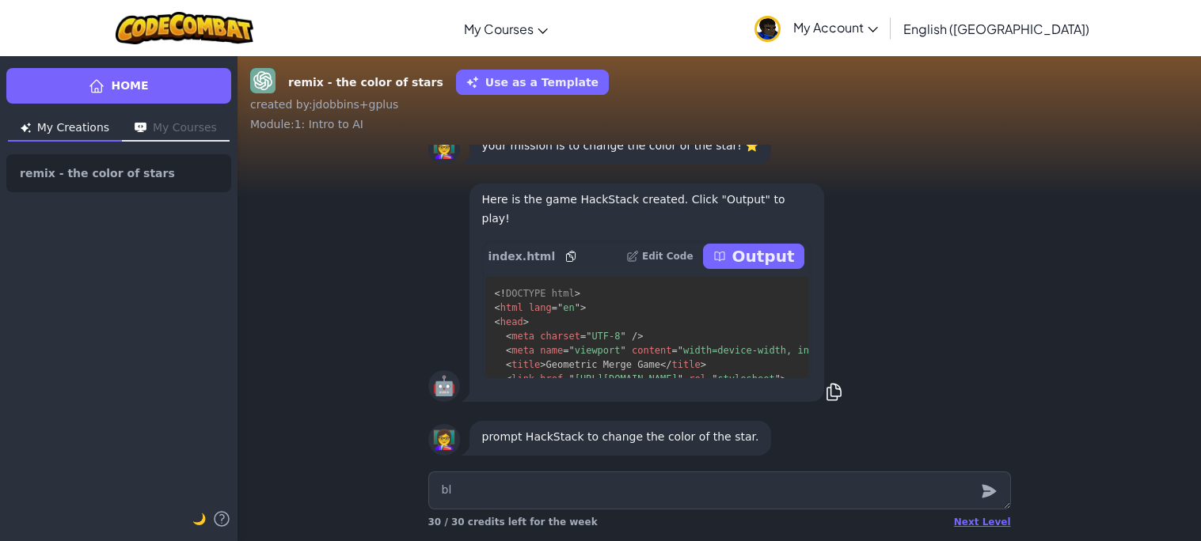
type textarea "x"
type textarea "bla"
type textarea "x"
type textarea "black"
type textarea "x"
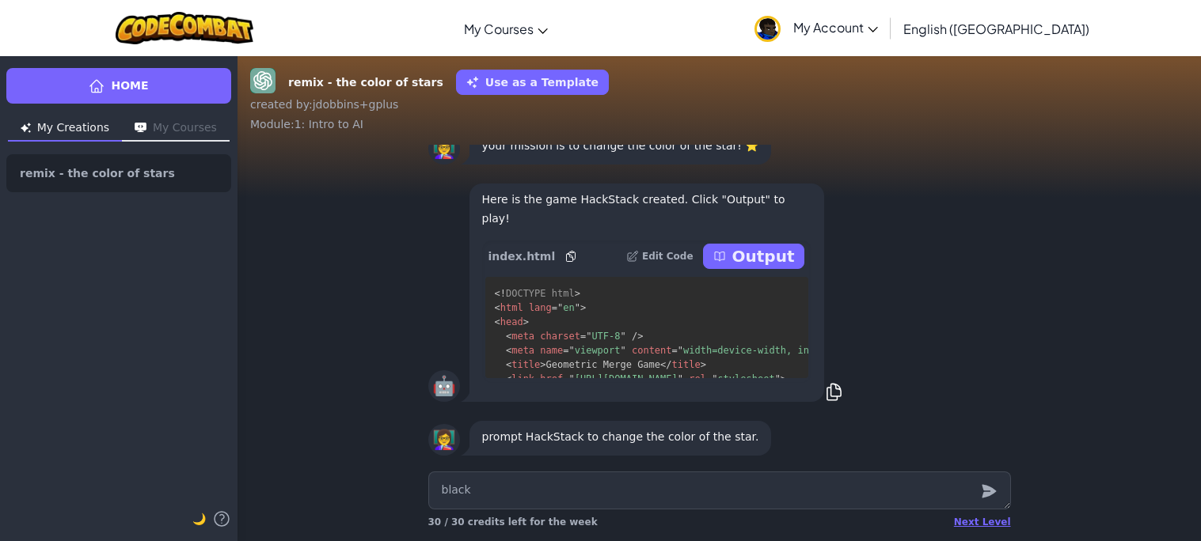
type textarea "black"
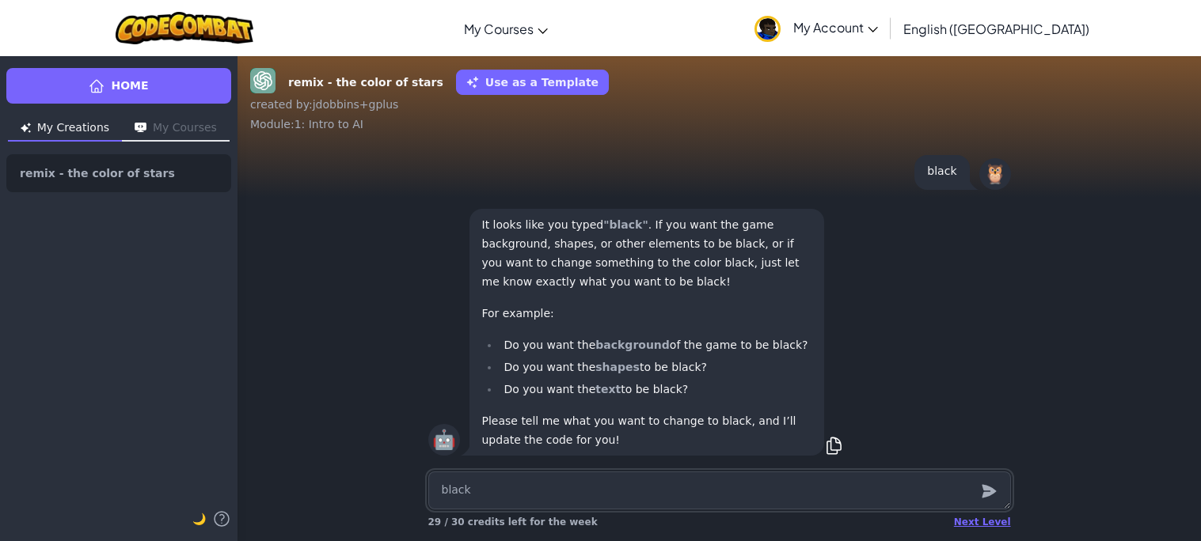
type textarea "x"
type textarea "t"
type textarea "x"
type textarea "th"
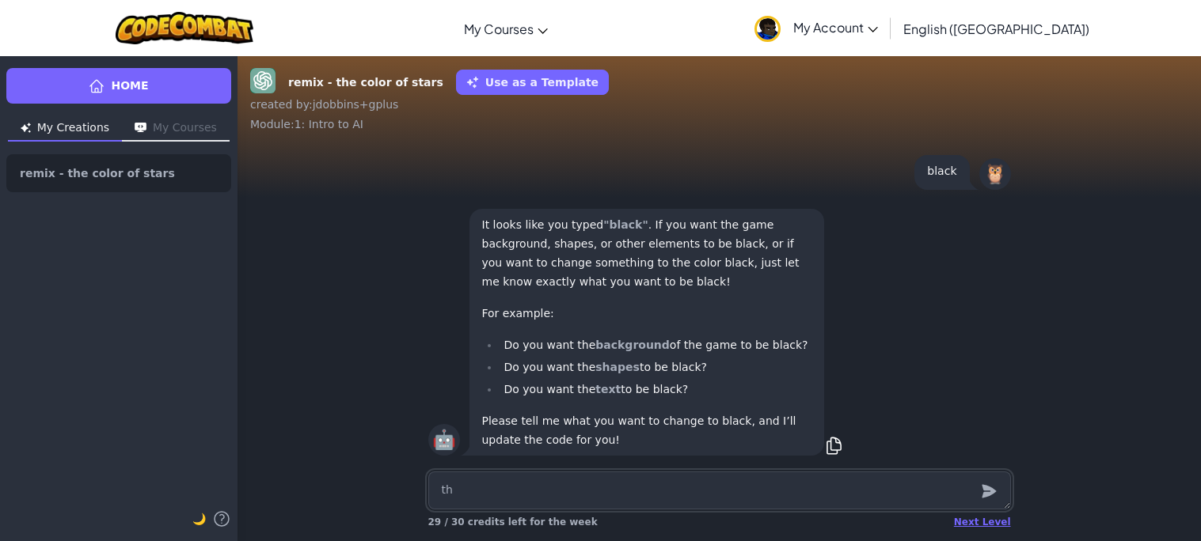
type textarea "x"
type textarea "the"
type textarea "x"
type textarea "the"
type textarea "x"
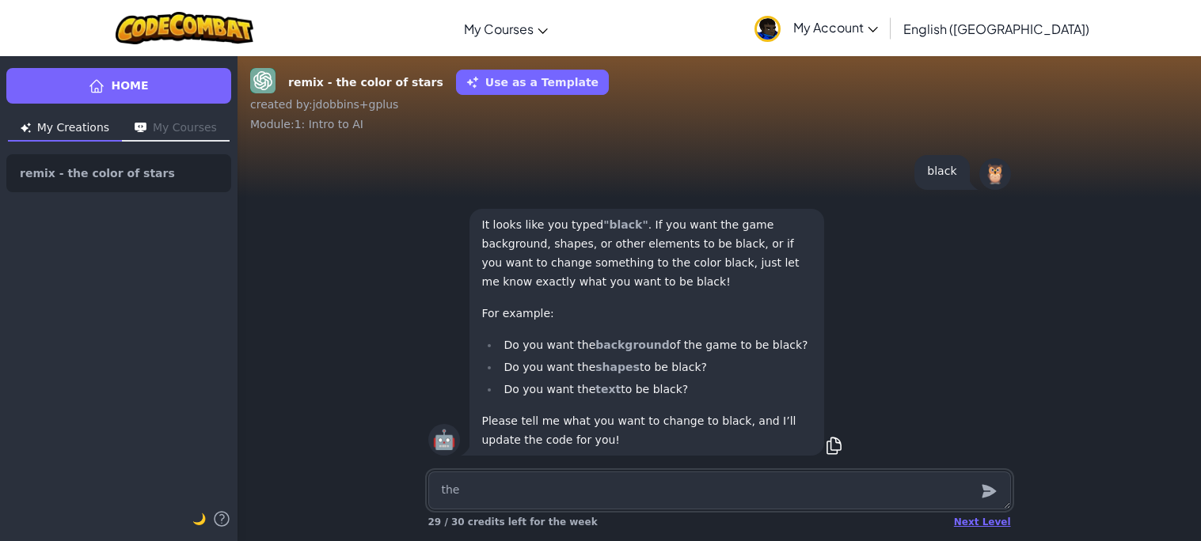
type textarea "the c"
type textarea "x"
type textarea "the co"
type textarea "x"
type textarea "the col"
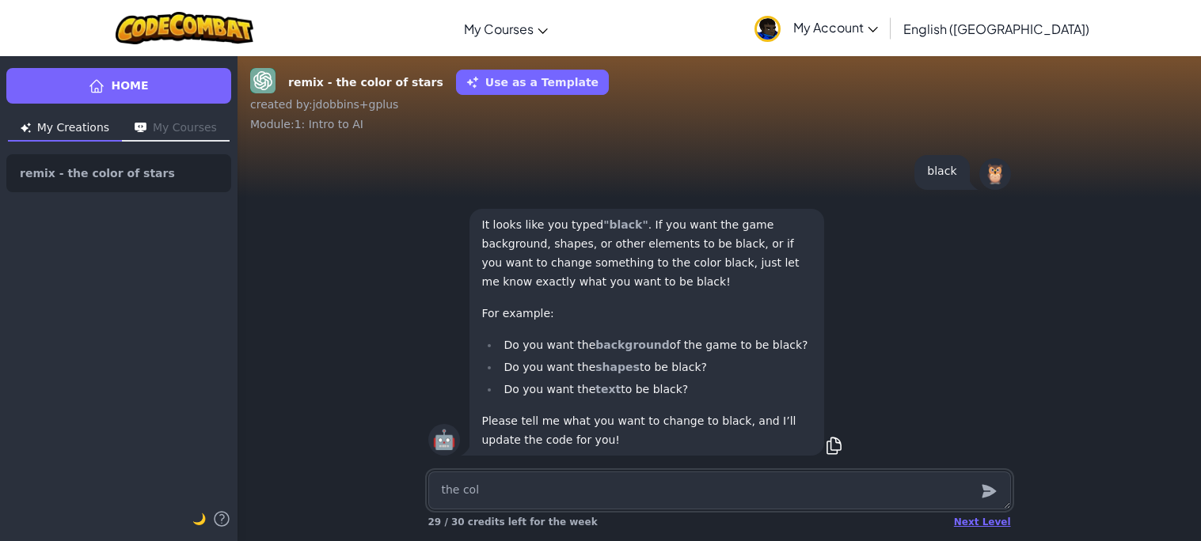
type textarea "x"
type textarea "the cole"
type textarea "x"
type textarea "the coler"
type textarea "x"
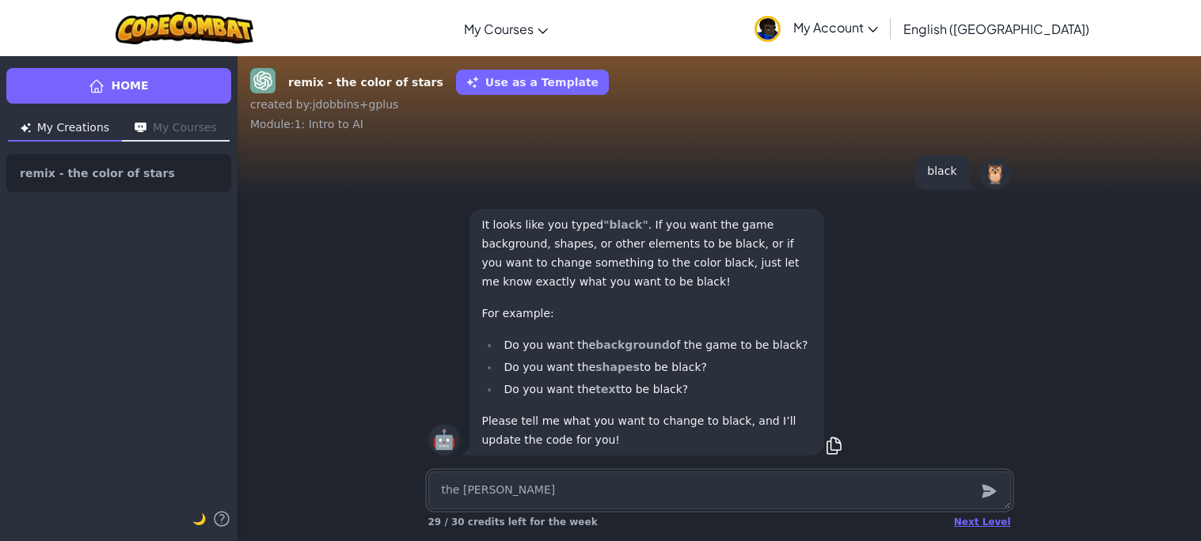
type textarea "the cole"
type textarea "x"
type textarea "the col"
type textarea "x"
type textarea "the co"
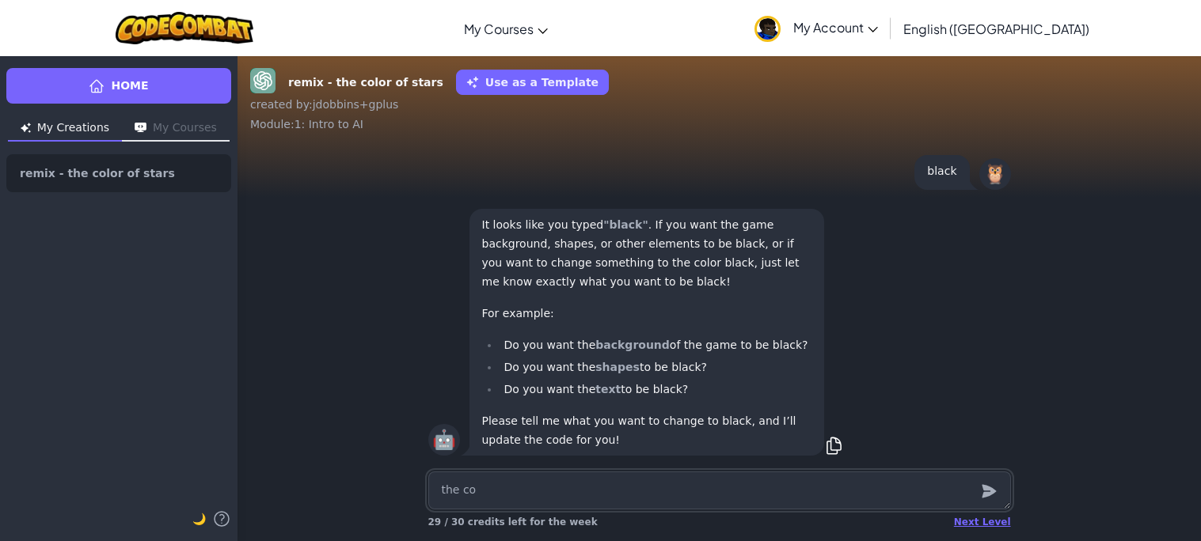
type textarea "x"
type textarea "the c"
type textarea "x"
type textarea "the co"
type textarea "x"
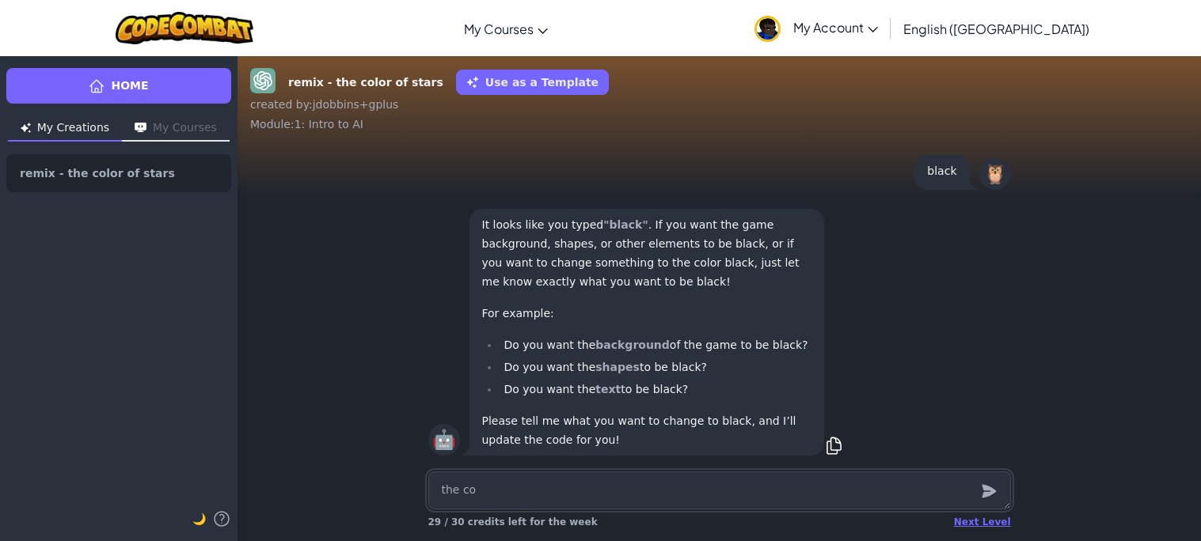
type textarea "the col"
type textarea "x"
type textarea "the colo"
type textarea "x"
type textarea "the color"
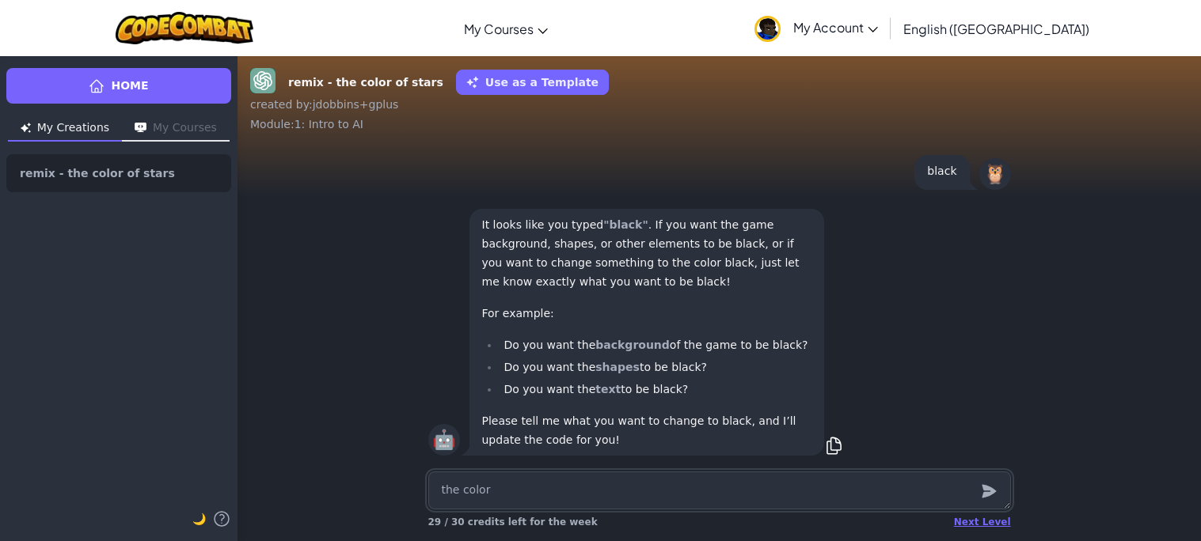
type textarea "x"
type textarea "the color o"
type textarea "x"
type textarea "the color of"
type textarea "x"
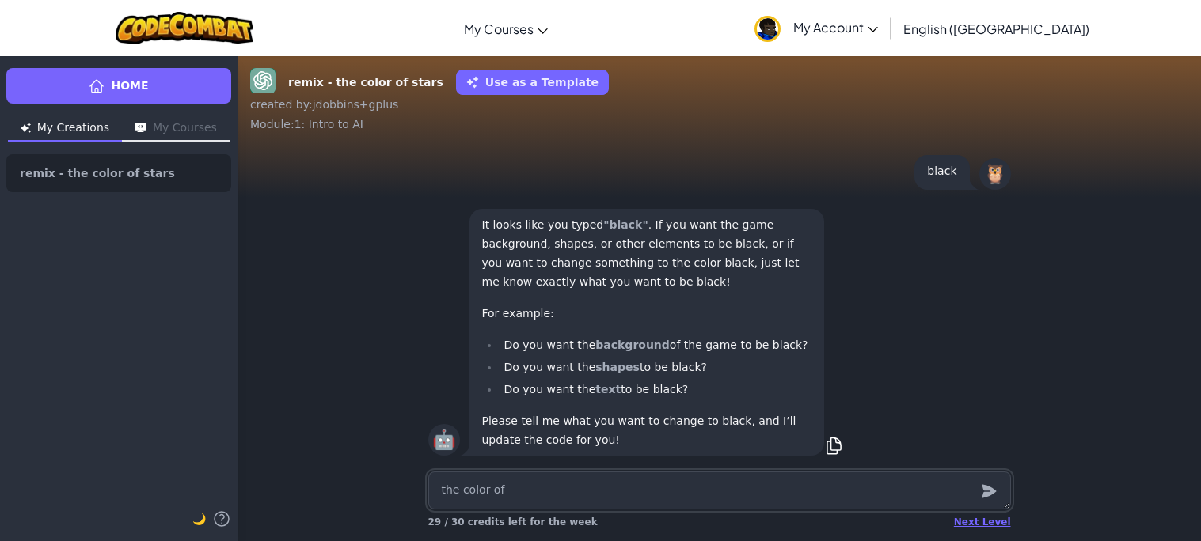
type textarea "the color of"
type textarea "x"
type textarea "the color of t"
type textarea "x"
type textarea "the color of th"
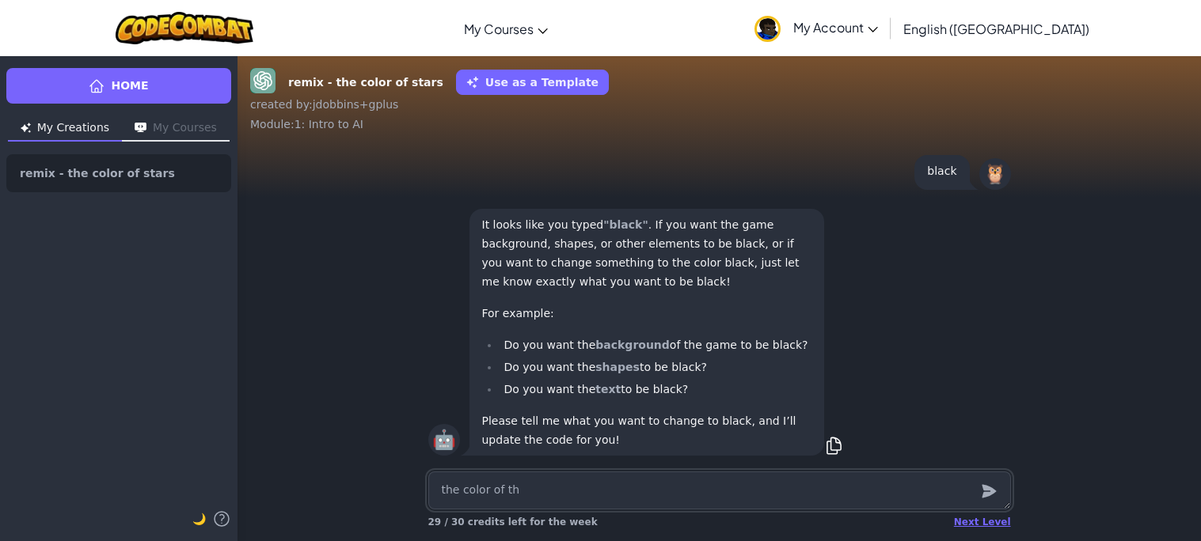
type textarea "x"
type textarea "the color of the"
type textarea "x"
type textarea "the color of the"
type textarea "x"
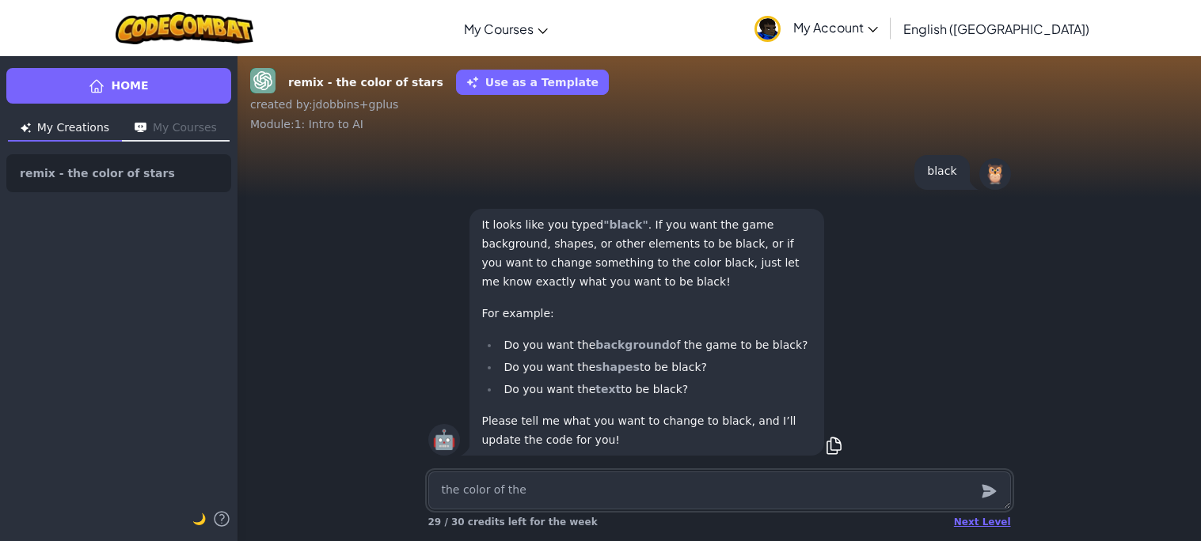
type textarea "the color of the s"
type textarea "x"
type textarea "the color of the st"
type textarea "x"
type textarea "the color of the sta"
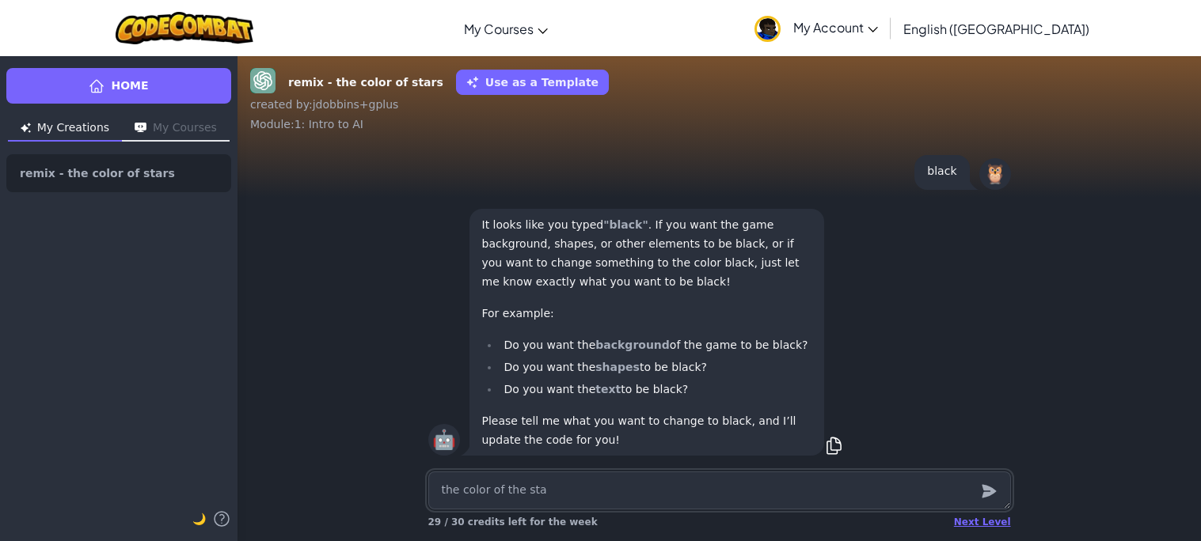
type textarea "x"
type textarea "the color of the star"
type textarea "x"
type textarea "the color of the star"
type textarea "x"
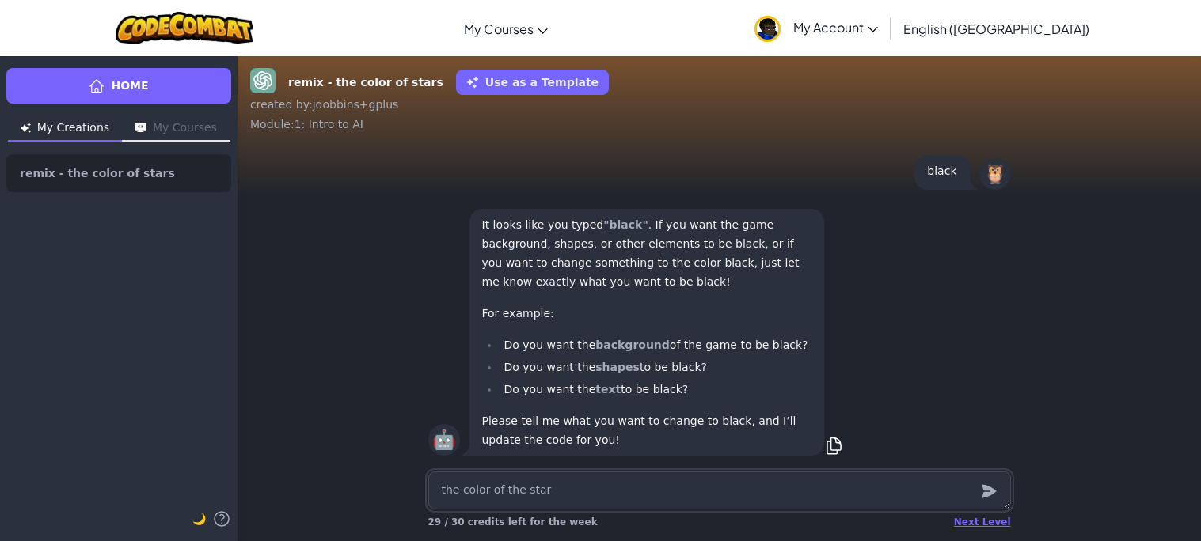
type textarea "the color of the star b"
type textarea "x"
type textarea "the color of the star bla"
type textarea "x"
type textarea "the color of the star blac"
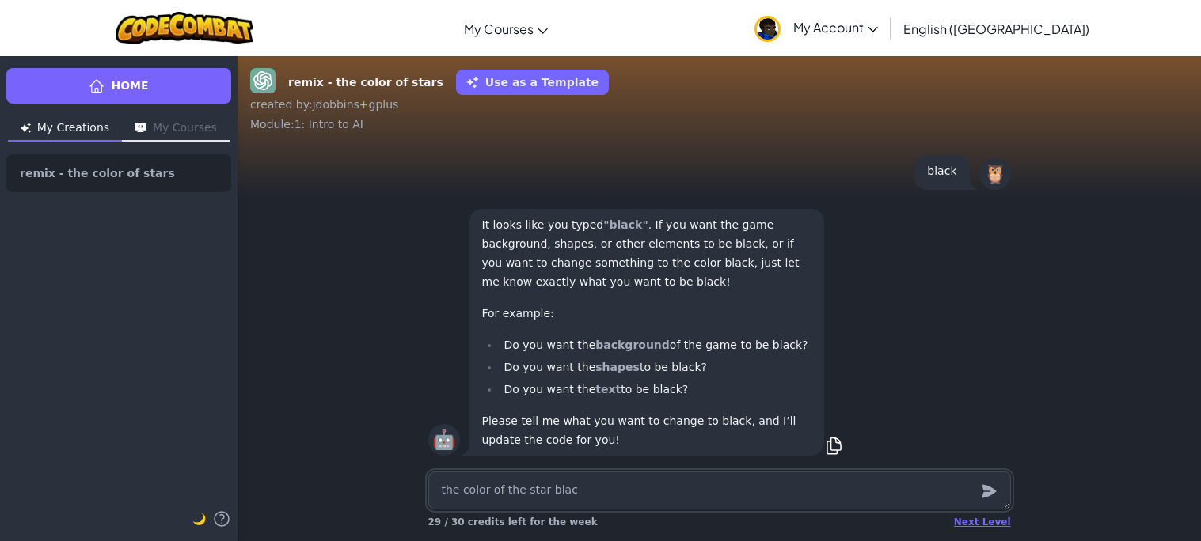
type textarea "x"
type textarea "the color of the star black"
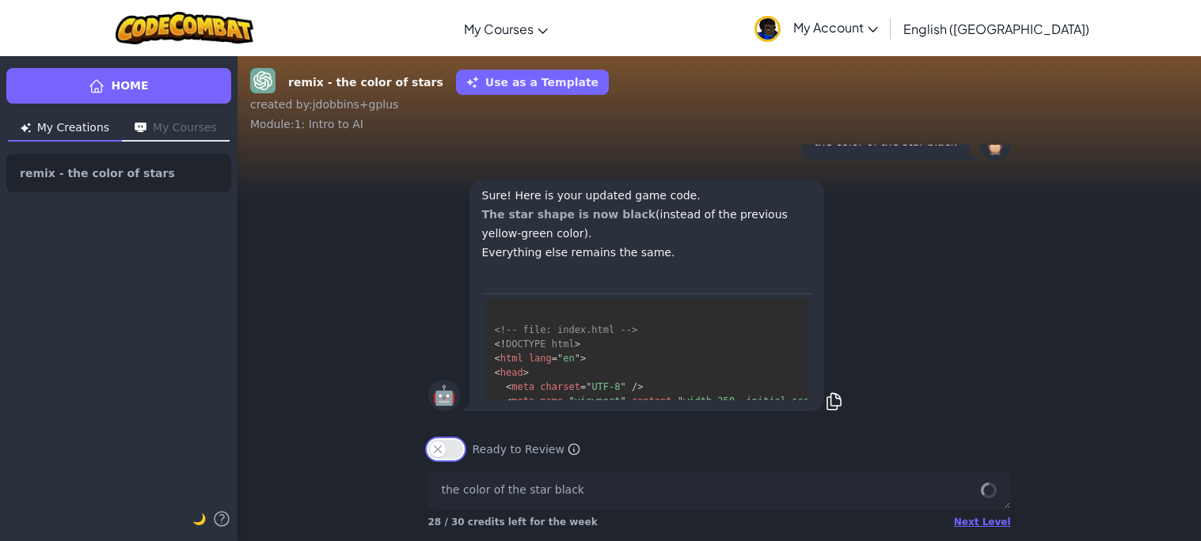
click at [452, 450] on button "Ready to Review" at bounding box center [445, 449] width 35 height 19
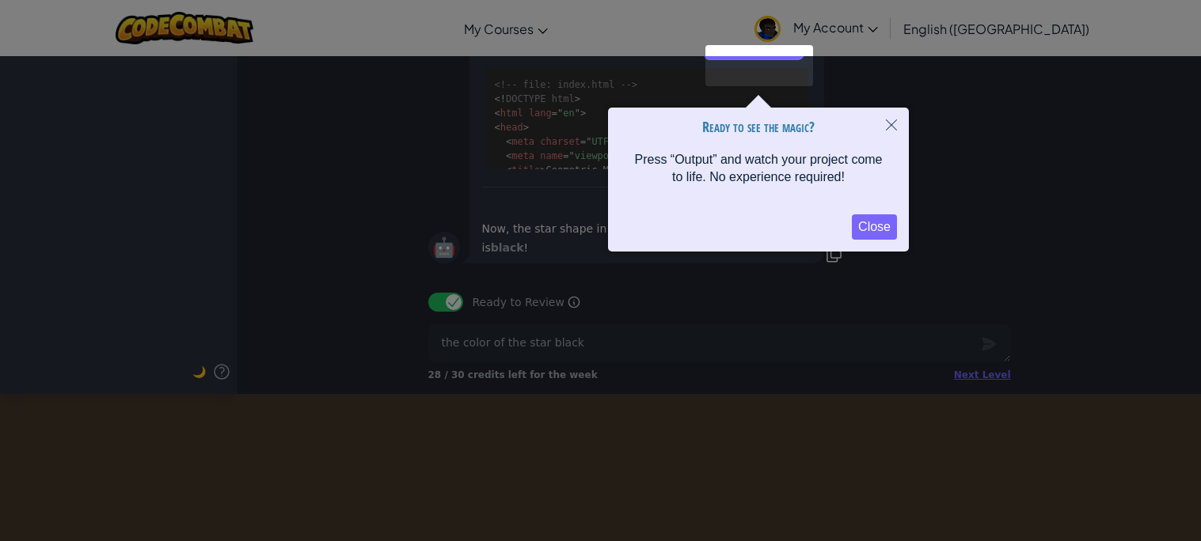
scroll to position [146, 0]
click at [745, 70] on div at bounding box center [759, 66] width 108 height 41
click at [852, 221] on button "Close" at bounding box center [874, 227] width 45 height 25
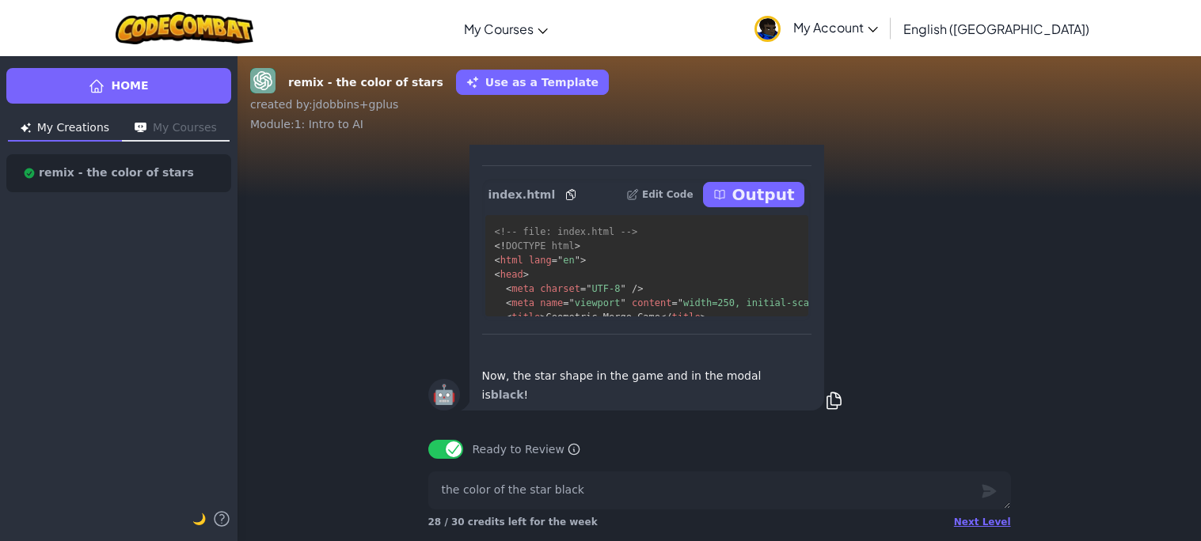
scroll to position [0, 0]
click at [767, 206] on p "Output" at bounding box center [763, 195] width 63 height 22
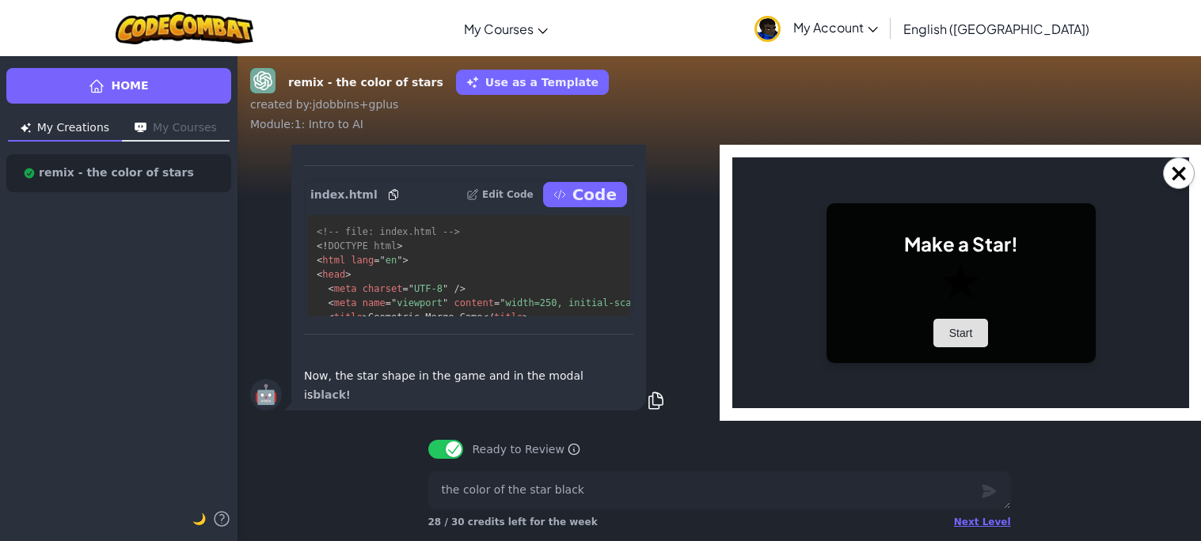
click at [947, 340] on button "Start" at bounding box center [959, 333] width 55 height 28
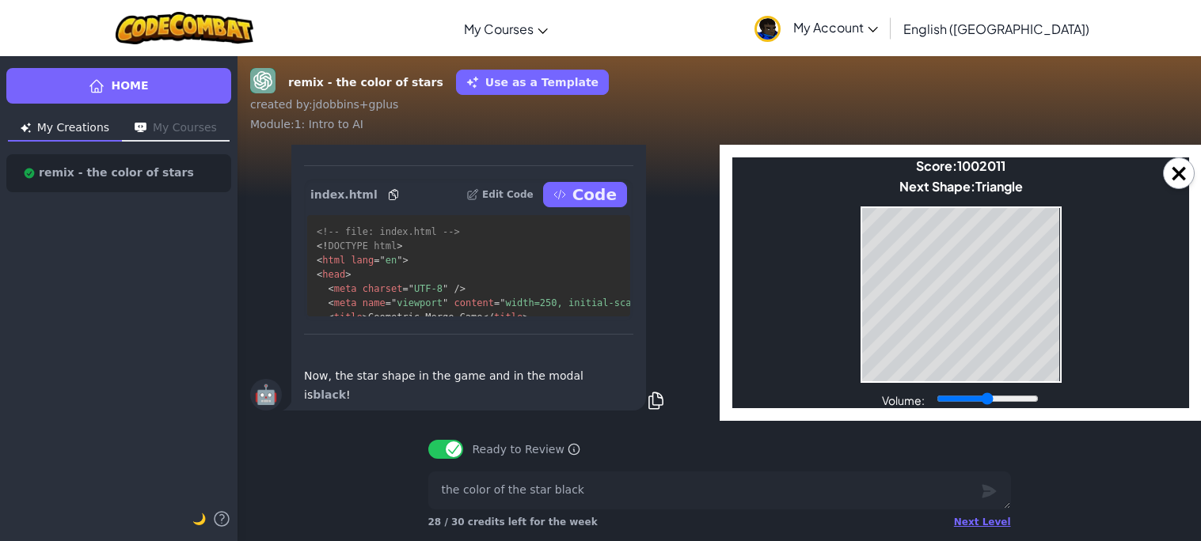
click at [731, 158] on h1 "Game Over" at bounding box center [731, 158] width 0 height 0
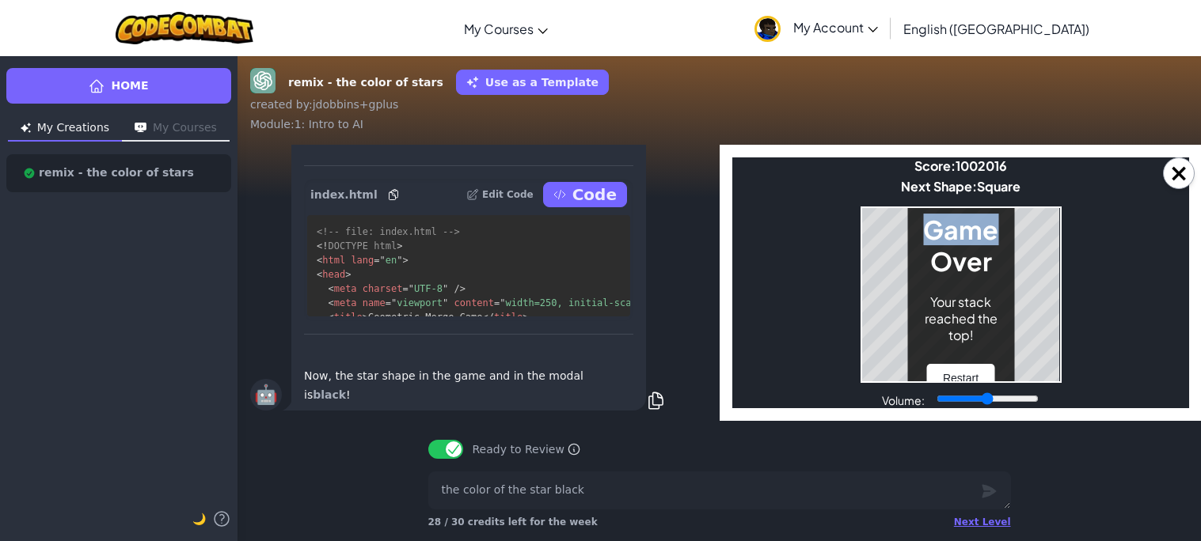
click at [957, 218] on h1 "Game Over" at bounding box center [959, 245] width 75 height 63
click at [1185, 179] on button "×" at bounding box center [1179, 174] width 32 height 32
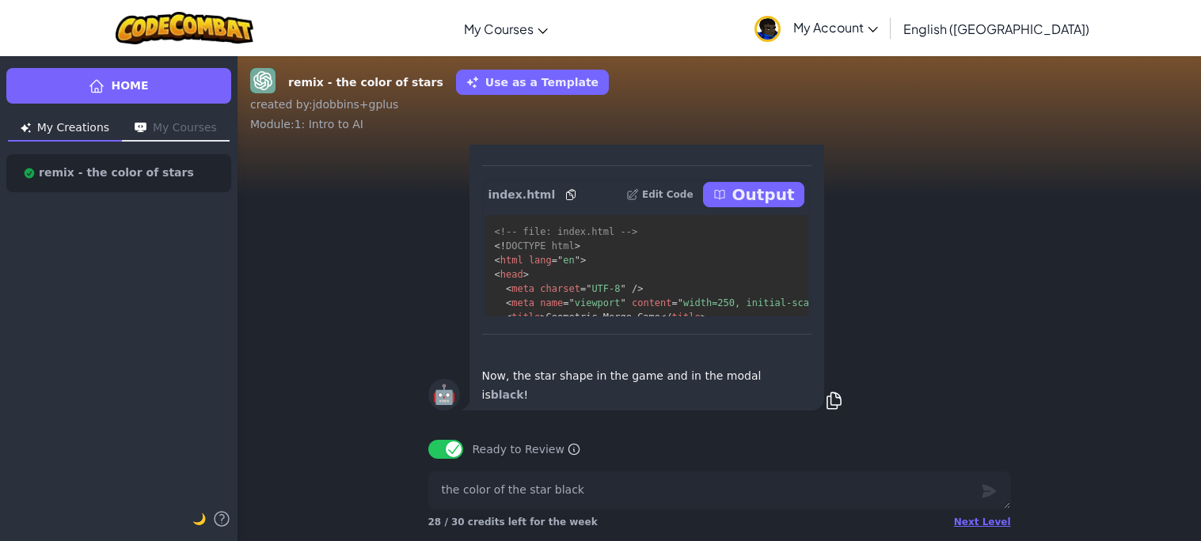
scroll to position [389, 2]
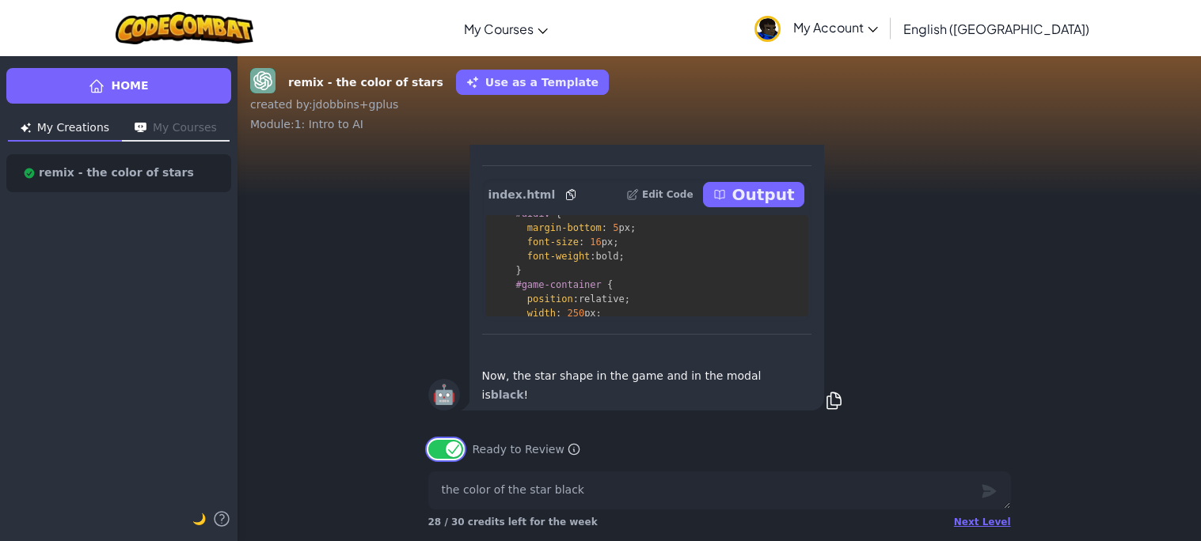
click at [452, 446] on button "Ready to Review" at bounding box center [445, 449] width 35 height 19
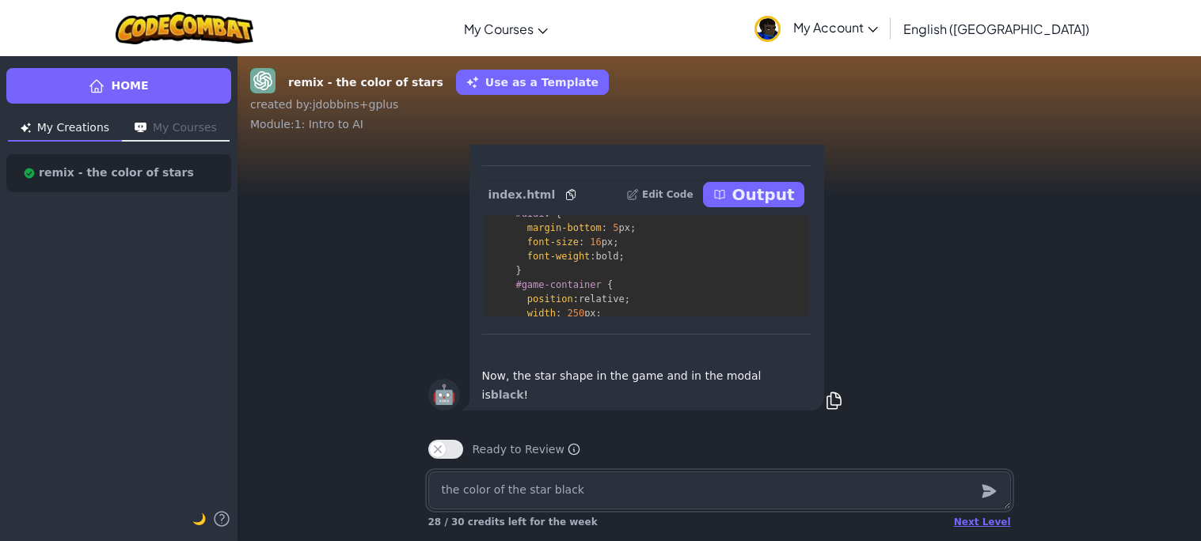
type textarea "x"
type textarea "c"
type textarea "x"
type textarea "can"
type textarea "x"
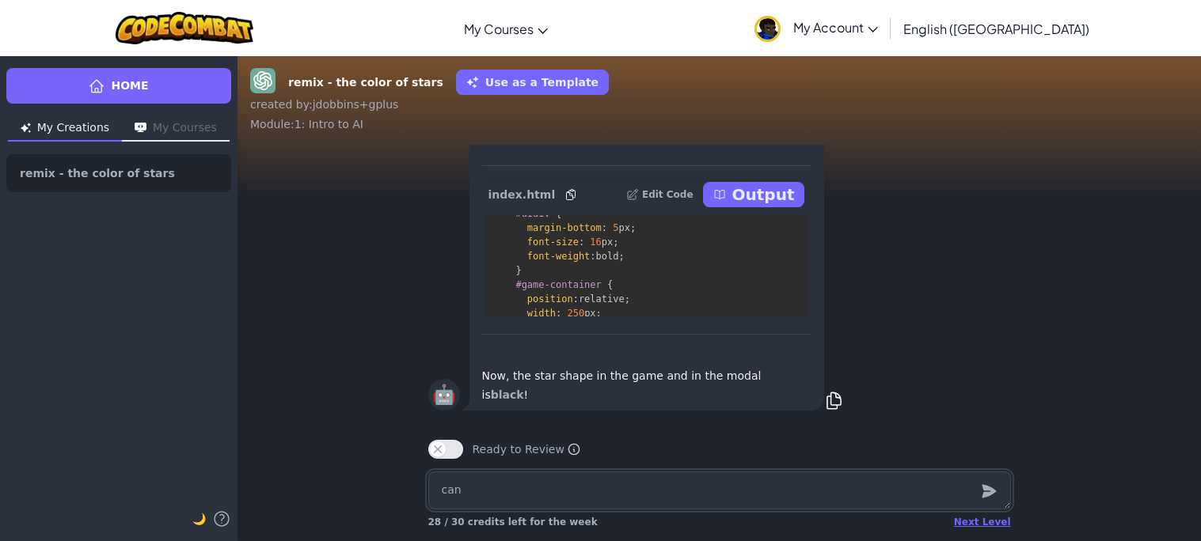
type textarea "can"
type textarea "x"
type textarea "can y"
type textarea "x"
type textarea "can yo"
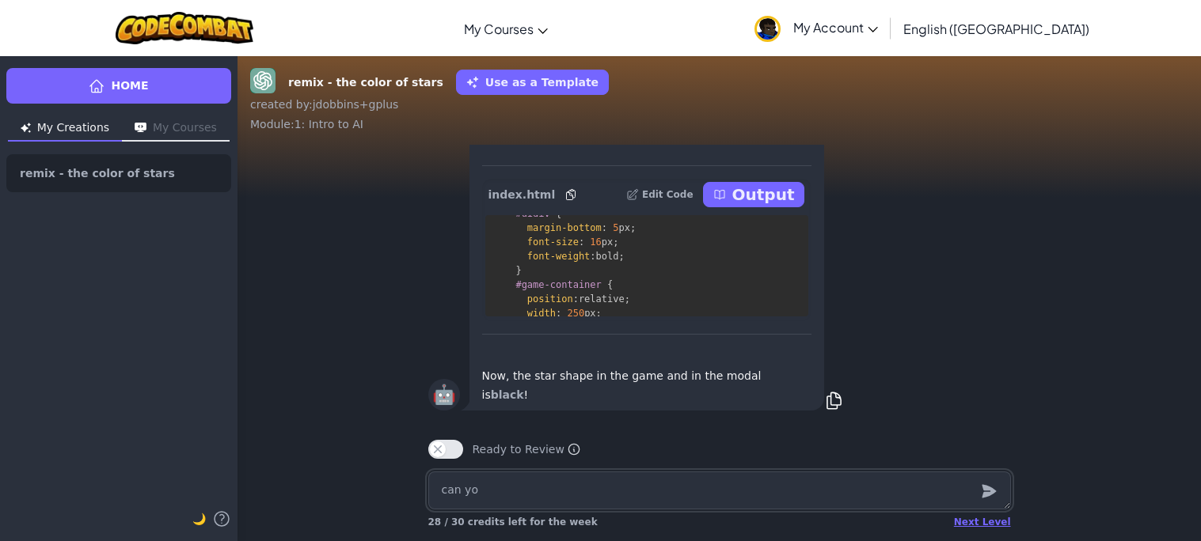
type textarea "x"
type textarea "can you"
type textarea "x"
type textarea "can you"
type textarea "x"
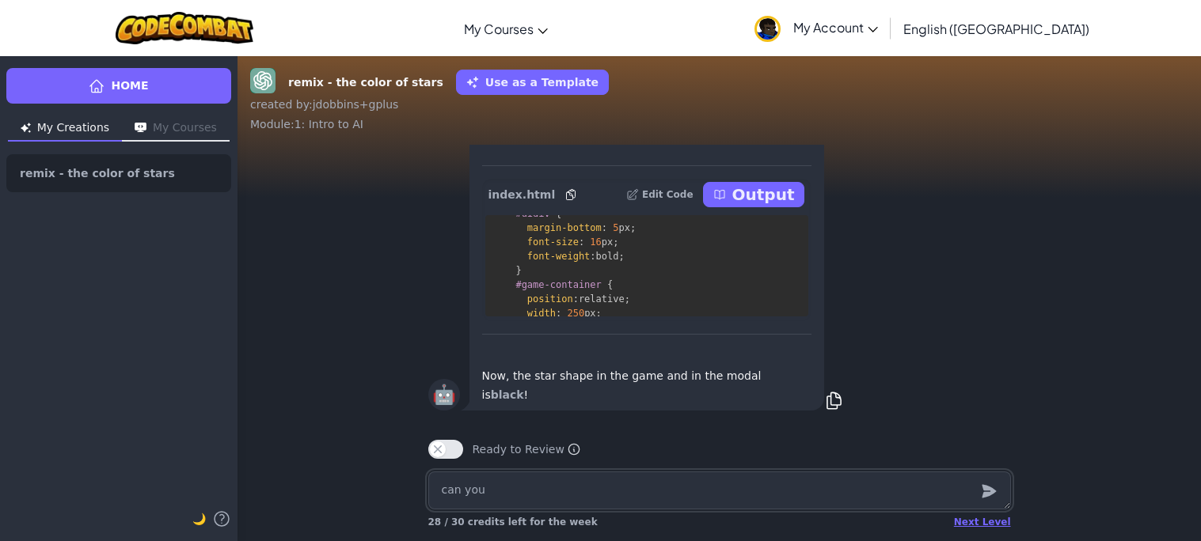
type textarea "can you a"
type textarea "x"
type textarea "can you ad"
type textarea "x"
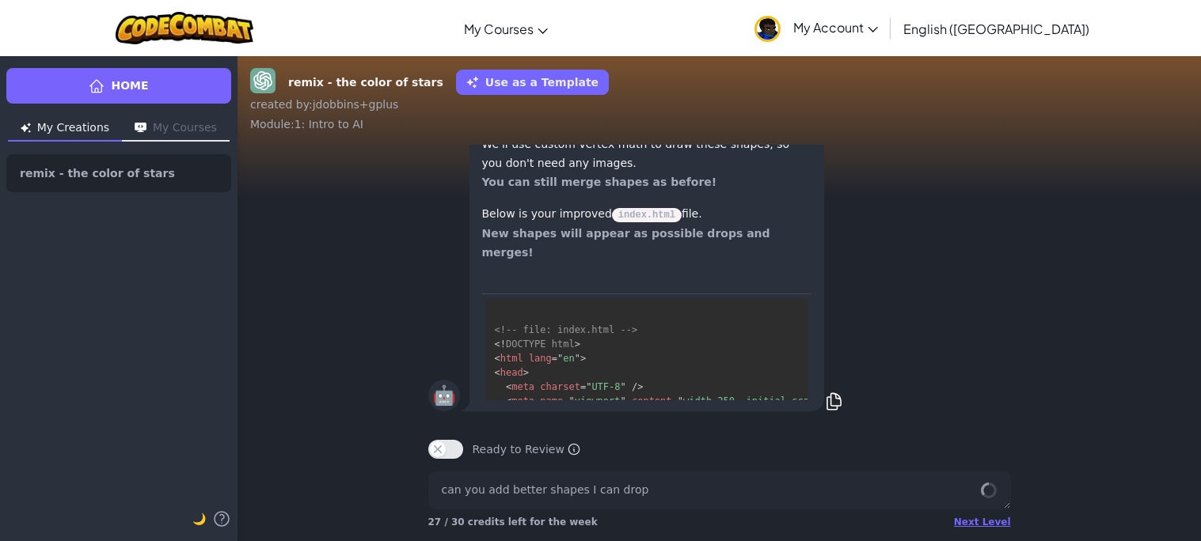
scroll to position [488, 0]
click at [451, 444] on button "Ready to Review" at bounding box center [445, 449] width 35 height 19
click at [454, 452] on button "Ready to Review" at bounding box center [445, 449] width 35 height 19
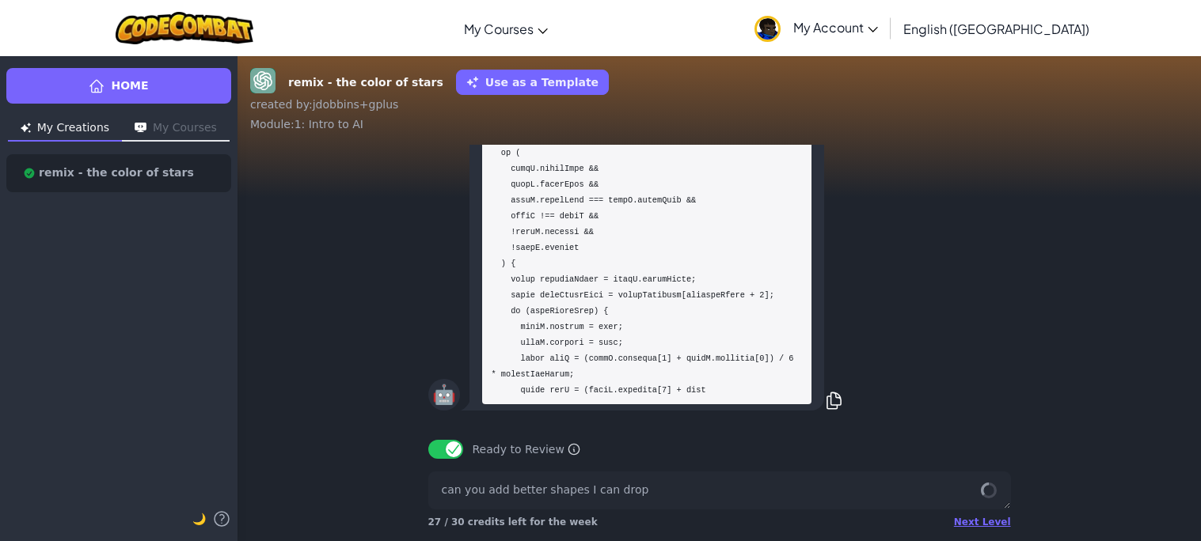
scroll to position [-3656, 0]
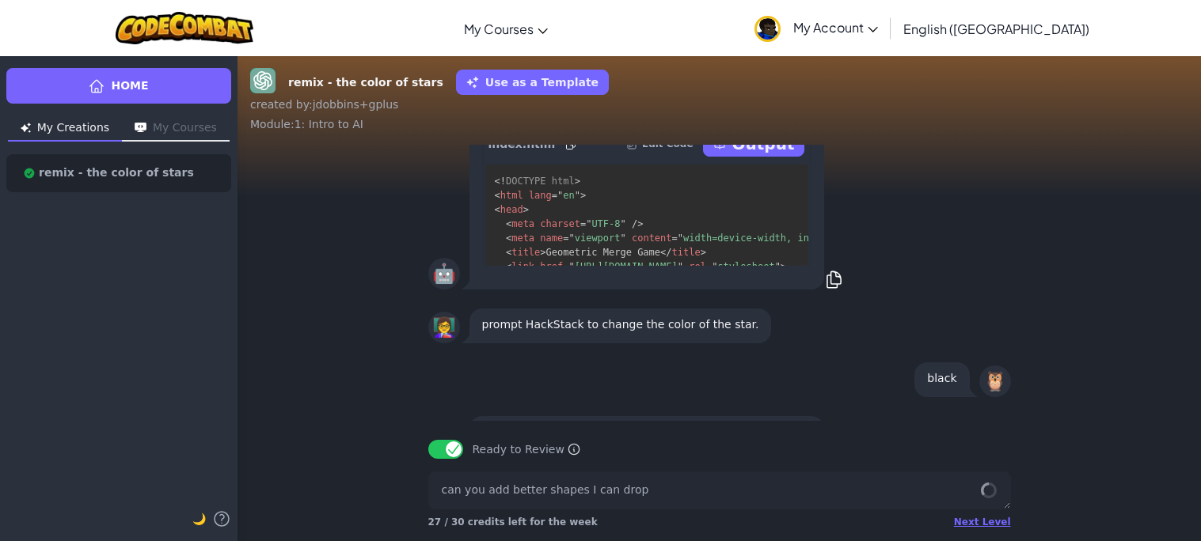
click at [780, 155] on p "Output" at bounding box center [763, 144] width 63 height 22
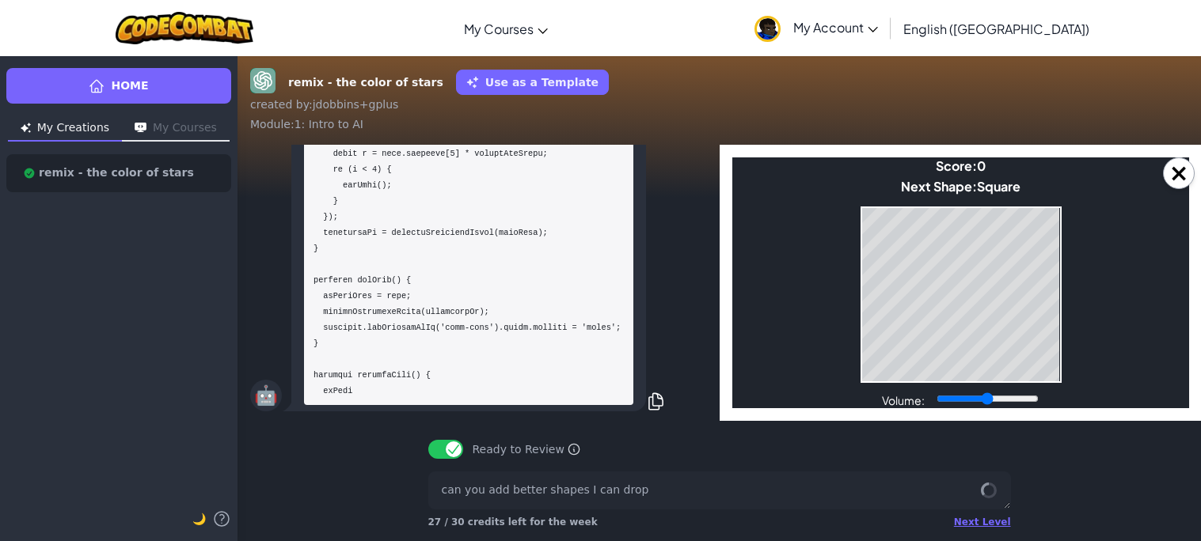
scroll to position [1, 0]
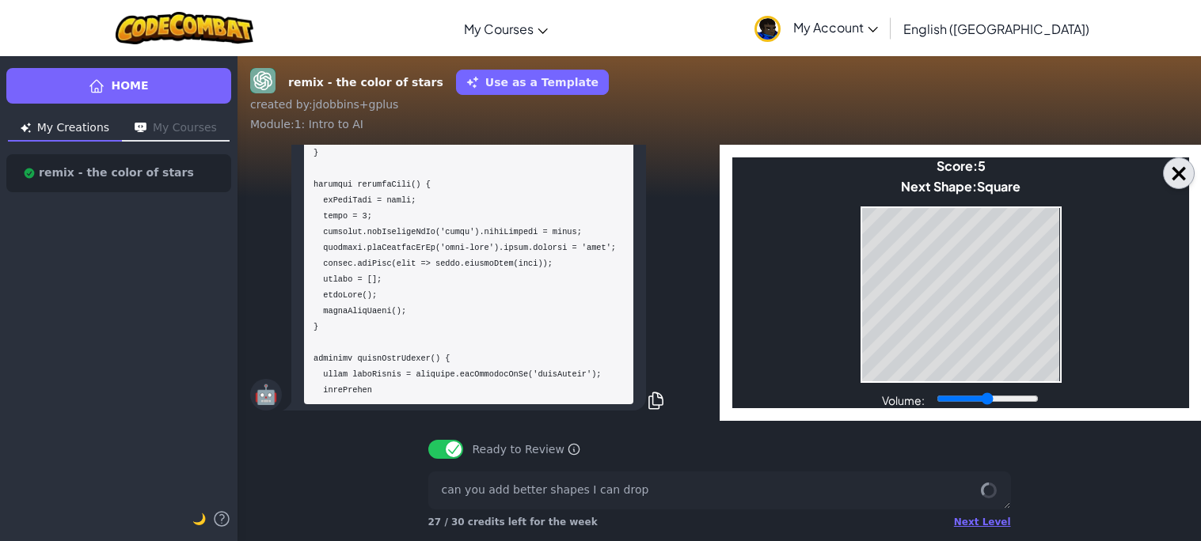
click at [1190, 175] on button "×" at bounding box center [1179, 174] width 32 height 32
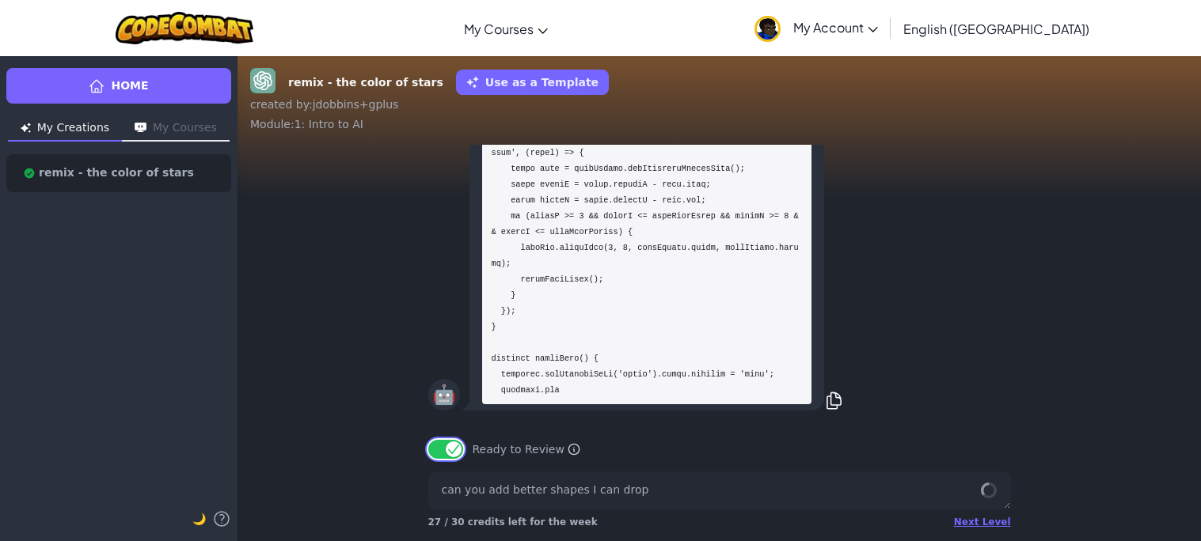
click at [446, 455] on button "Ready to Review" at bounding box center [445, 449] width 35 height 19
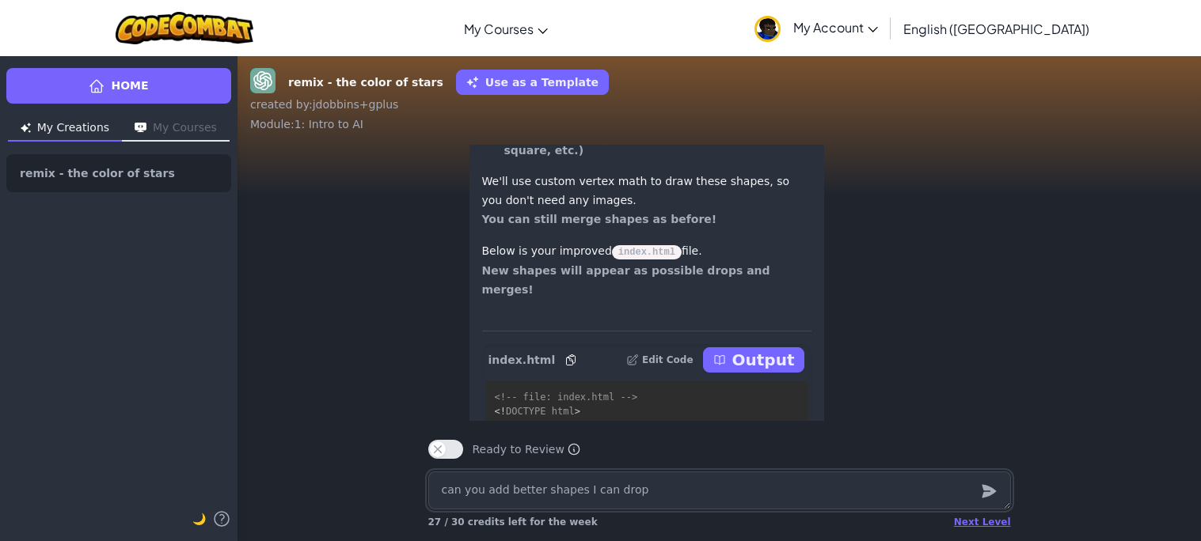
scroll to position [-364, 0]
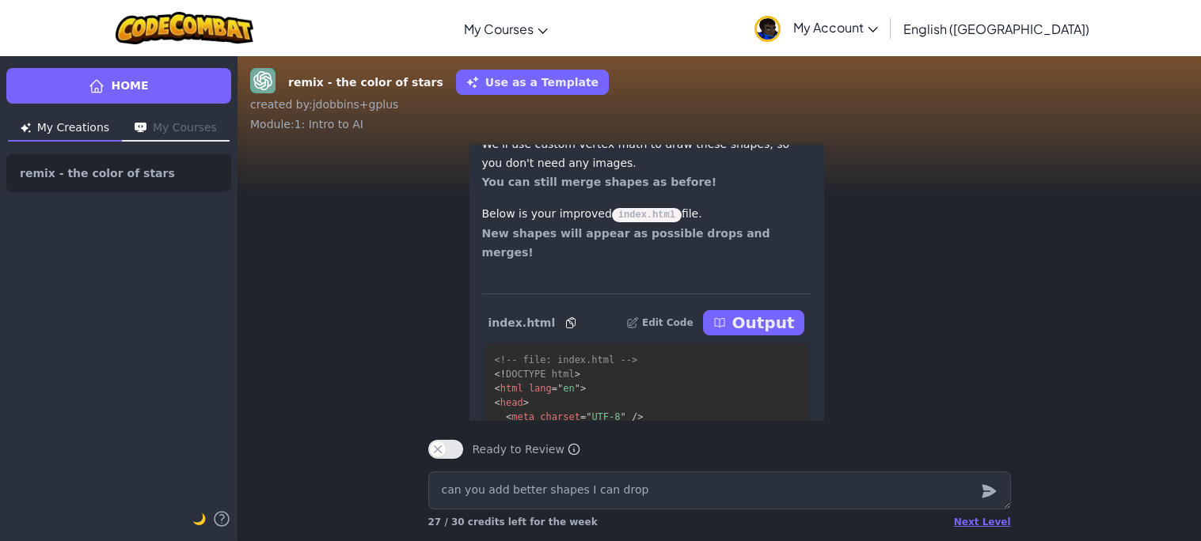
click at [737, 313] on button "Output" at bounding box center [754, 322] width 102 height 25
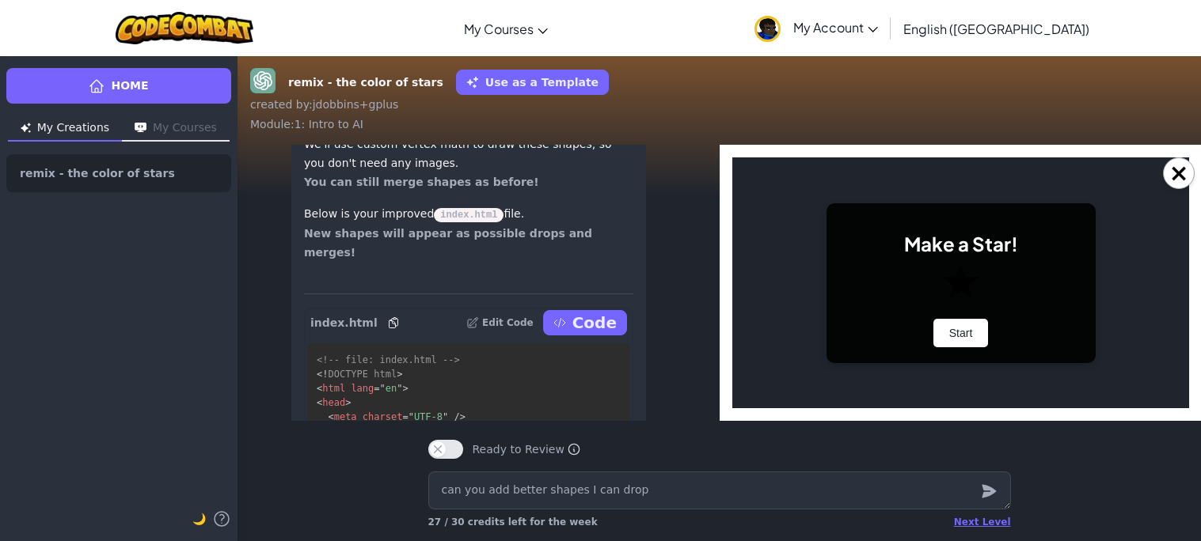
scroll to position [0, 0]
click at [981, 325] on button "Start" at bounding box center [959, 333] width 55 height 28
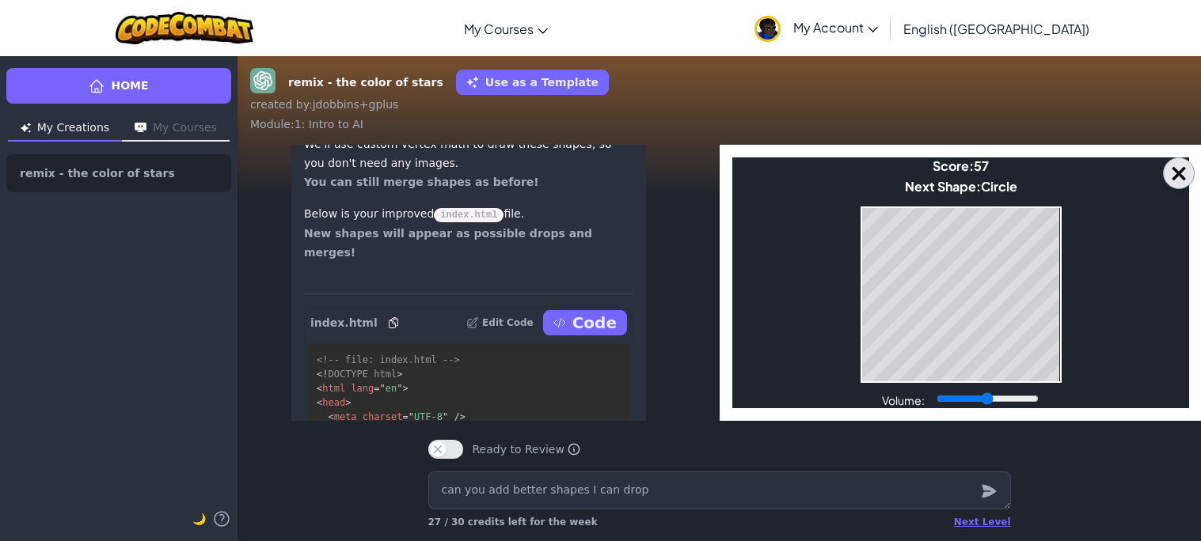
click at [1175, 164] on button "×" at bounding box center [1179, 174] width 32 height 32
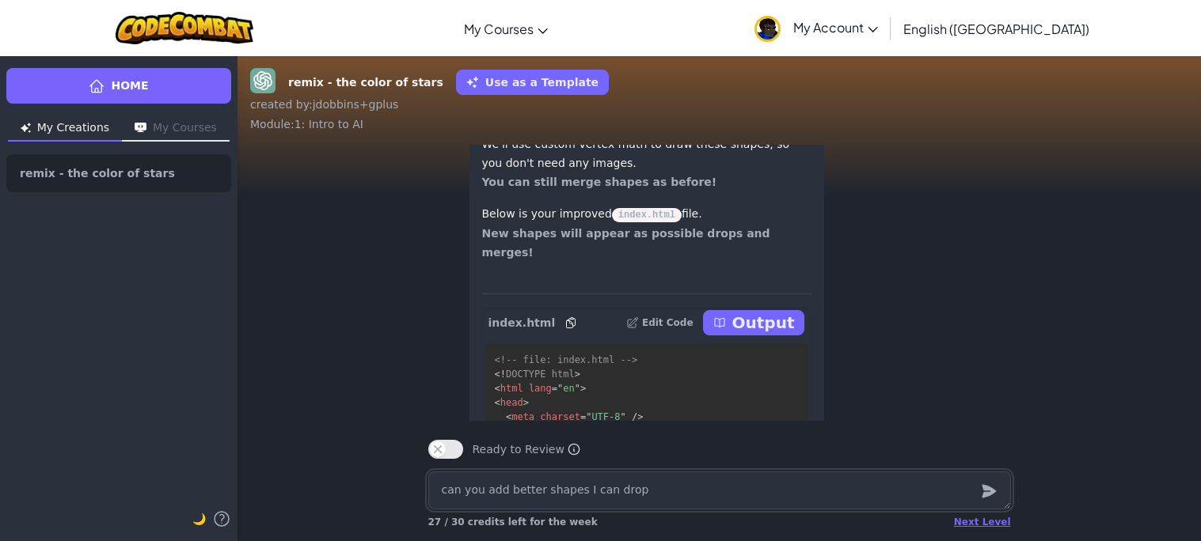
click at [632, 487] on textarea "can you add better shapes I can drop" at bounding box center [719, 491] width 583 height 38
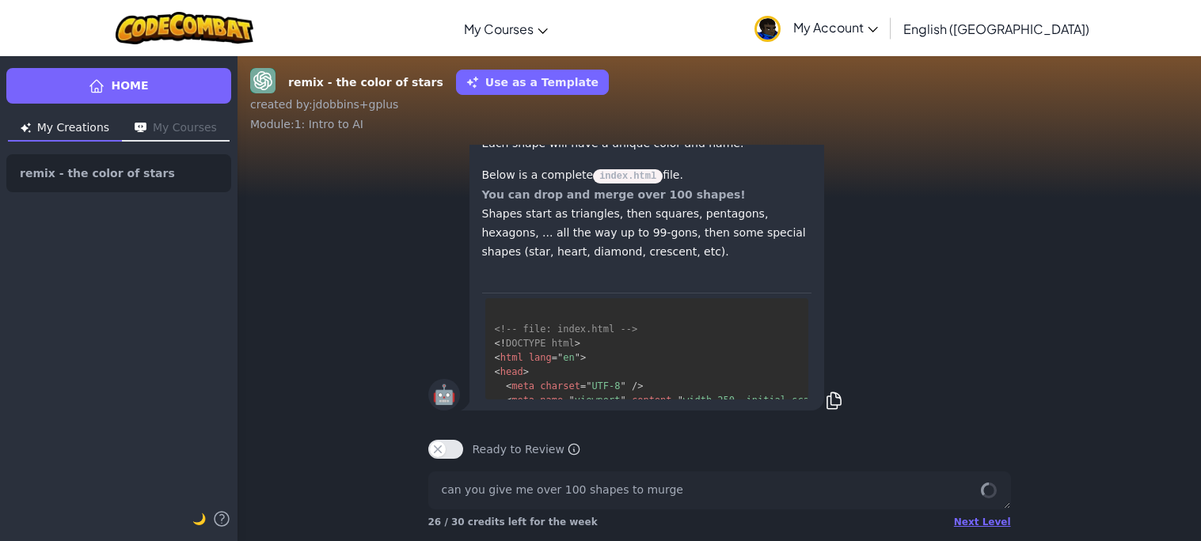
scroll to position [-2120, 0]
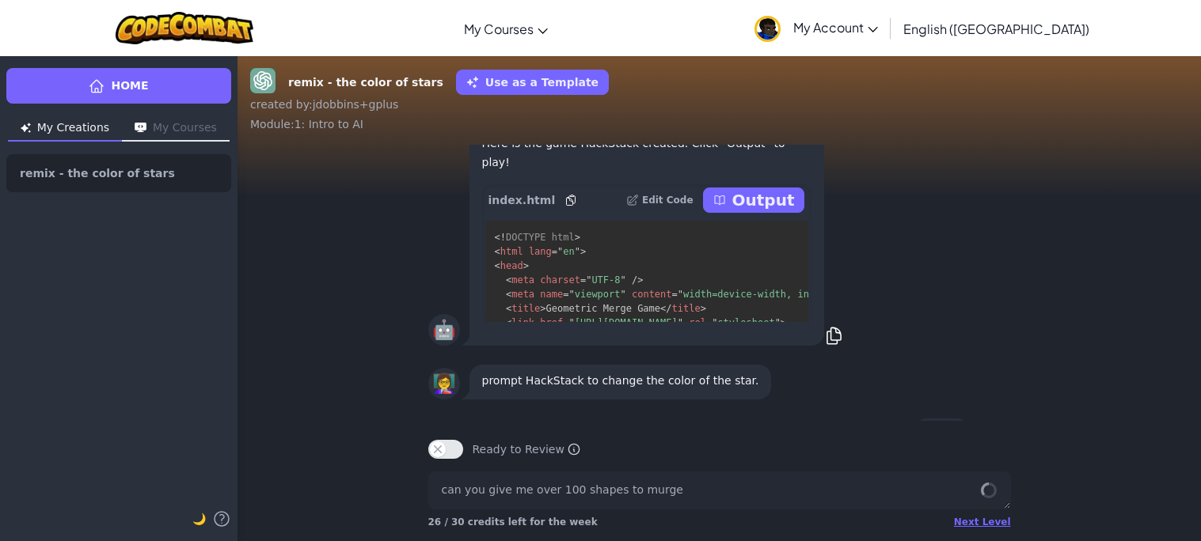
click at [744, 211] on p "Output" at bounding box center [763, 200] width 63 height 22
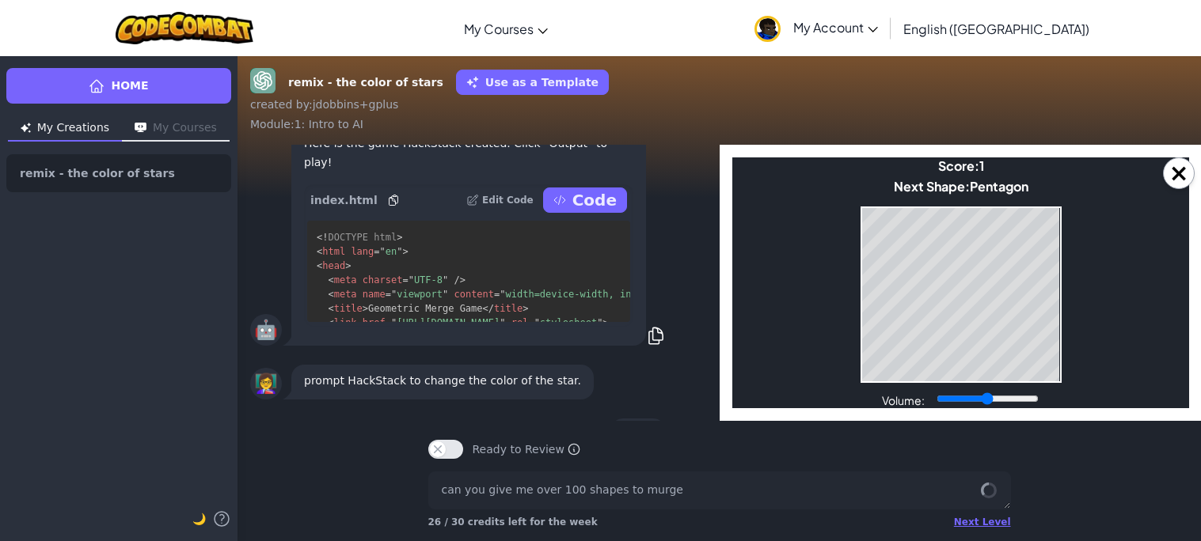
scroll to position [0, 0]
click at [1179, 170] on button "×" at bounding box center [1179, 174] width 32 height 32
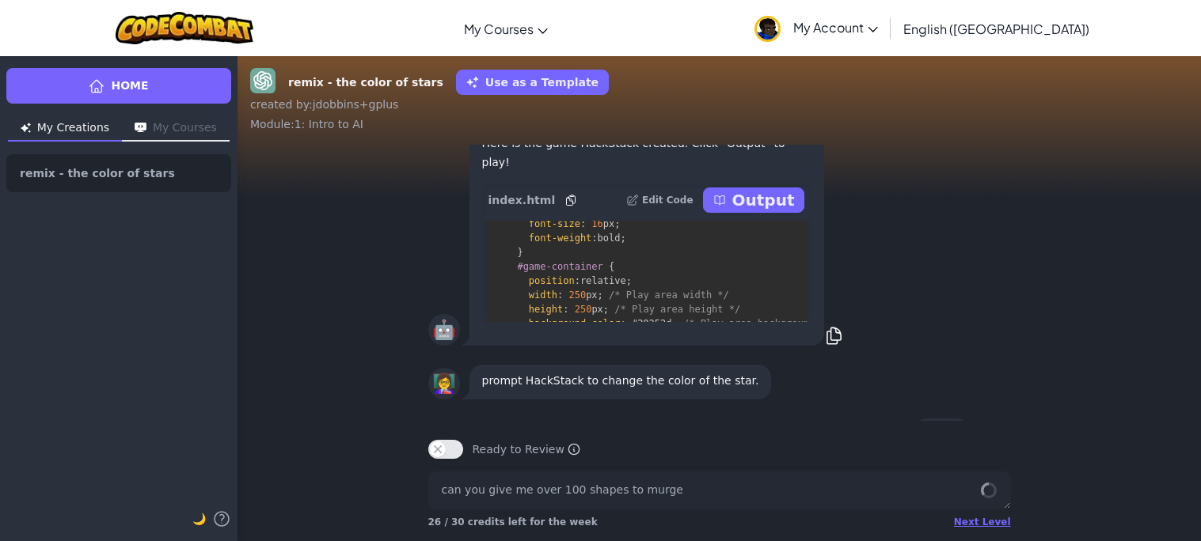
scroll to position [-2120, 0]
click at [450, 447] on button "Ready to Review" at bounding box center [445, 449] width 35 height 19
click at [439, 449] on button "Ready to Review" at bounding box center [445, 449] width 35 height 19
click at [443, 446] on button "Ready to Review" at bounding box center [445, 449] width 35 height 19
click at [454, 451] on button "Ready to Review" at bounding box center [445, 449] width 35 height 19
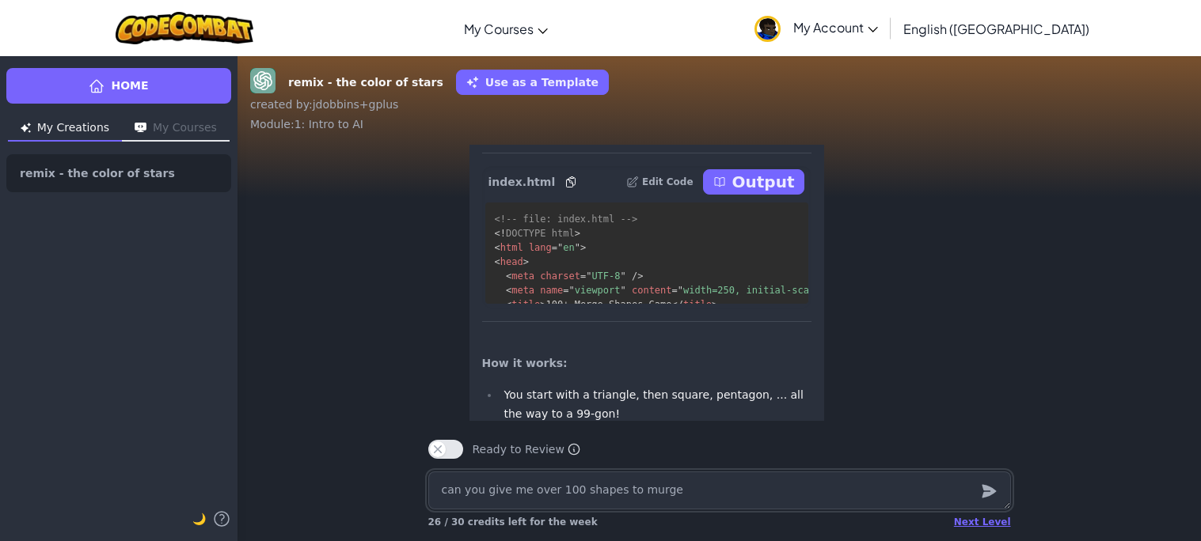
scroll to position [-154, 0]
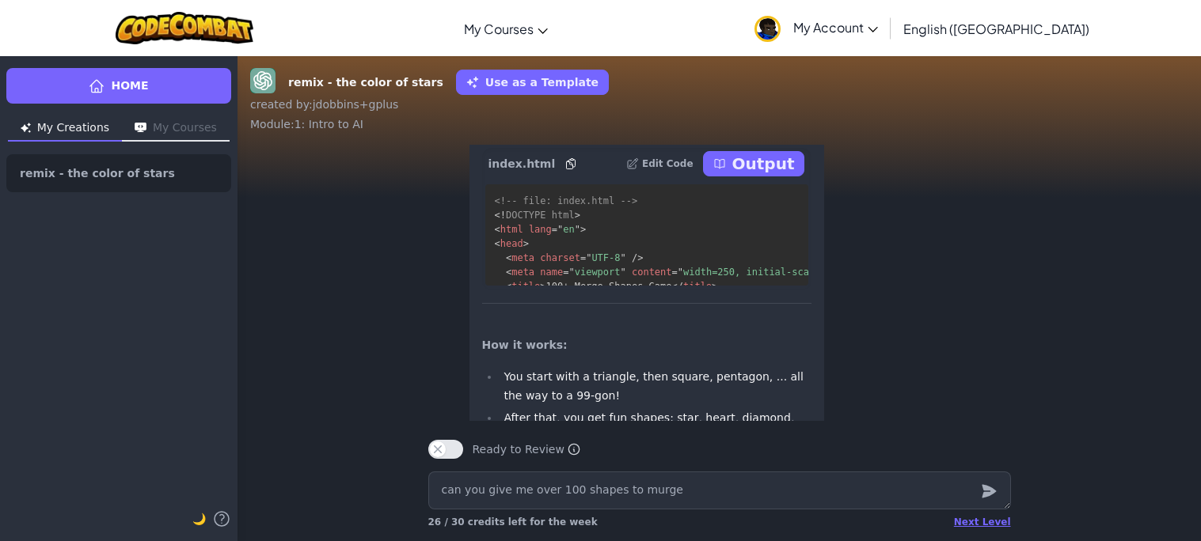
click at [761, 175] on p "Output" at bounding box center [763, 164] width 63 height 22
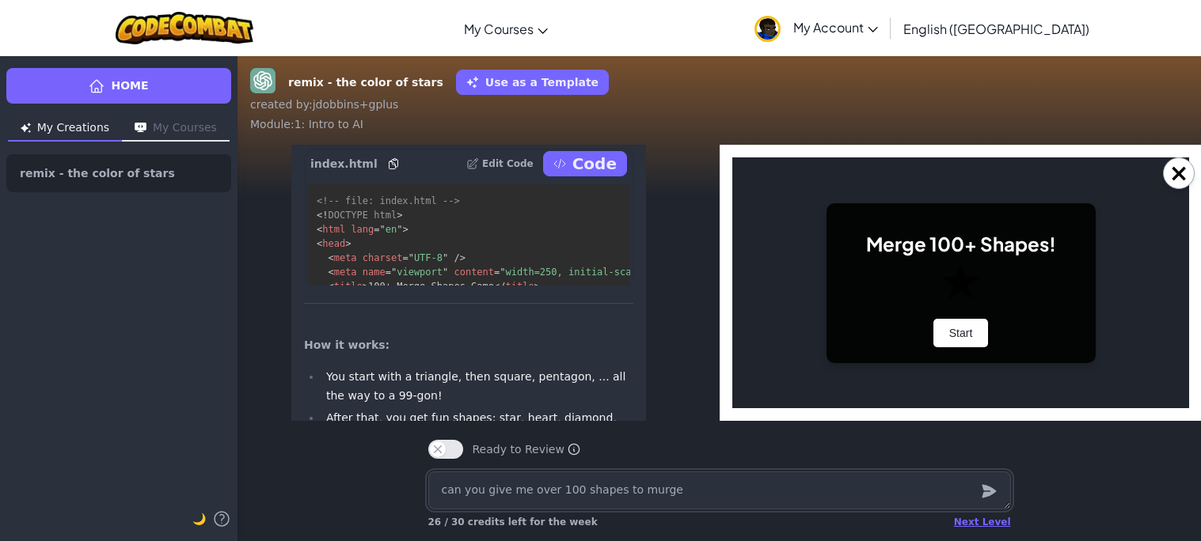
scroll to position [0, 0]
click at [978, 327] on button "Start" at bounding box center [959, 333] width 55 height 28
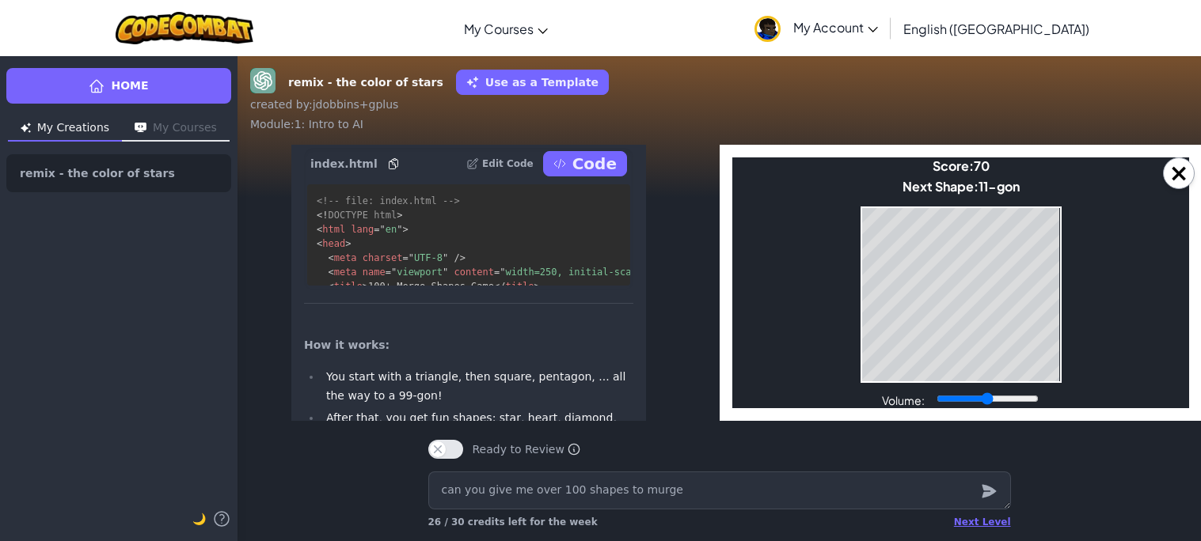
click at [731, 158] on div "Game Over Your stack reached the top! Restart" at bounding box center [731, 158] width 0 height 0
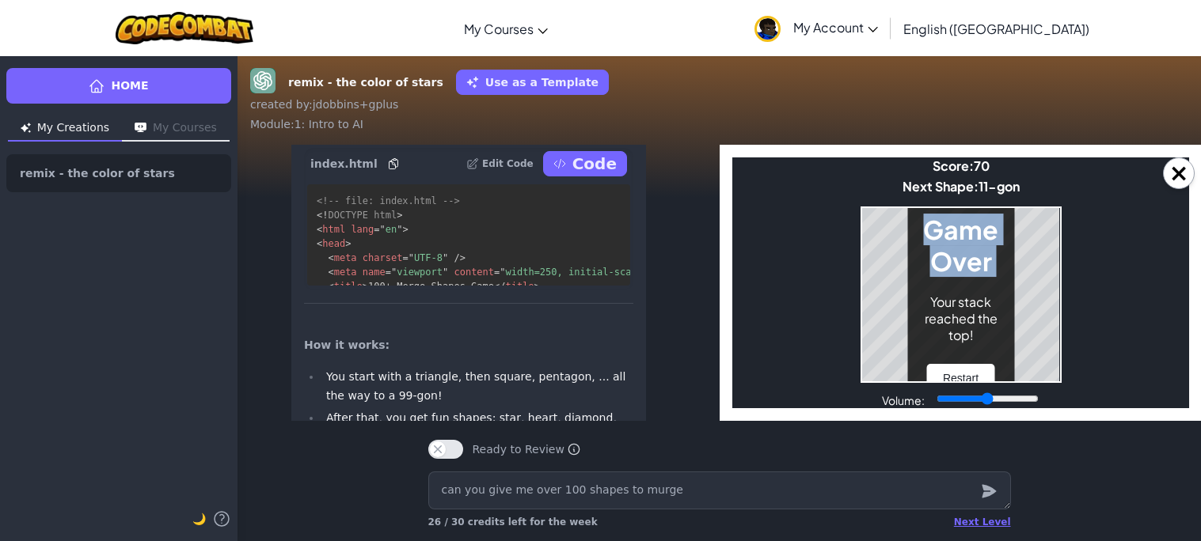
click at [1002, 226] on div "Game Over Your stack reached the top! Restart" at bounding box center [959, 295] width 107 height 228
click at [976, 373] on button "Restart" at bounding box center [959, 378] width 67 height 28
click at [1183, 173] on button "×" at bounding box center [1179, 174] width 32 height 32
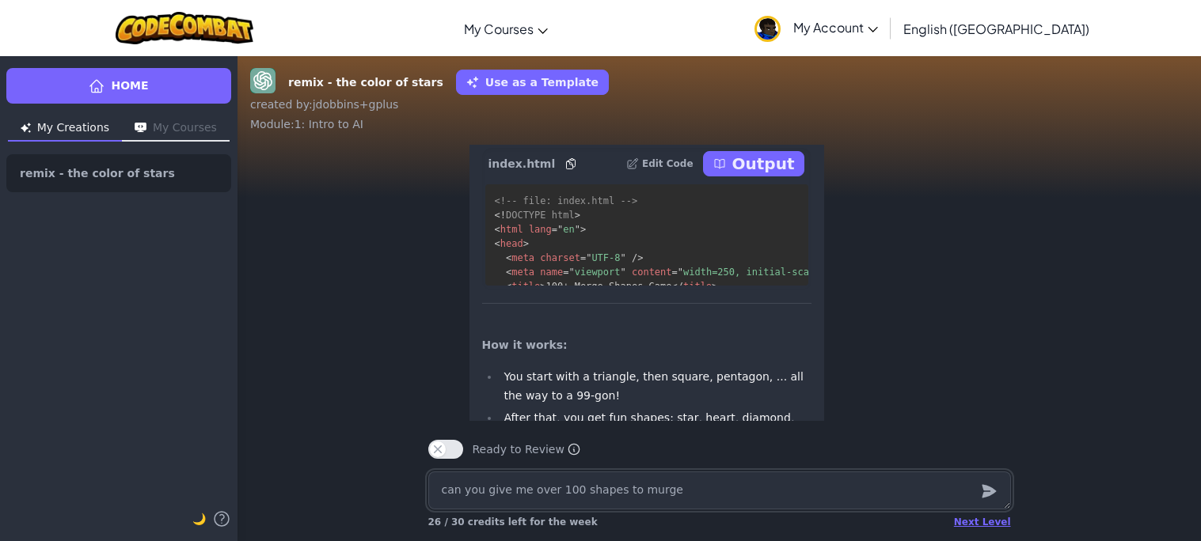
click at [734, 494] on textarea "can you give me over 100 shapes to murge" at bounding box center [719, 491] width 583 height 38
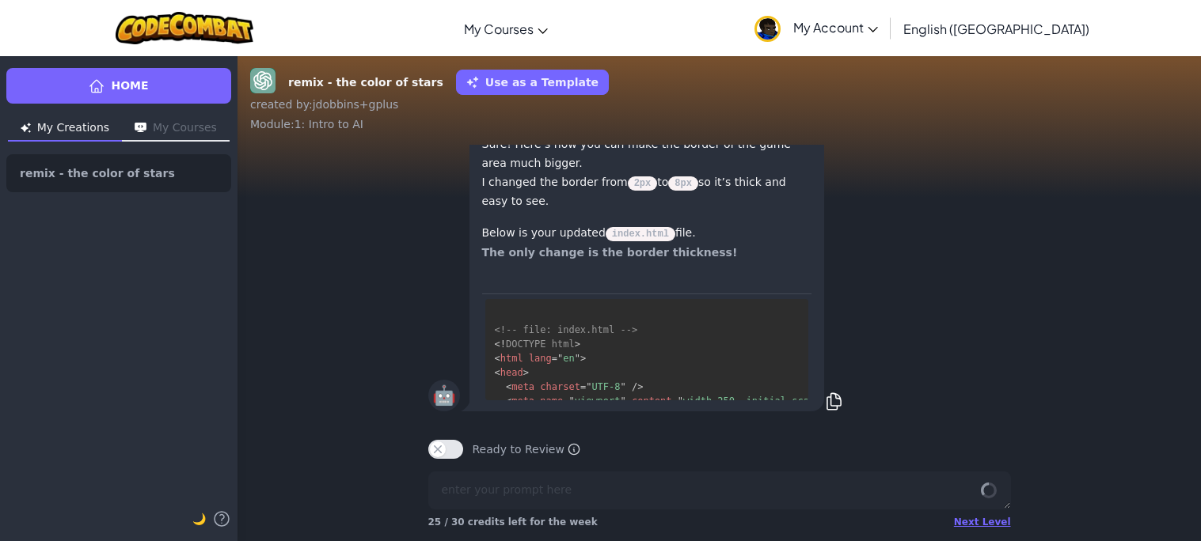
type textarea "x"
type textarea "666666666"
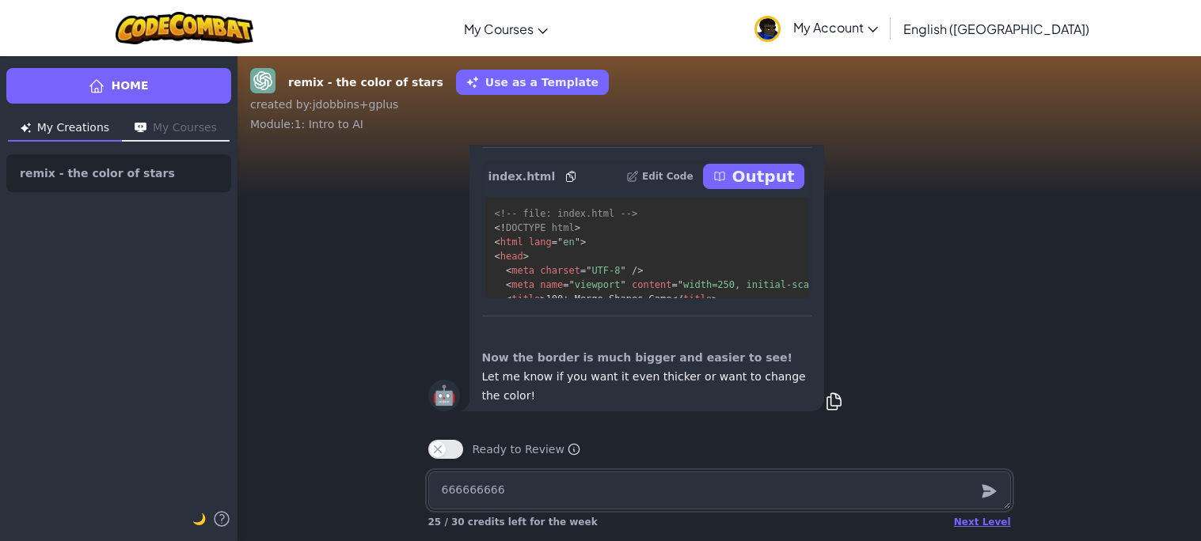
type textarea "x"
type textarea "6"
type textarea "x"
click at [772, 174] on p "Output" at bounding box center [763, 176] width 63 height 22
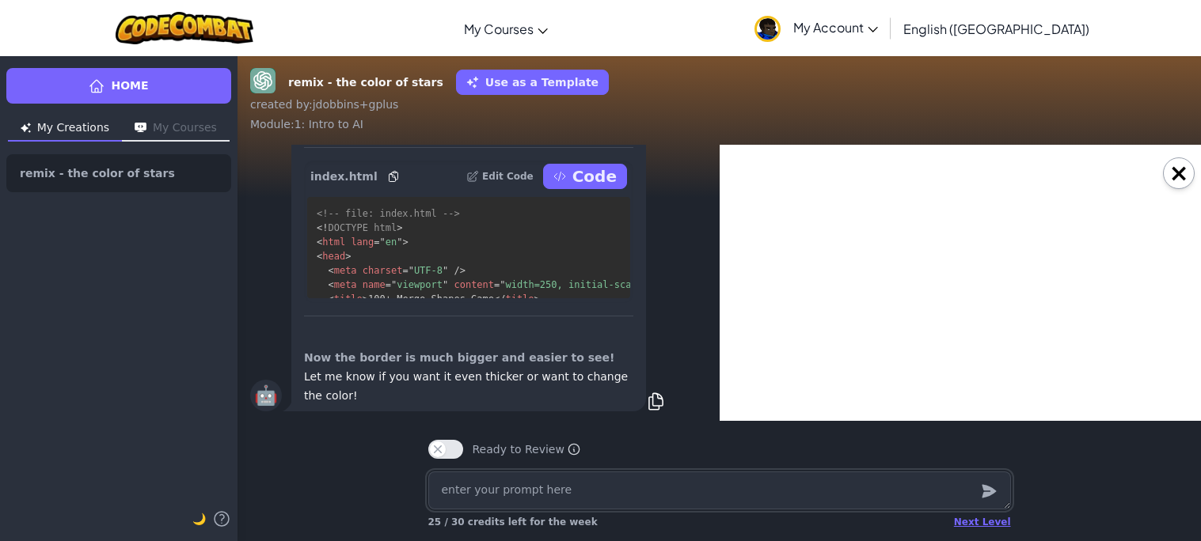
type textarea "x"
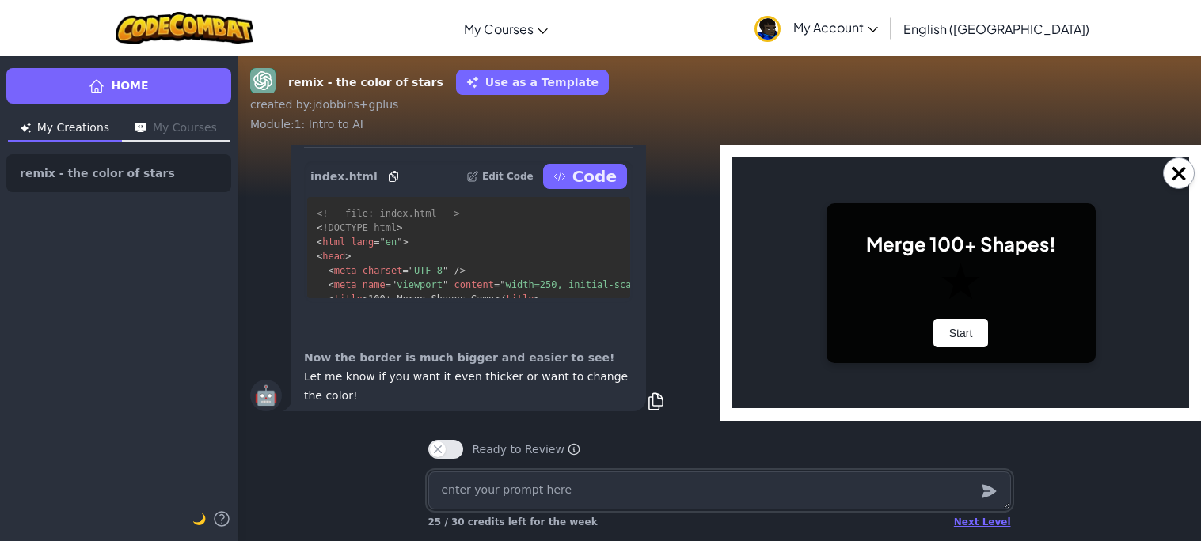
scroll to position [0, 0]
click at [950, 331] on button "Start" at bounding box center [959, 333] width 55 height 28
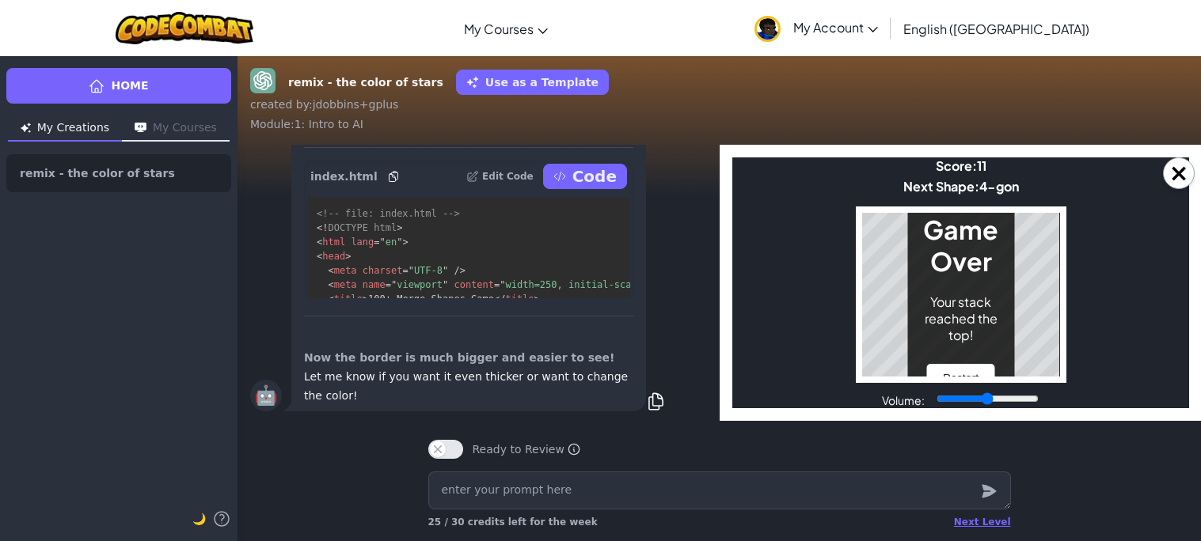
click at [974, 380] on div "Game Over Your stack reached the top! Restart" at bounding box center [960, 295] width 211 height 177
click at [970, 370] on button "Restart" at bounding box center [959, 378] width 67 height 28
click at [981, 372] on button "Restart" at bounding box center [959, 378] width 67 height 28
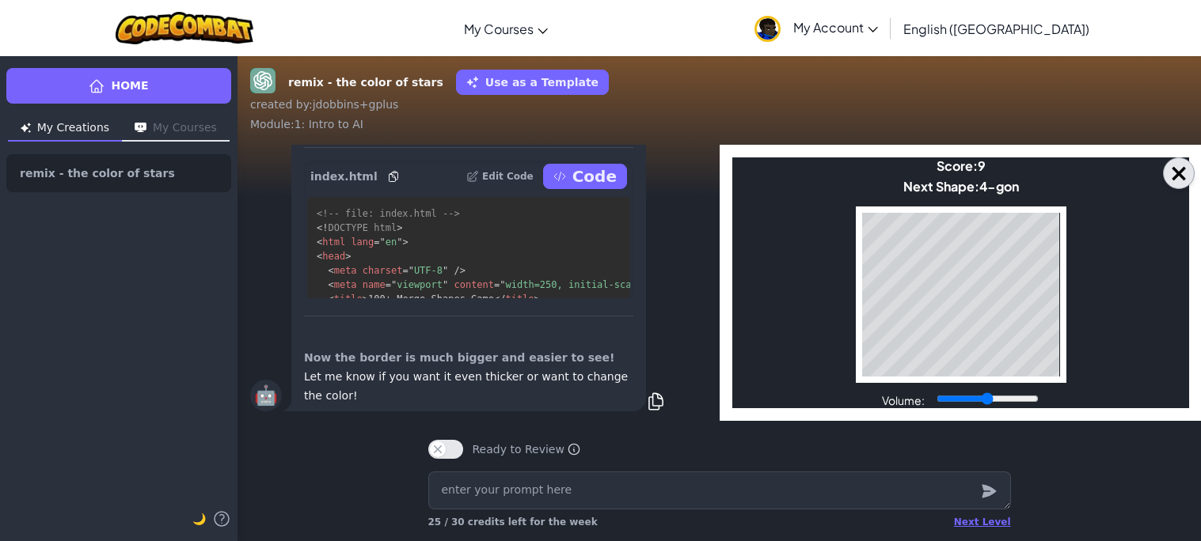
click at [1178, 172] on button "×" at bounding box center [1179, 174] width 32 height 32
click at [819, 481] on textarea at bounding box center [719, 491] width 583 height 38
click at [820, 490] on textarea at bounding box center [719, 491] width 583 height 38
type textarea "let"
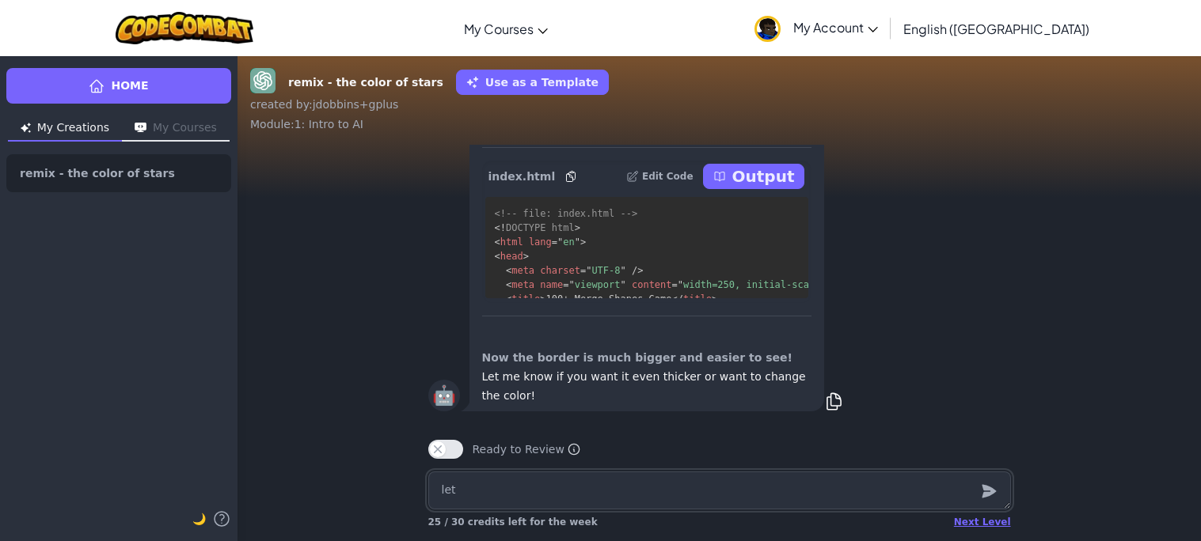
type textarea "x"
type textarea "let me d"
type textarea "x"
type textarea "let me dr"
type textarea "x"
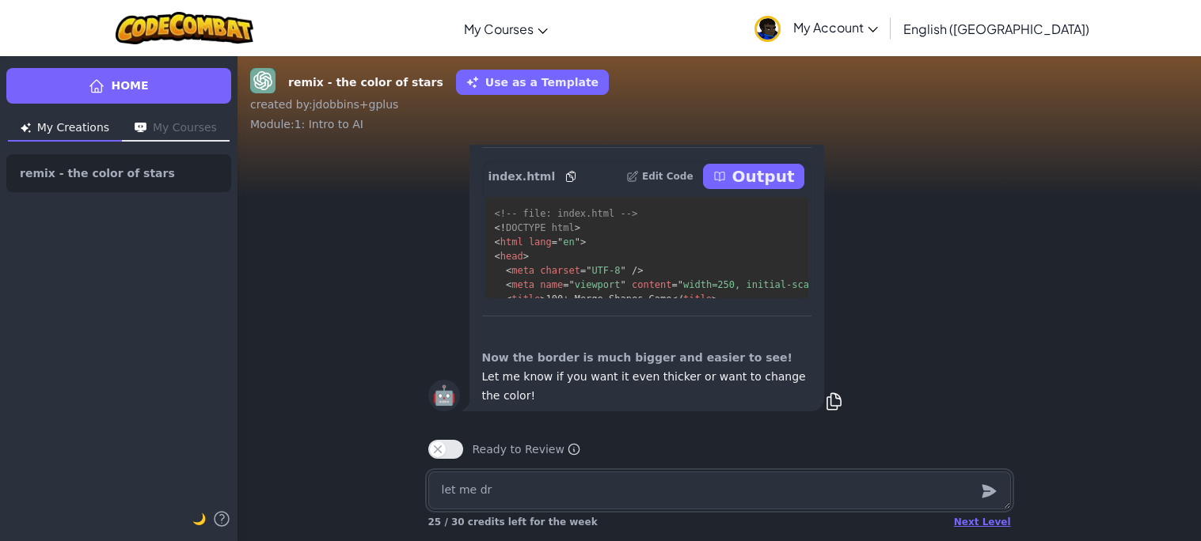
type textarea "let me dro"
type textarea "x"
type textarea "let me drop"
type textarea "x"
type textarea "let me drop"
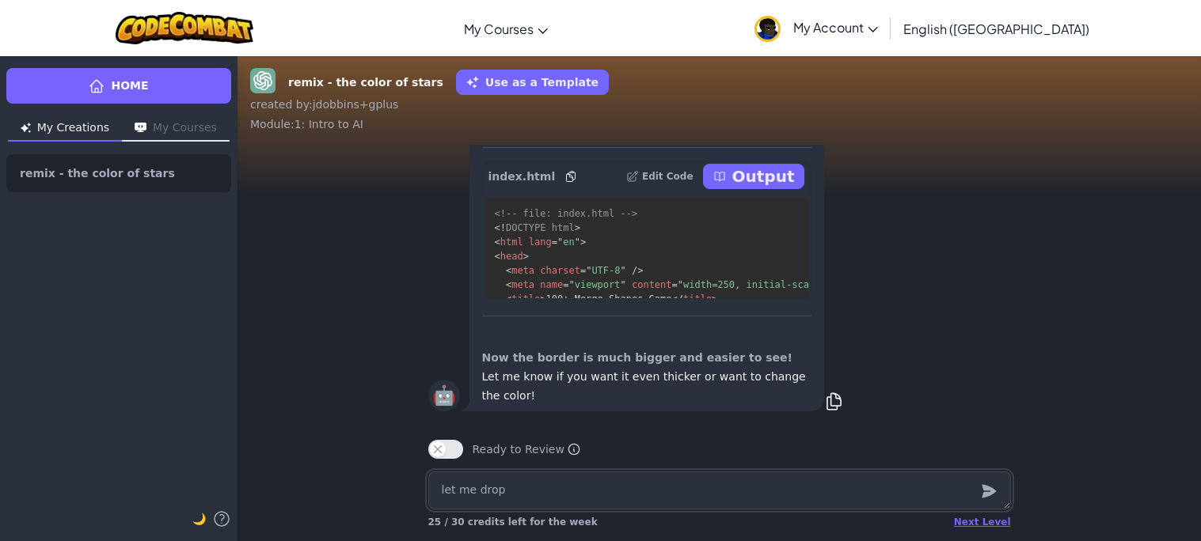
type textarea "x"
type textarea "let me drop t"
type textarea "x"
type textarea "let me drop th"
type textarea "x"
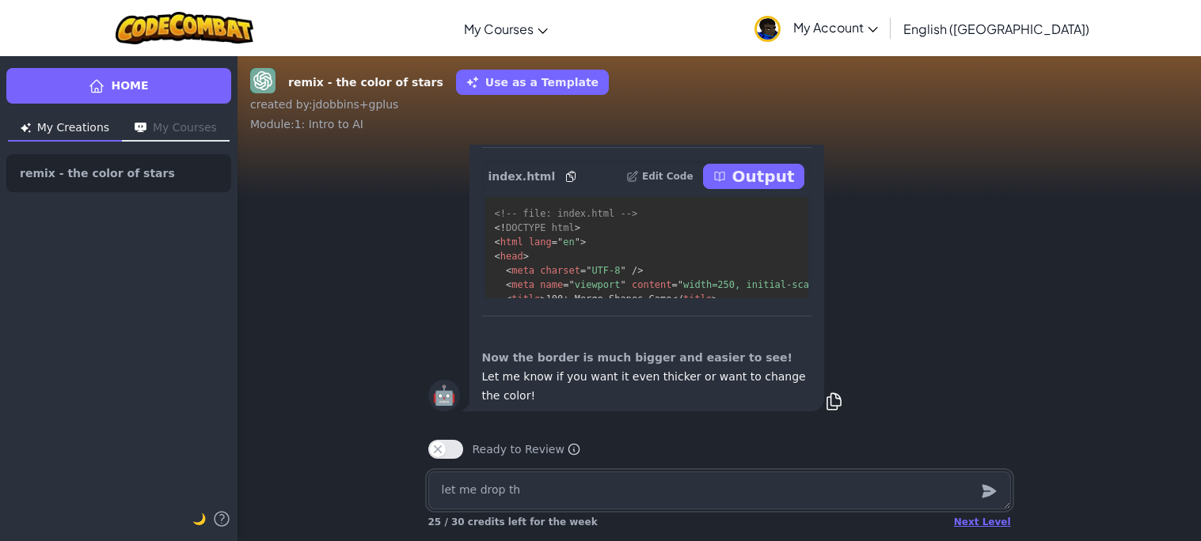
type textarea "let me drop the"
type textarea "x"
type textarea "let me drop the"
type textarea "x"
type textarea "let me drop the b"
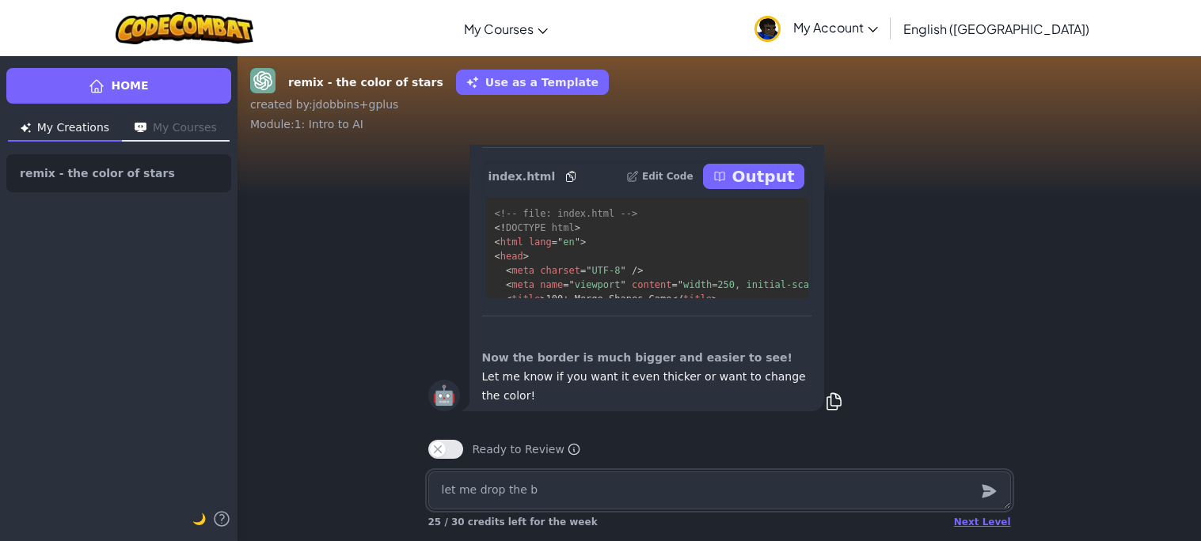
type textarea "x"
type textarea "let me drop the be"
type textarea "x"
type textarea "let me drop the bes"
type textarea "x"
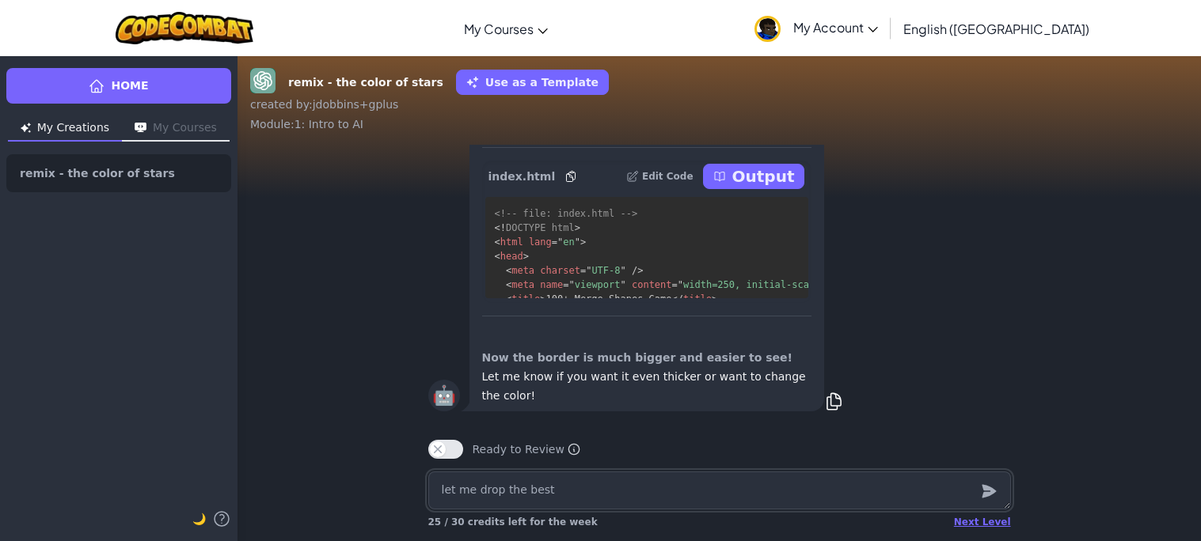
type textarea "let me drop the best"
type textarea "x"
type textarea "let me drop the best th"
type textarea "x"
type textarea "let me drop the best thi"
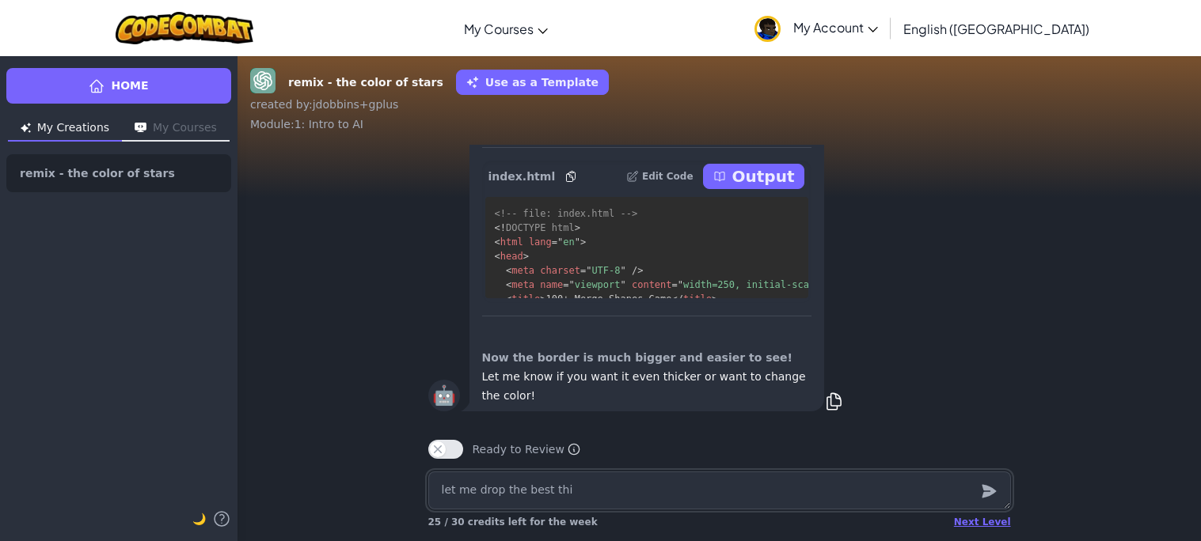
type textarea "x"
type textarea "let me drop the best thin"
type textarea "x"
type textarea "let me drop the best thing"
type textarea "x"
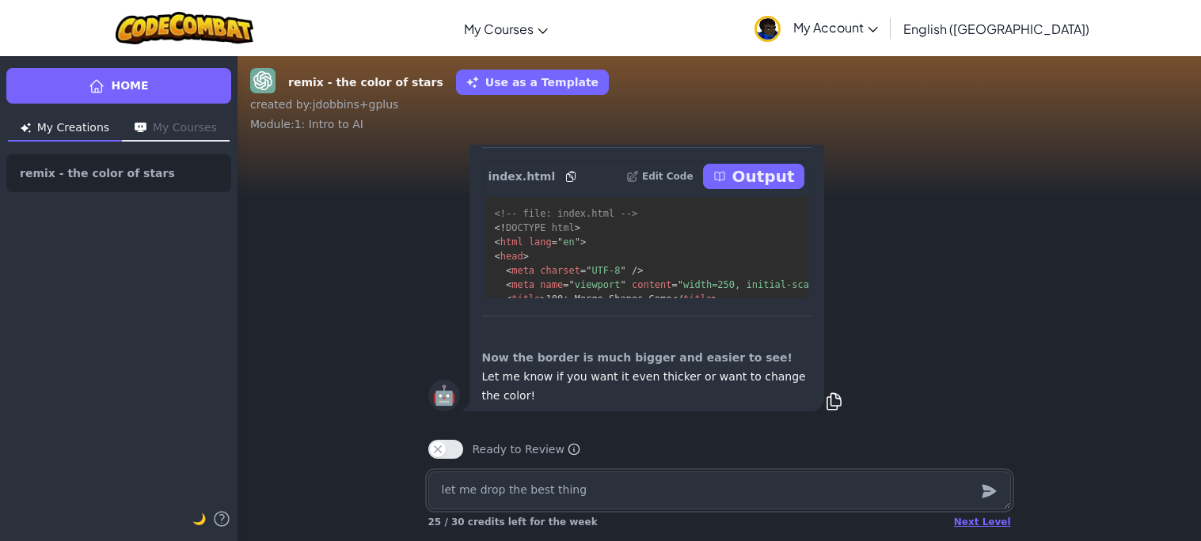
type textarea "let me drop the best thing"
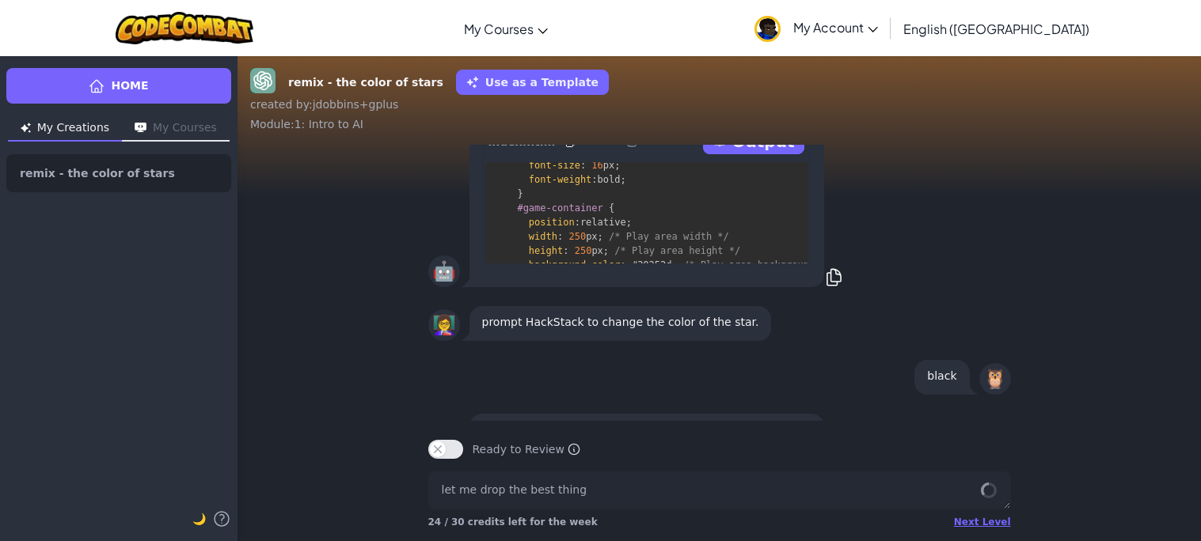
scroll to position [-3348, 0]
click at [890, 59] on div "👩‍🏫 your mission is to change the color of the star! ⭐" at bounding box center [720, 33] width 608 height 54
click at [741, 287] on div "Here is the game HackStack created. Click "Output" to play! index.html Edit Cod…" at bounding box center [646, 178] width 355 height 218
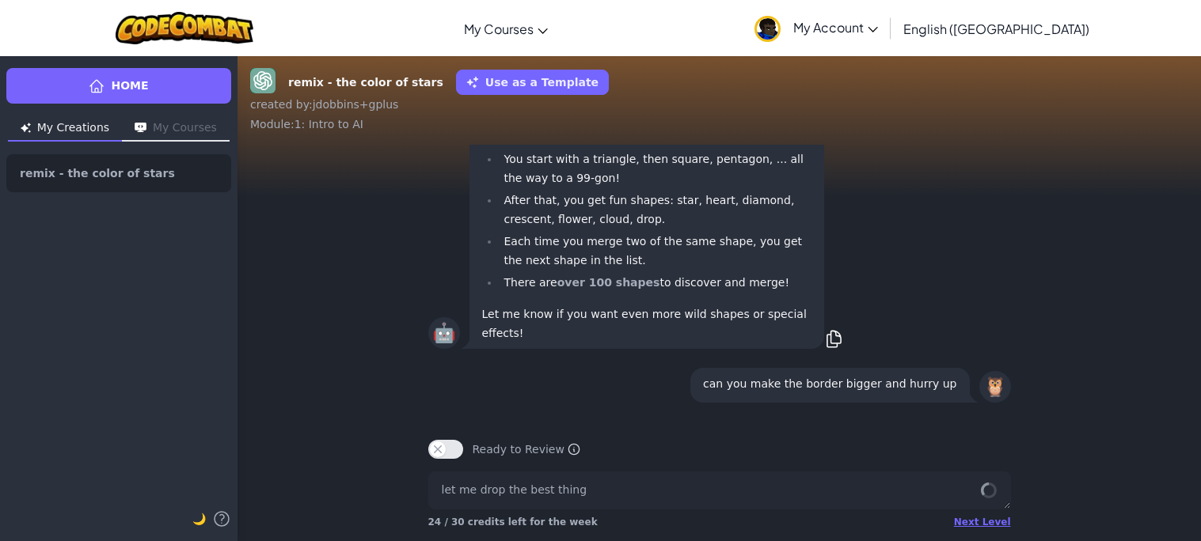
scroll to position [-1444, 0]
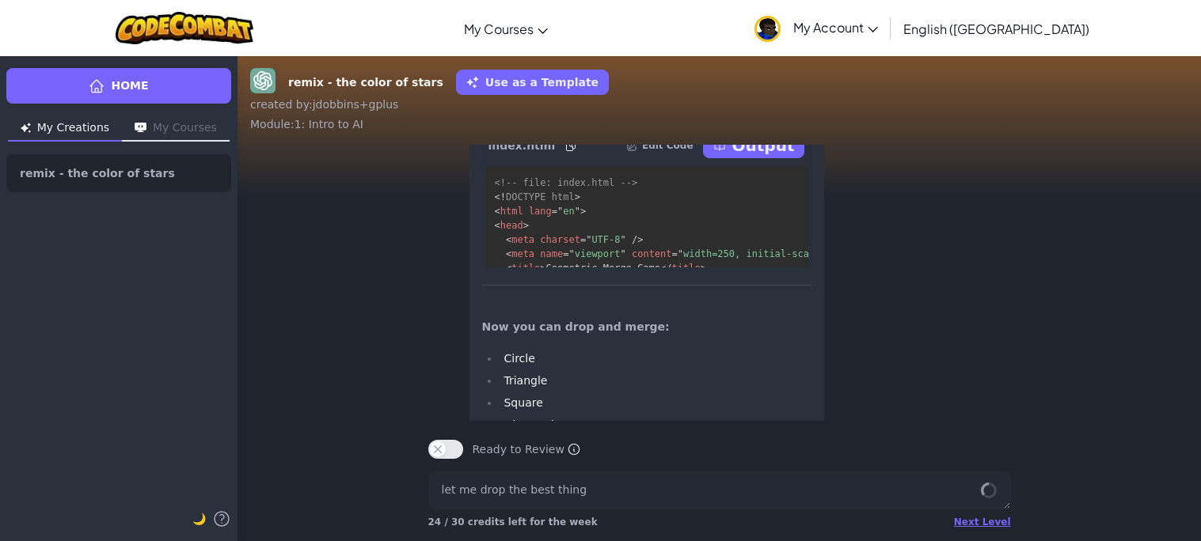
scroll to position [1, 0]
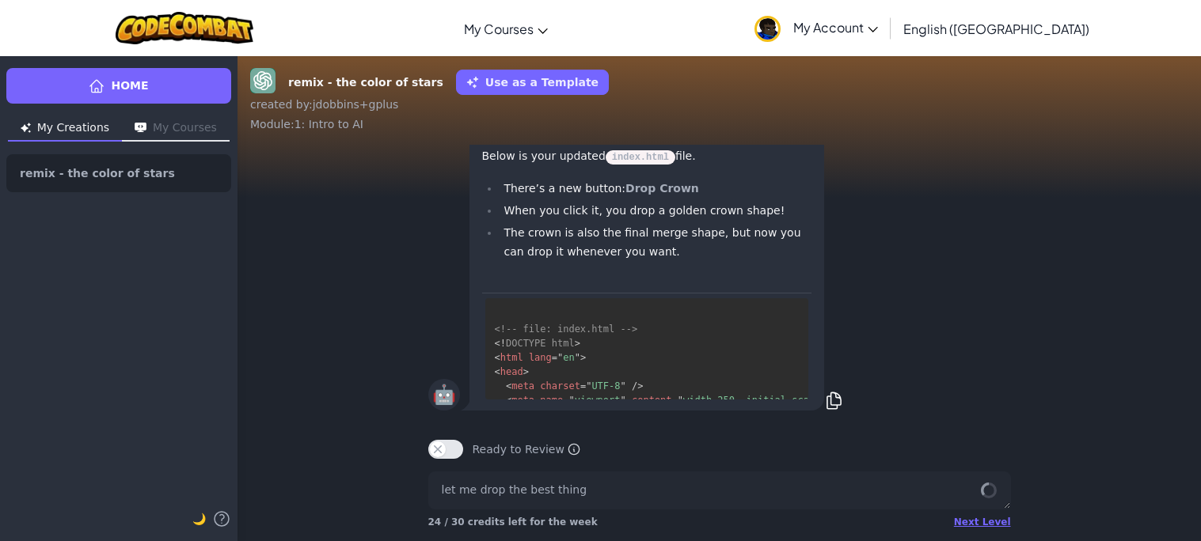
type textarea "x"
